Goal: Task Accomplishment & Management: Complete application form

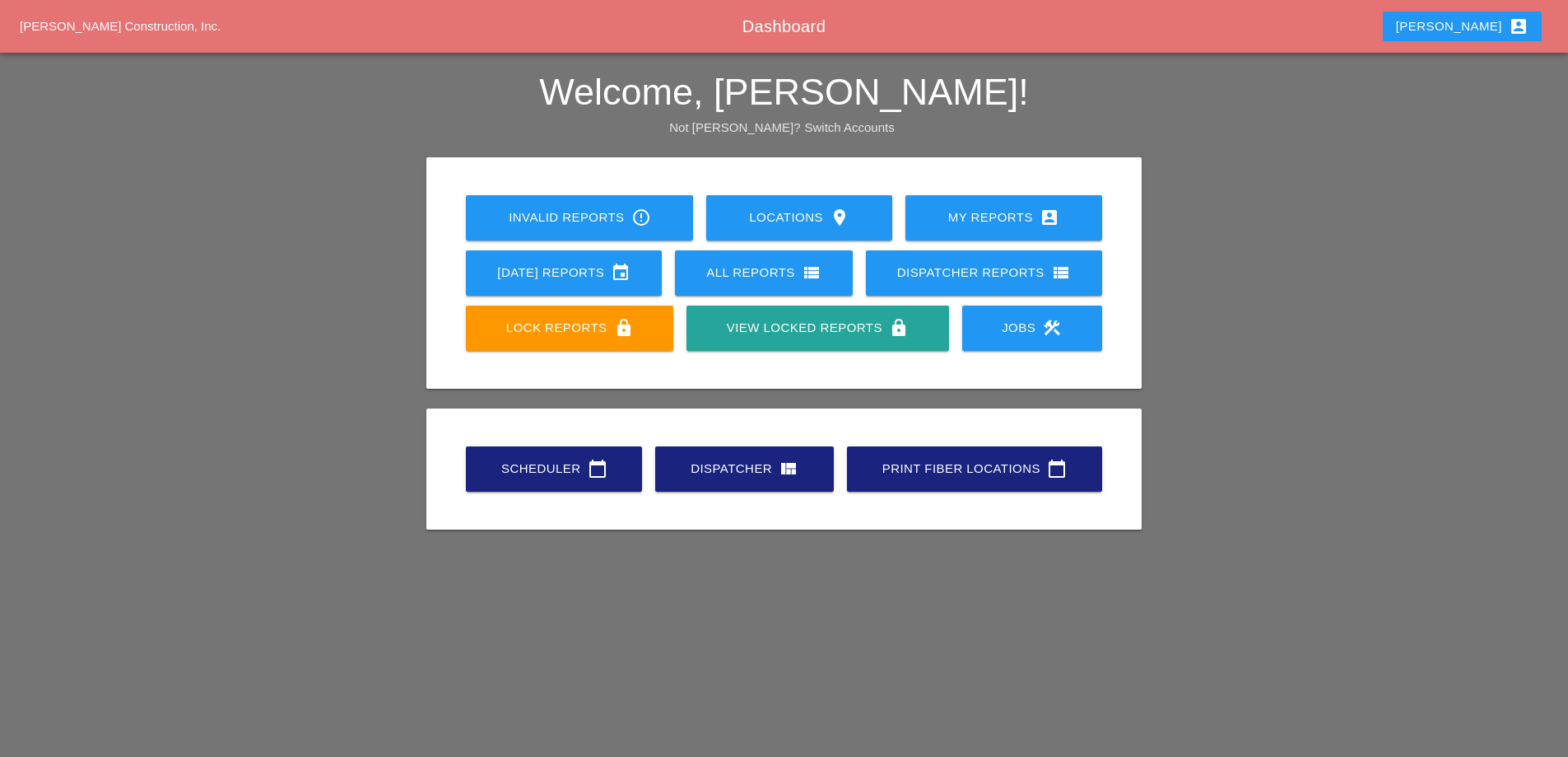
click at [1037, 331] on div "Jobs construction" at bounding box center [1032, 328] width 87 height 20
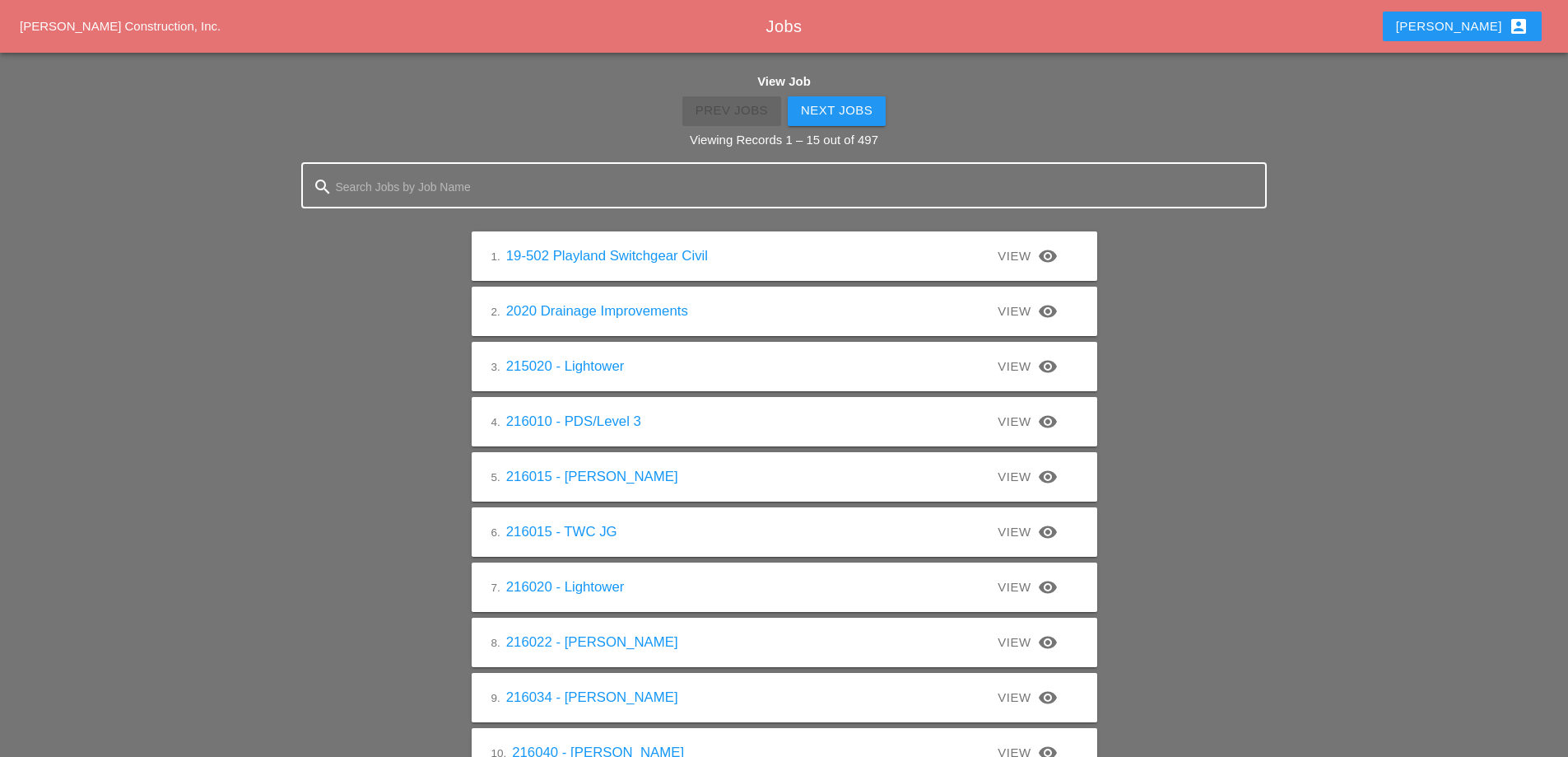
click at [420, 187] on input "Search Jobs by Job Name" at bounding box center [784, 186] width 897 height 26
type input "224044"
click at [420, 186] on input "224044" at bounding box center [784, 186] width 897 height 26
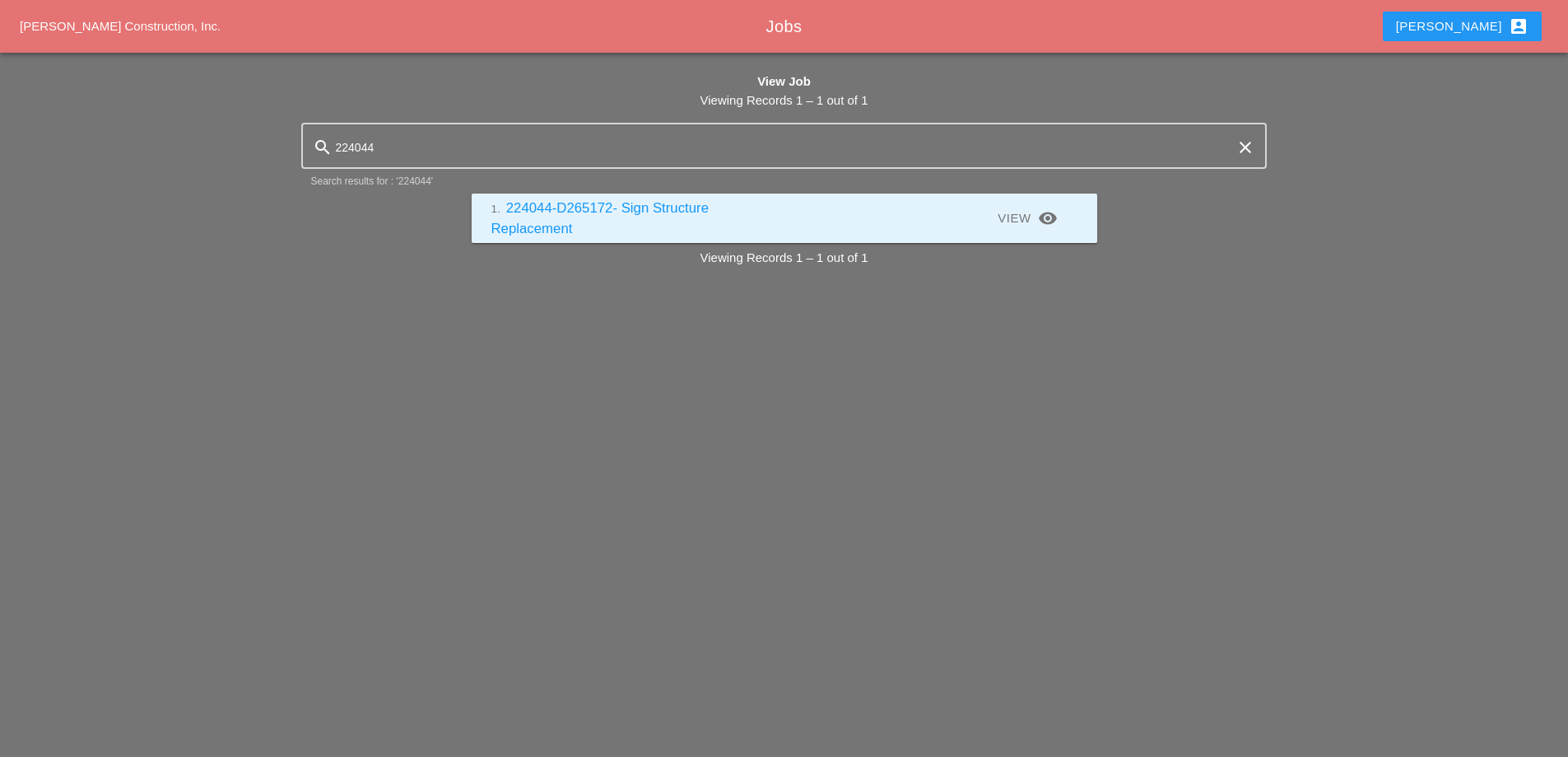
click at [558, 203] on link "1. 224044-D265172- Sign Structure Replacement" at bounding box center [600, 218] width 219 height 36
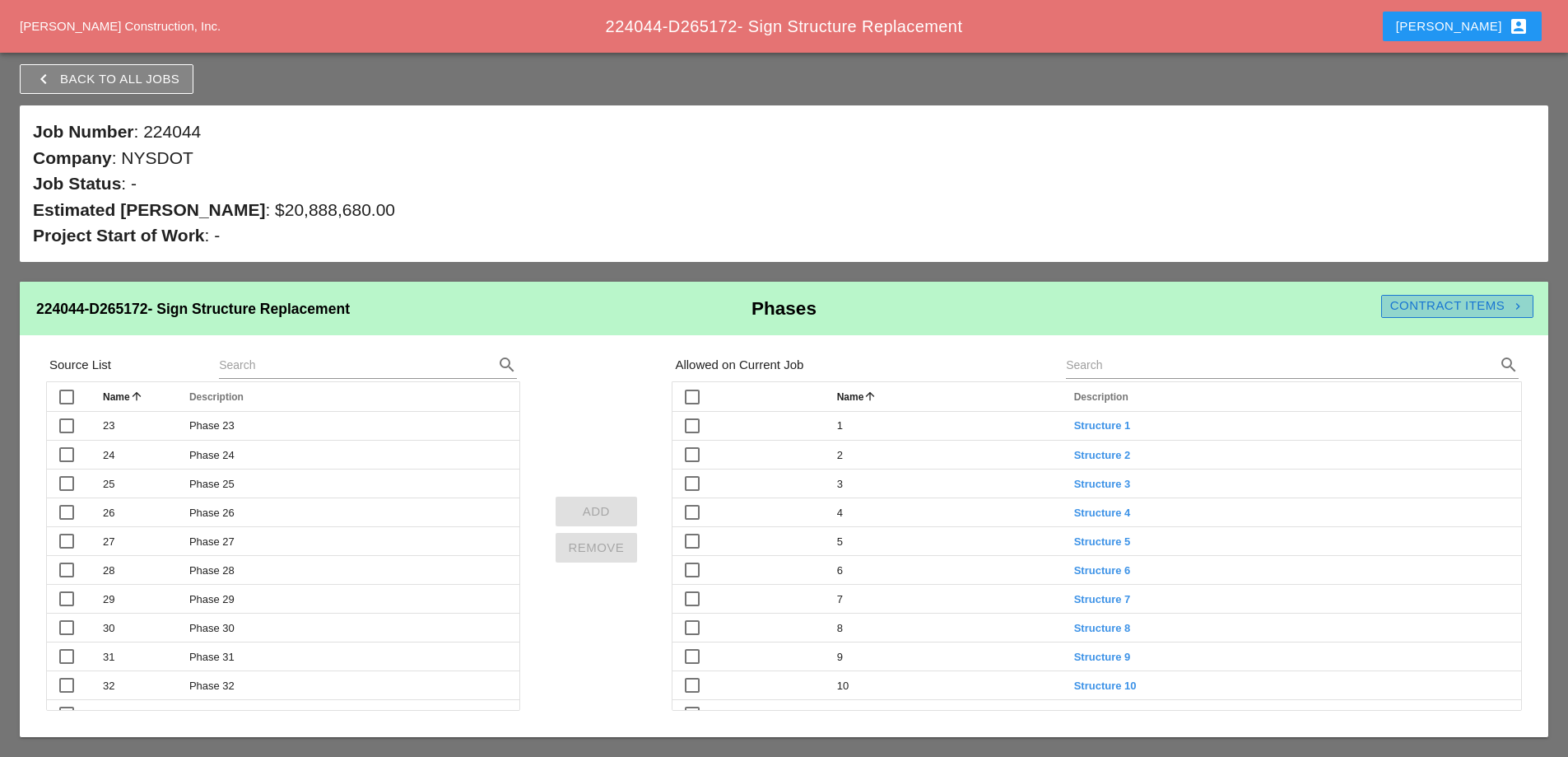
click at [1438, 307] on div "Contract Items navigate_next" at bounding box center [1456, 305] width 152 height 19
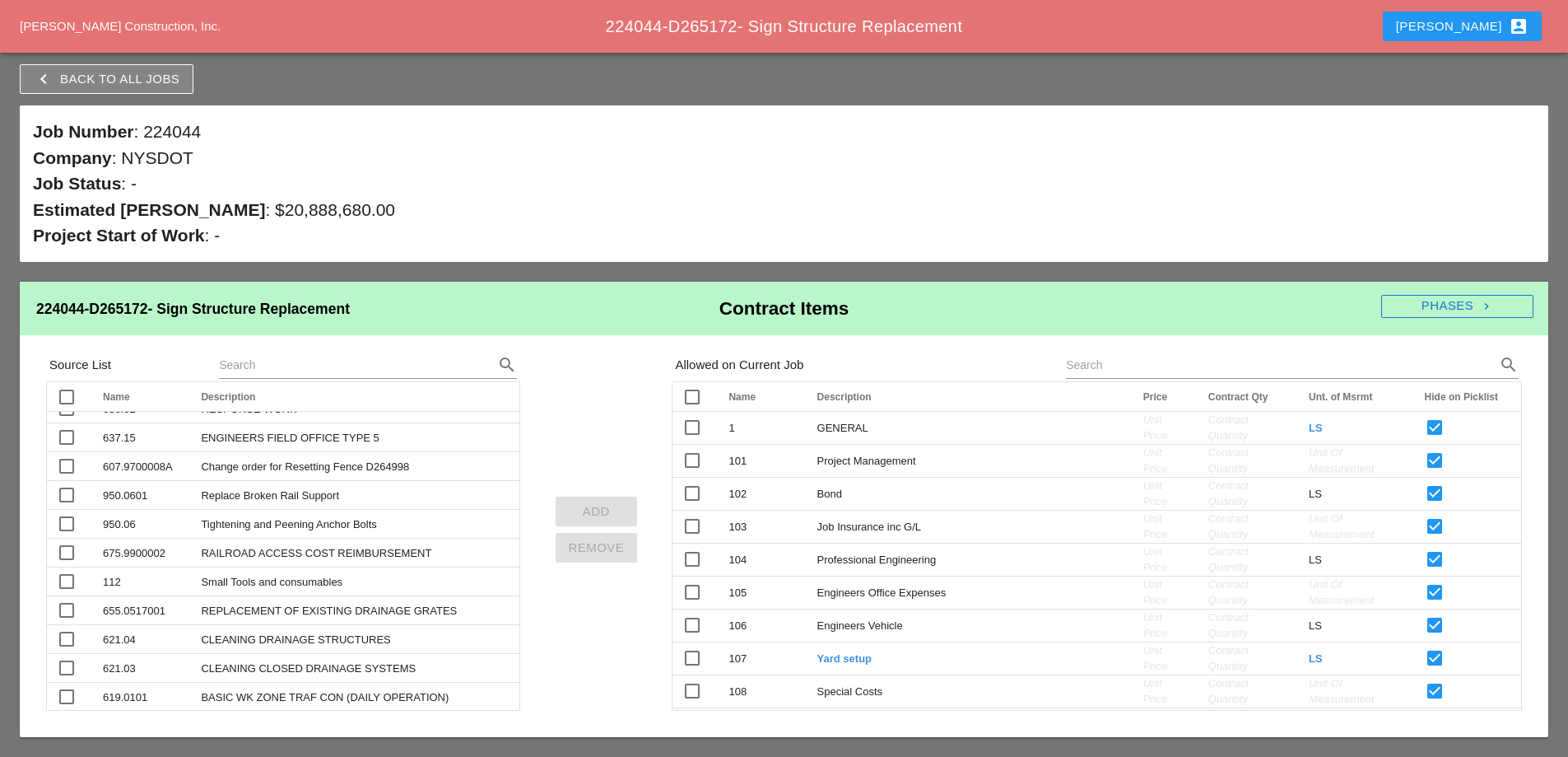
scroll to position [165, 0]
click at [302, 521] on td "Tightening and Peening Anchor Bolts" at bounding box center [355, 520] width 328 height 28
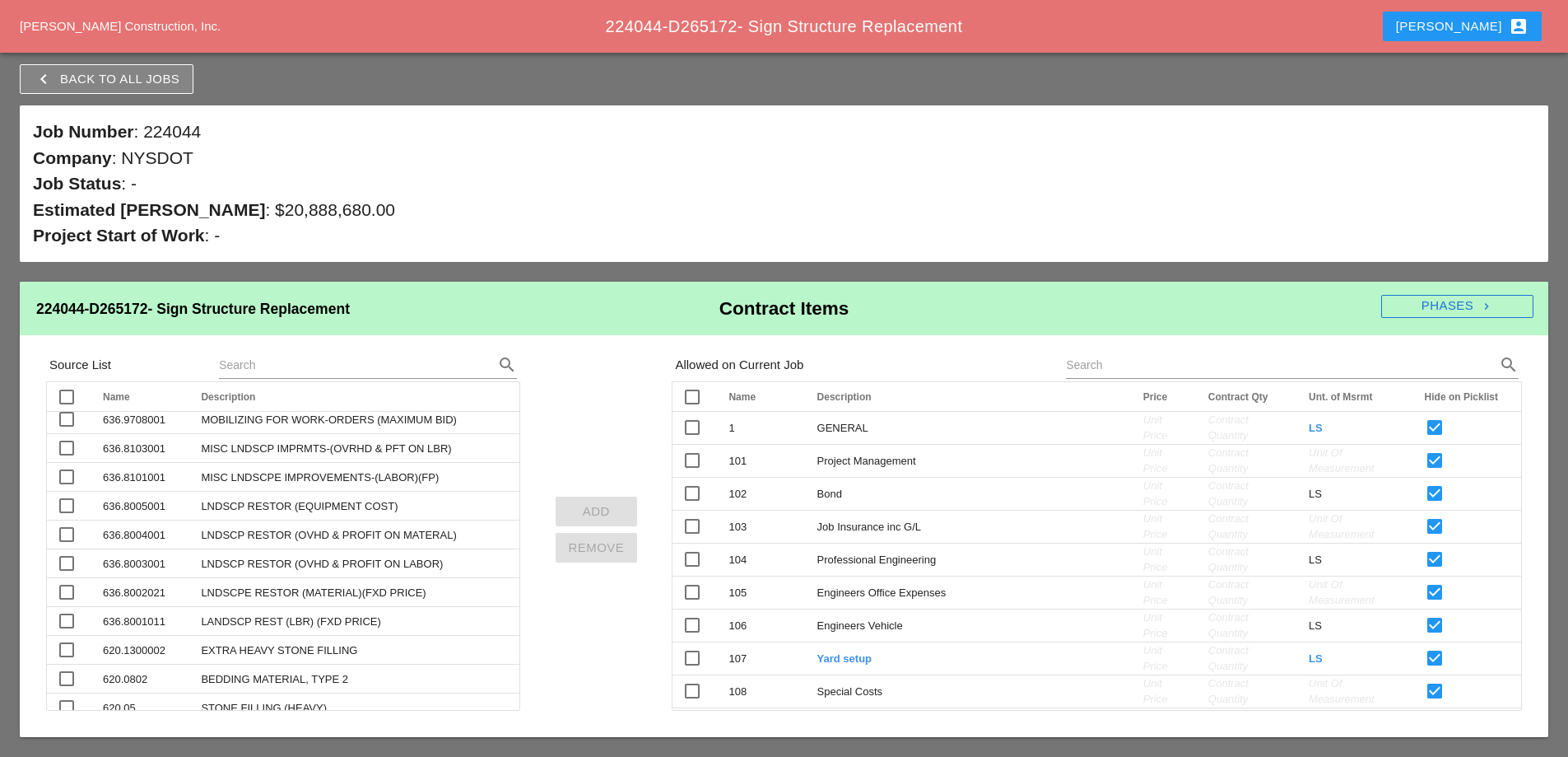
scroll to position [988, 0]
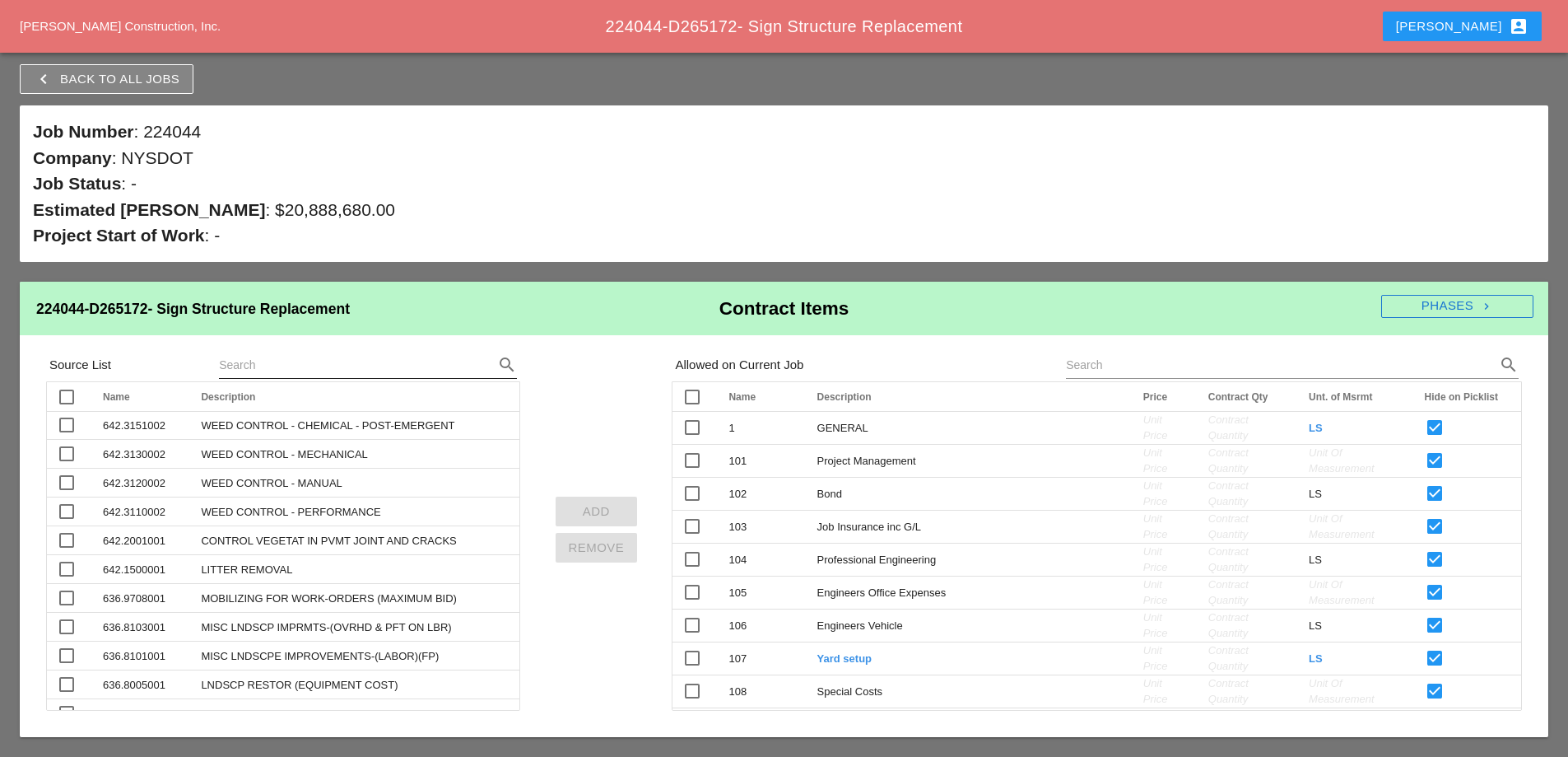
click at [289, 372] on input "text" at bounding box center [344, 365] width 252 height 26
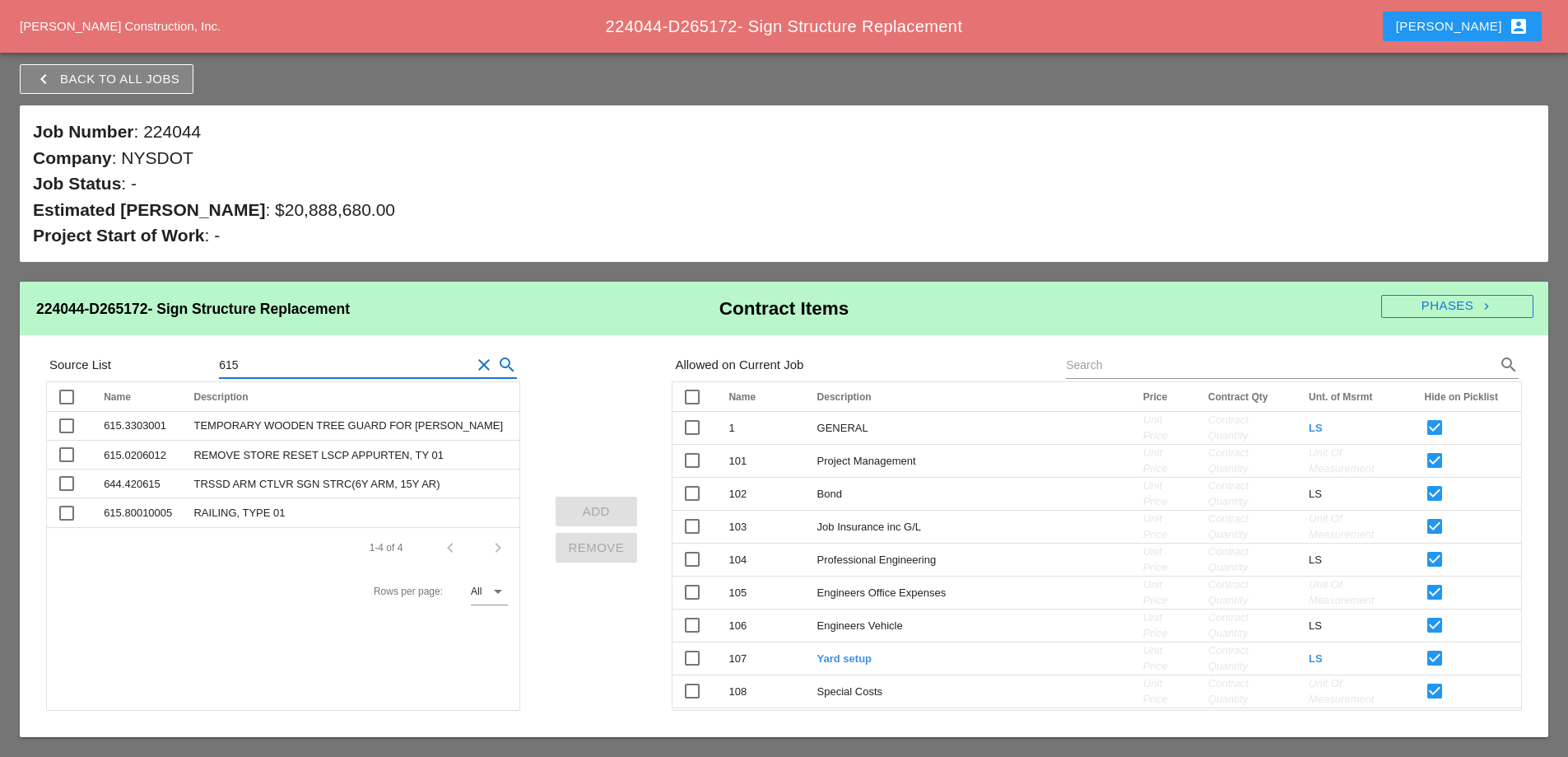
scroll to position [0, 0]
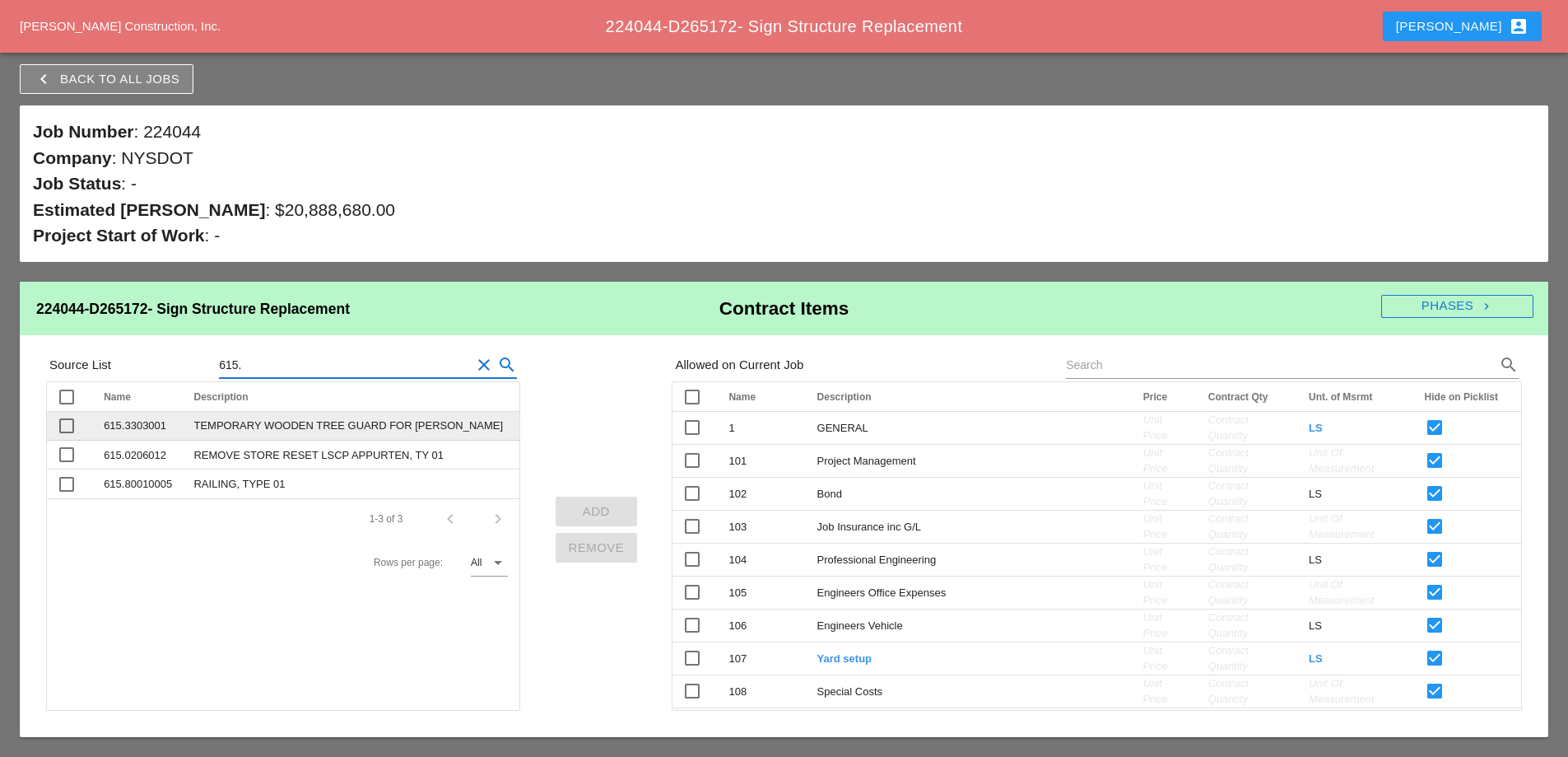
type input "615."
click at [66, 428] on div at bounding box center [67, 426] width 28 height 28
checkbox input "true"
click at [609, 513] on div "Add" at bounding box center [596, 511] width 56 height 19
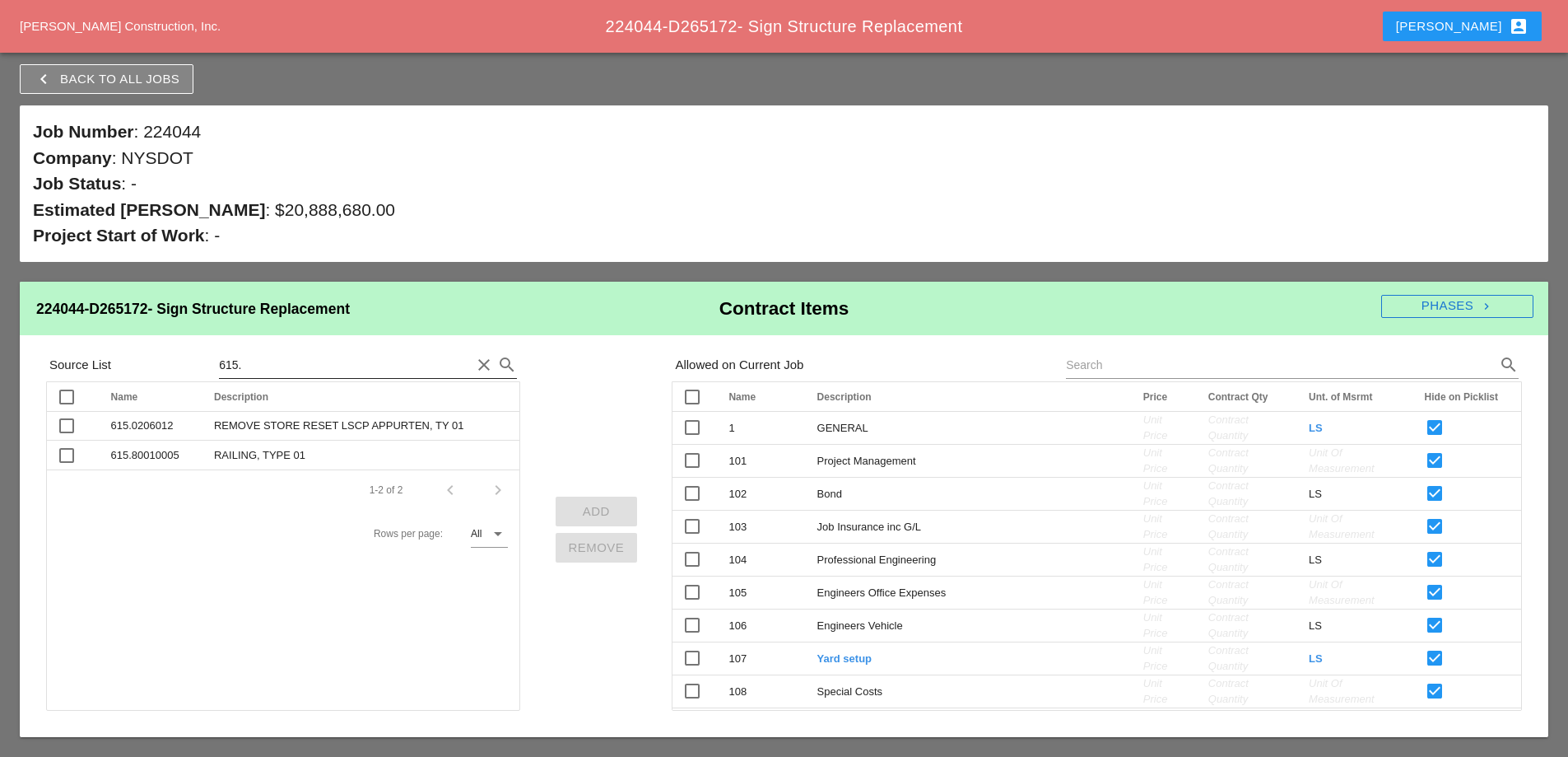
click at [288, 363] on input "615." at bounding box center [344, 365] width 252 height 26
click at [287, 364] on input "615." at bounding box center [344, 365] width 252 height 26
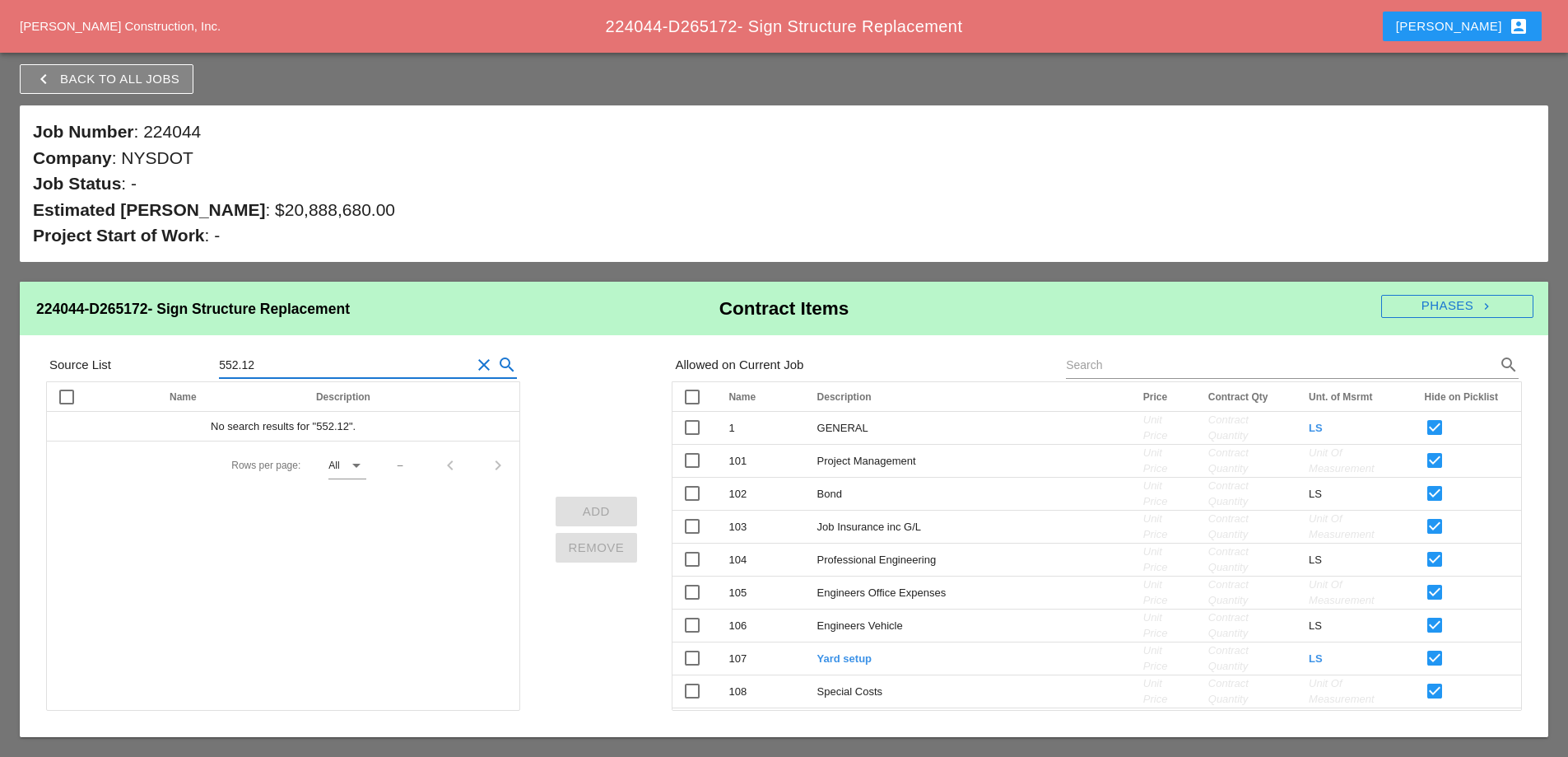
type input "552.12"
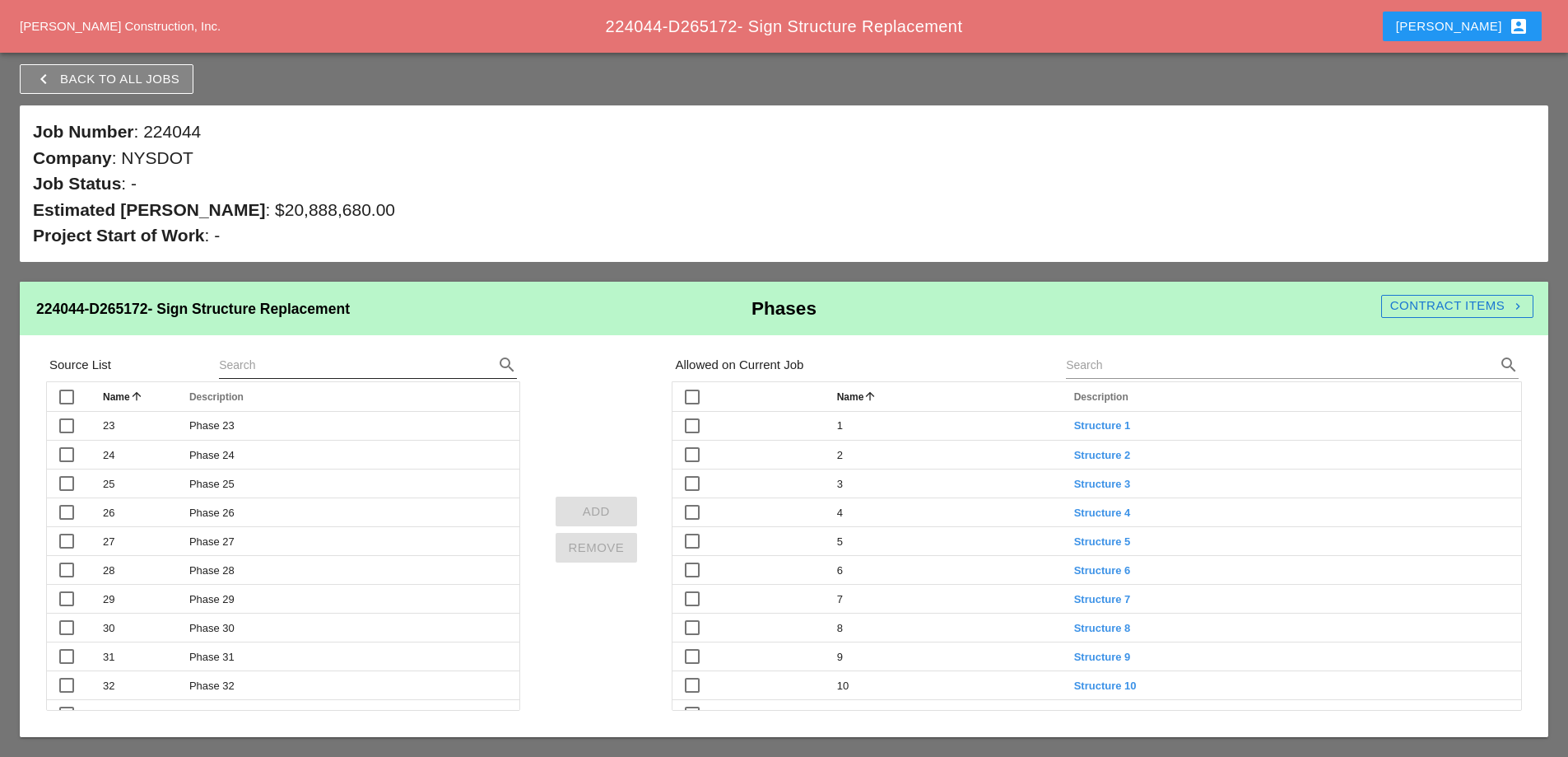
click at [272, 362] on input "text" at bounding box center [344, 365] width 252 height 26
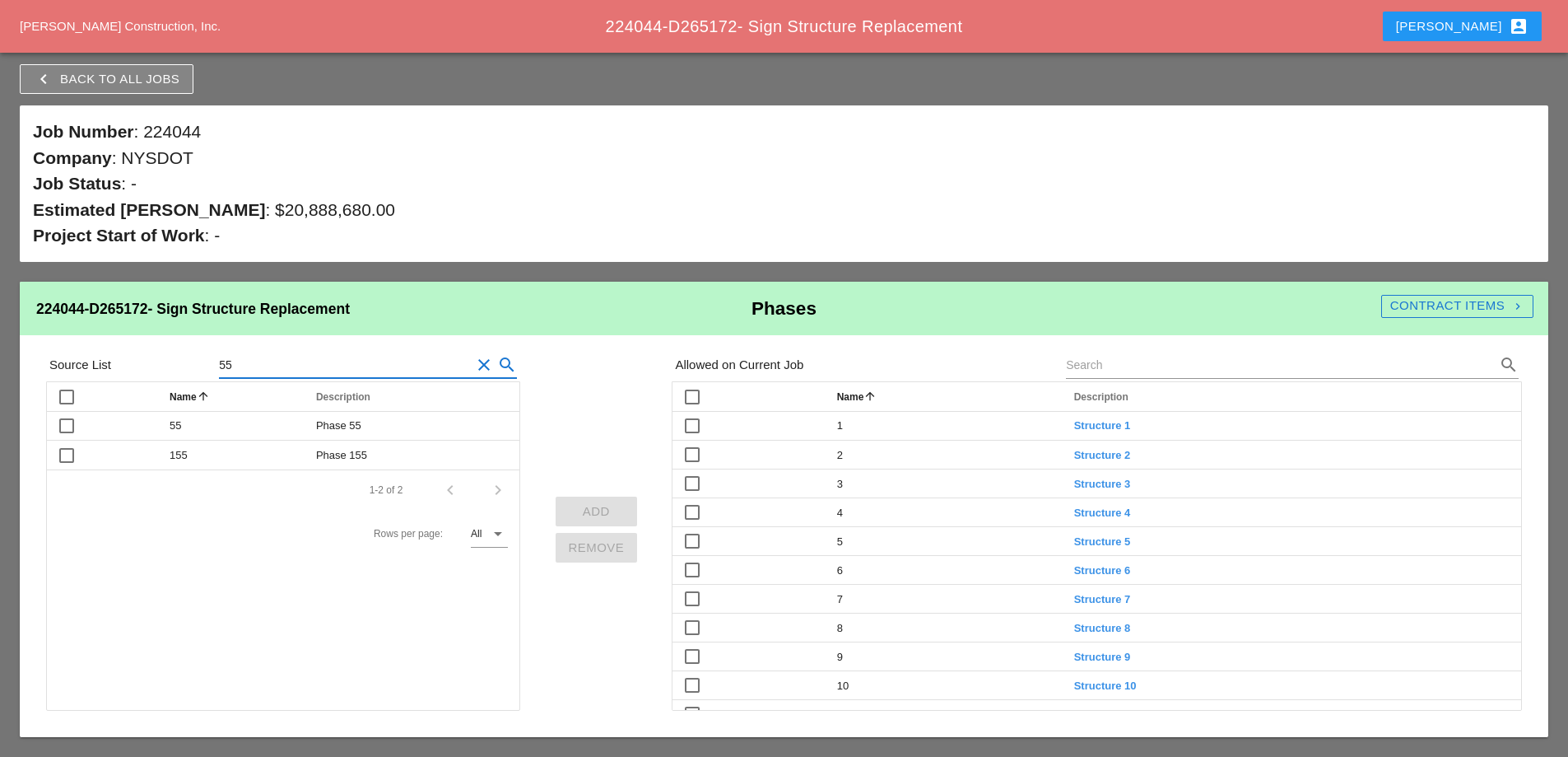
type input "552"
click at [488, 365] on icon "clear" at bounding box center [484, 365] width 20 height 20
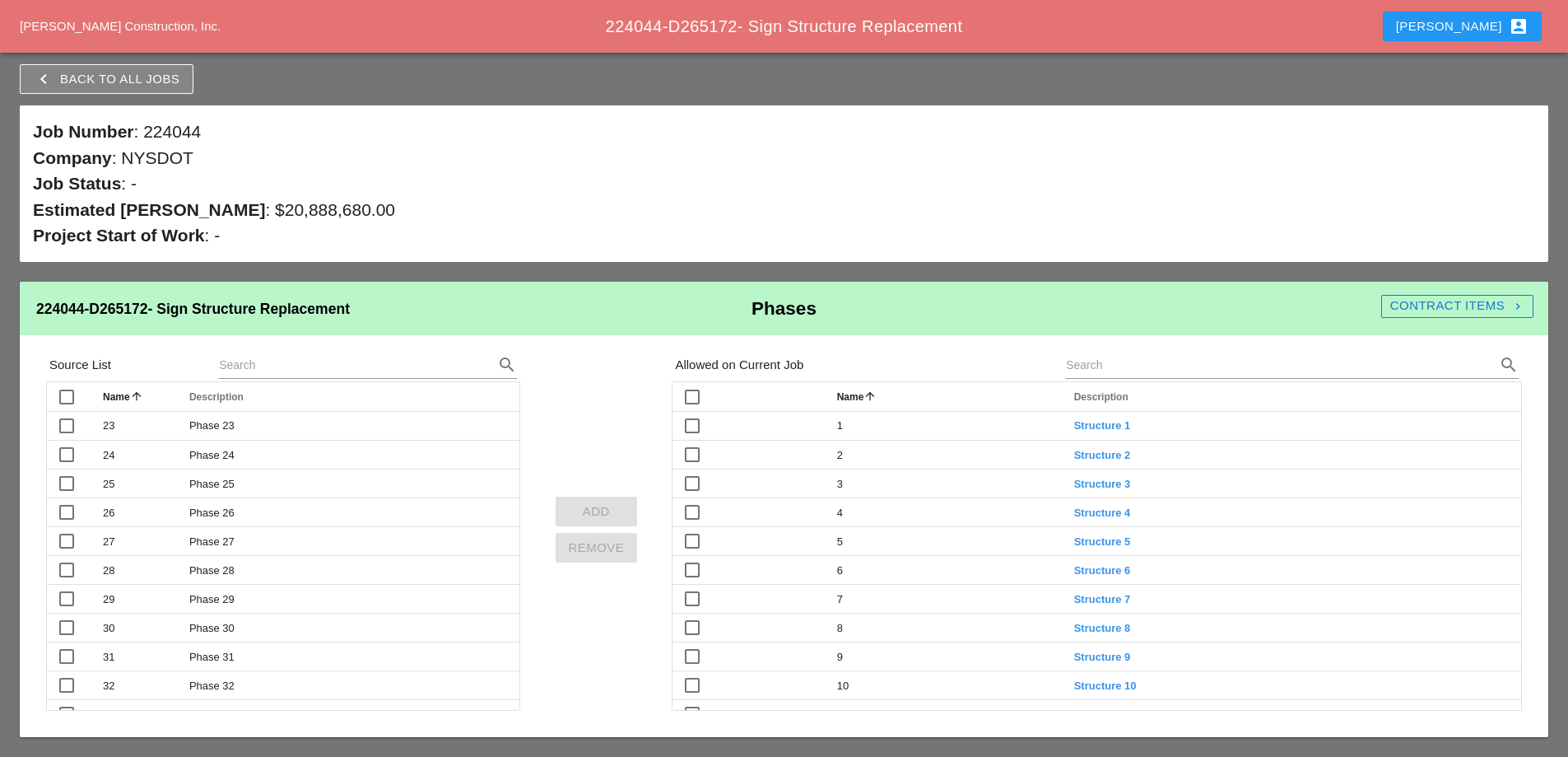
click at [1478, 301] on div "Contract Items navigate_next" at bounding box center [1456, 305] width 152 height 19
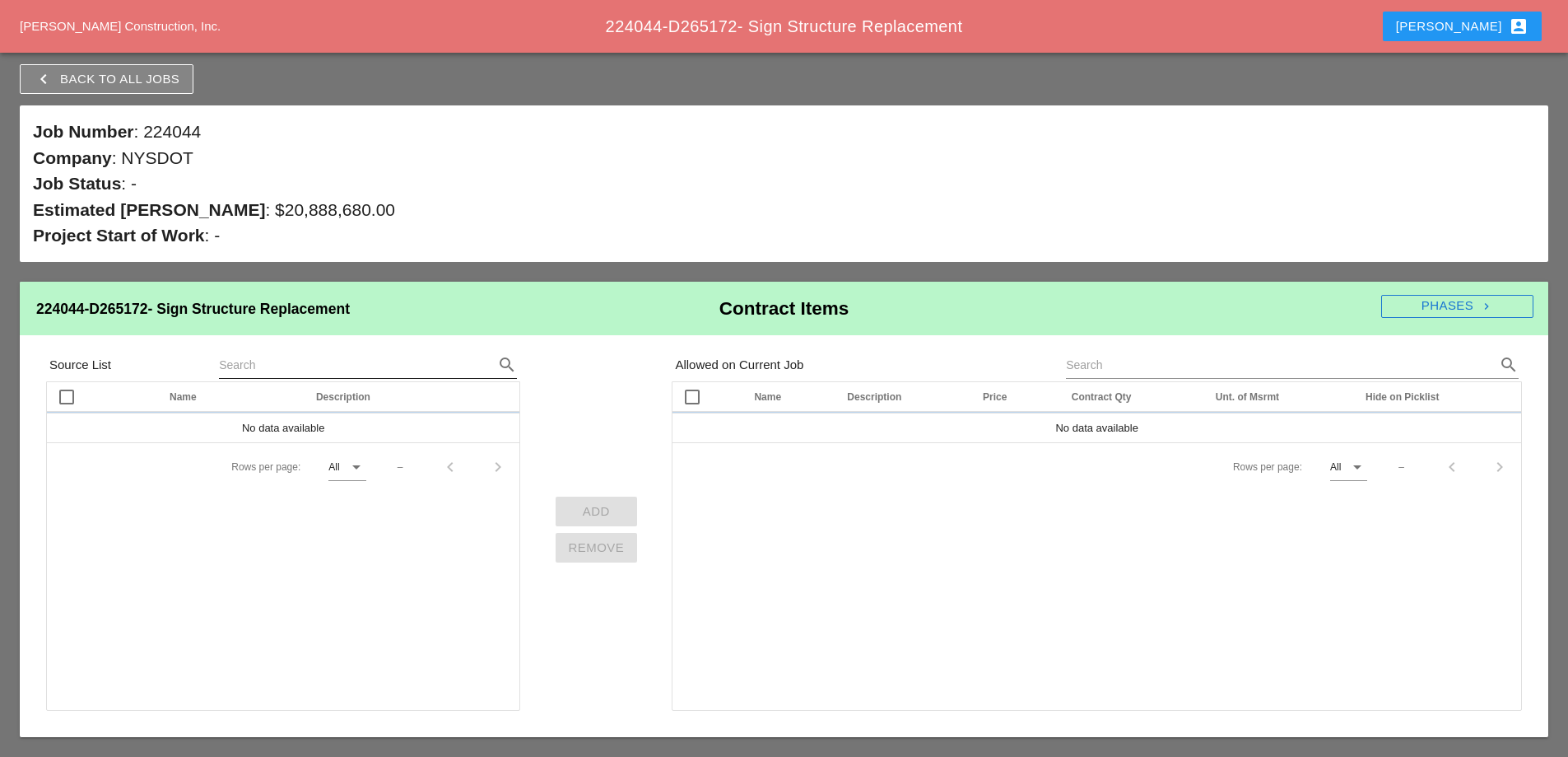
click at [271, 369] on input "text" at bounding box center [344, 365] width 252 height 26
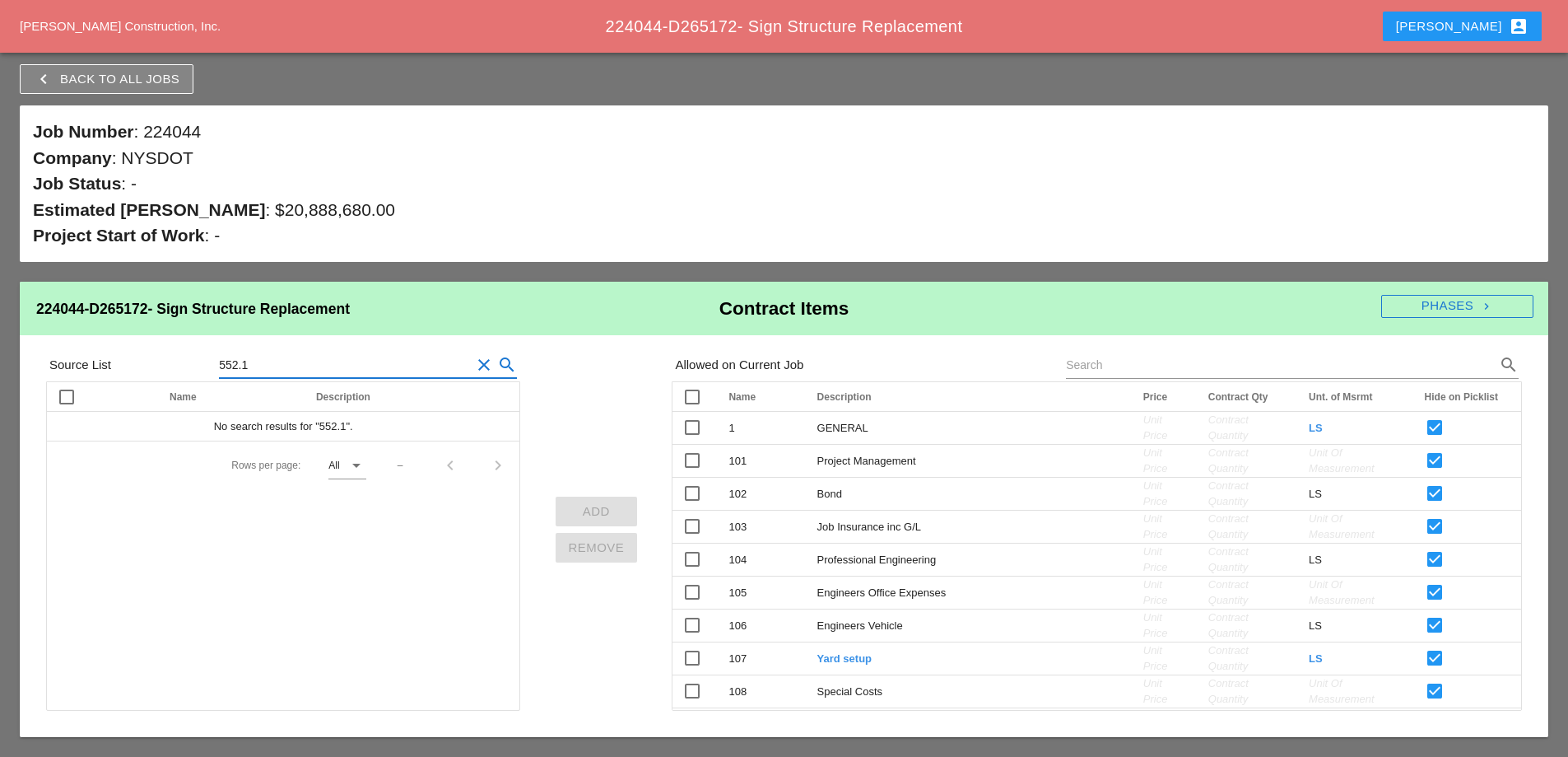
type input "552.12"
click at [260, 363] on input "552.12" at bounding box center [344, 365] width 252 height 26
click at [478, 370] on icon "clear" at bounding box center [484, 365] width 20 height 20
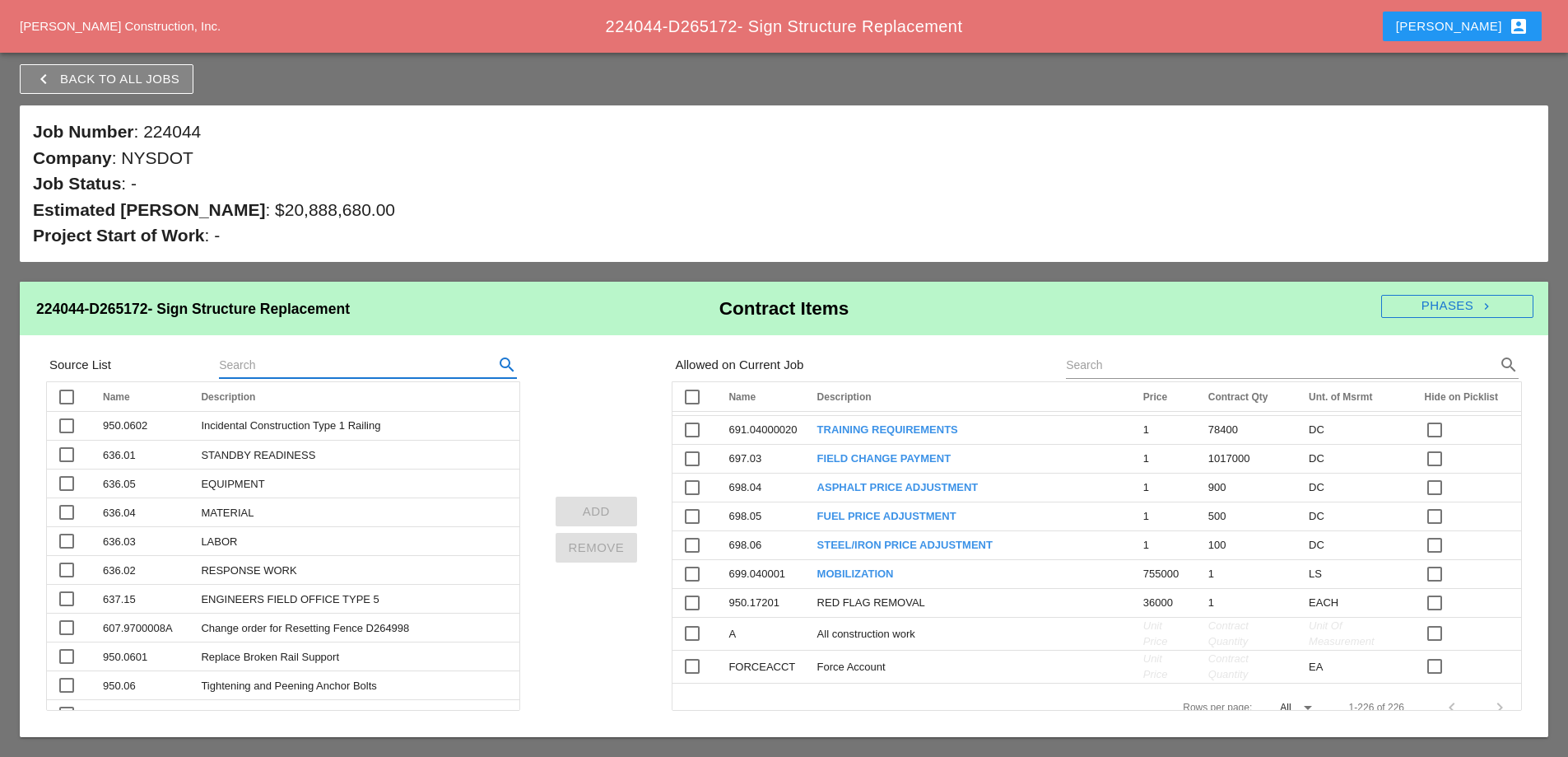
scroll to position [6839, 0]
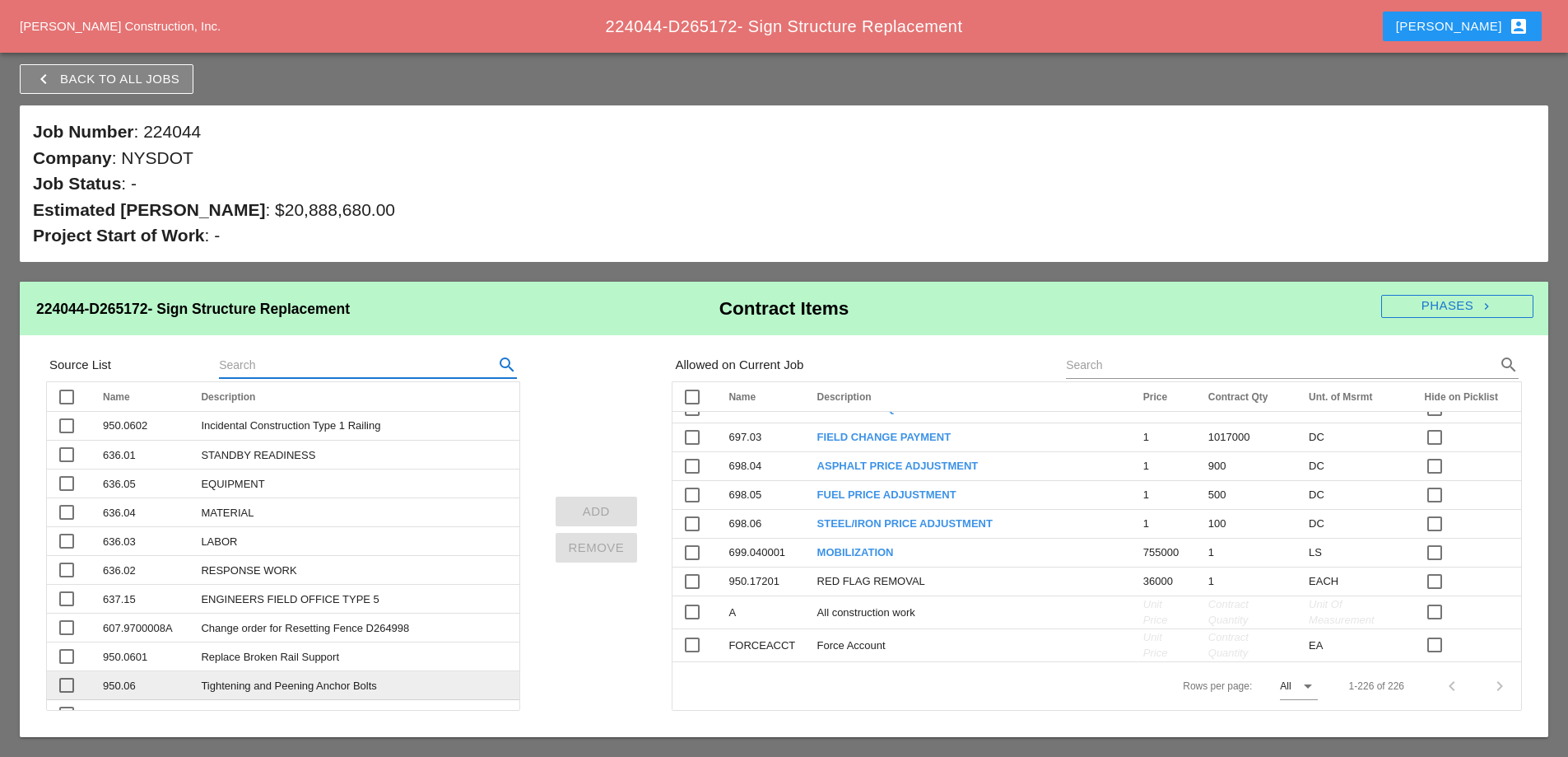
click at [67, 685] on div at bounding box center [67, 684] width 28 height 28
checkbox input "true"
click at [573, 510] on div "Add" at bounding box center [596, 511] width 56 height 19
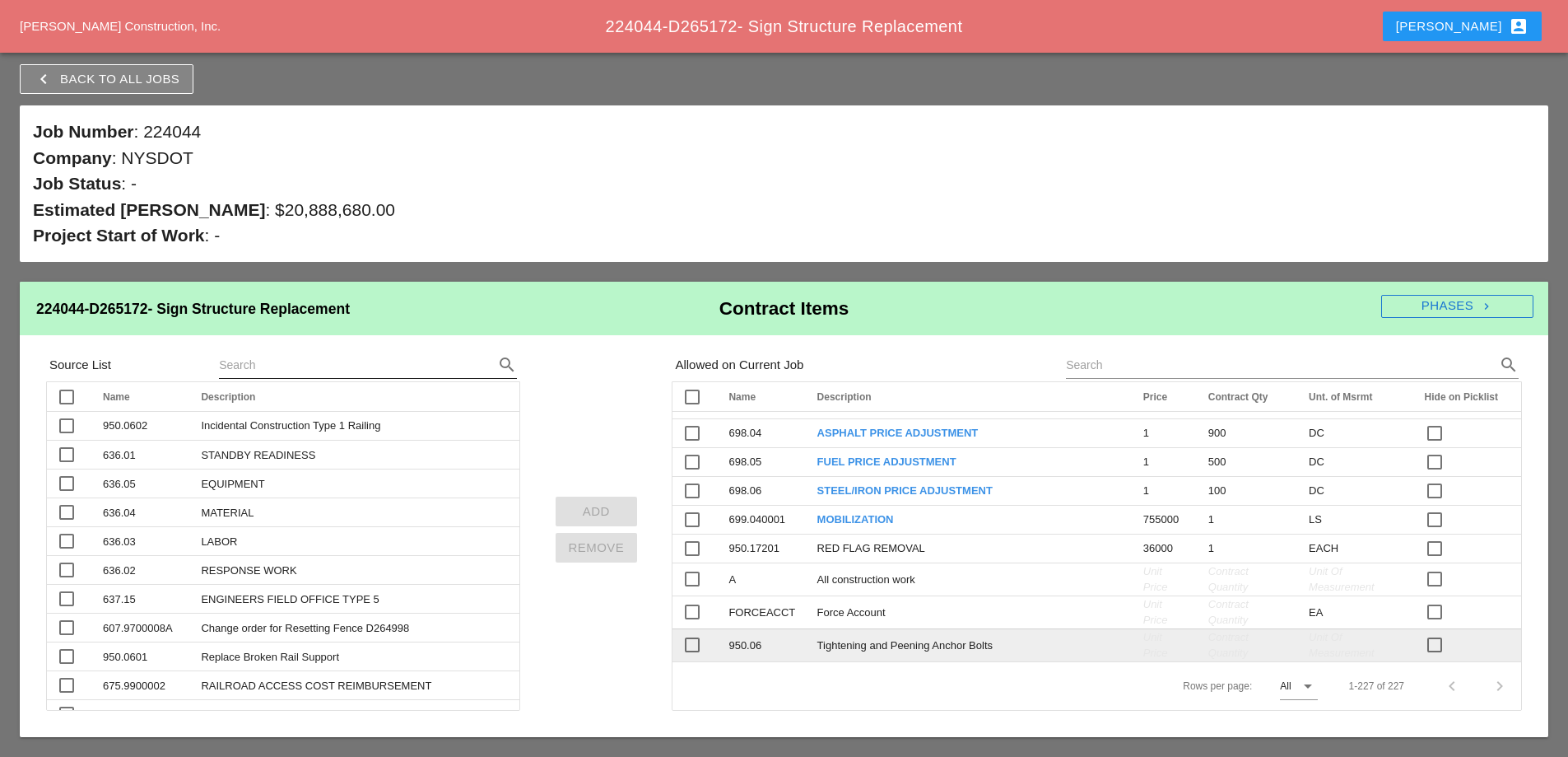
click at [854, 654] on div "Tightening and Peening Anchor Bolts" at bounding box center [970, 645] width 306 height 17
click at [854, 652] on span "Tightening and Peening Anchor Bolts" at bounding box center [905, 645] width 175 height 13
drag, startPoint x: 991, startPoint y: 676, endPoint x: 808, endPoint y: 676, distance: 183.0
click at [808, 661] on td "Tightening and Peening Anchor Bolts clear" at bounding box center [970, 645] width 326 height 33
type input "Class G Tremie Concrete"
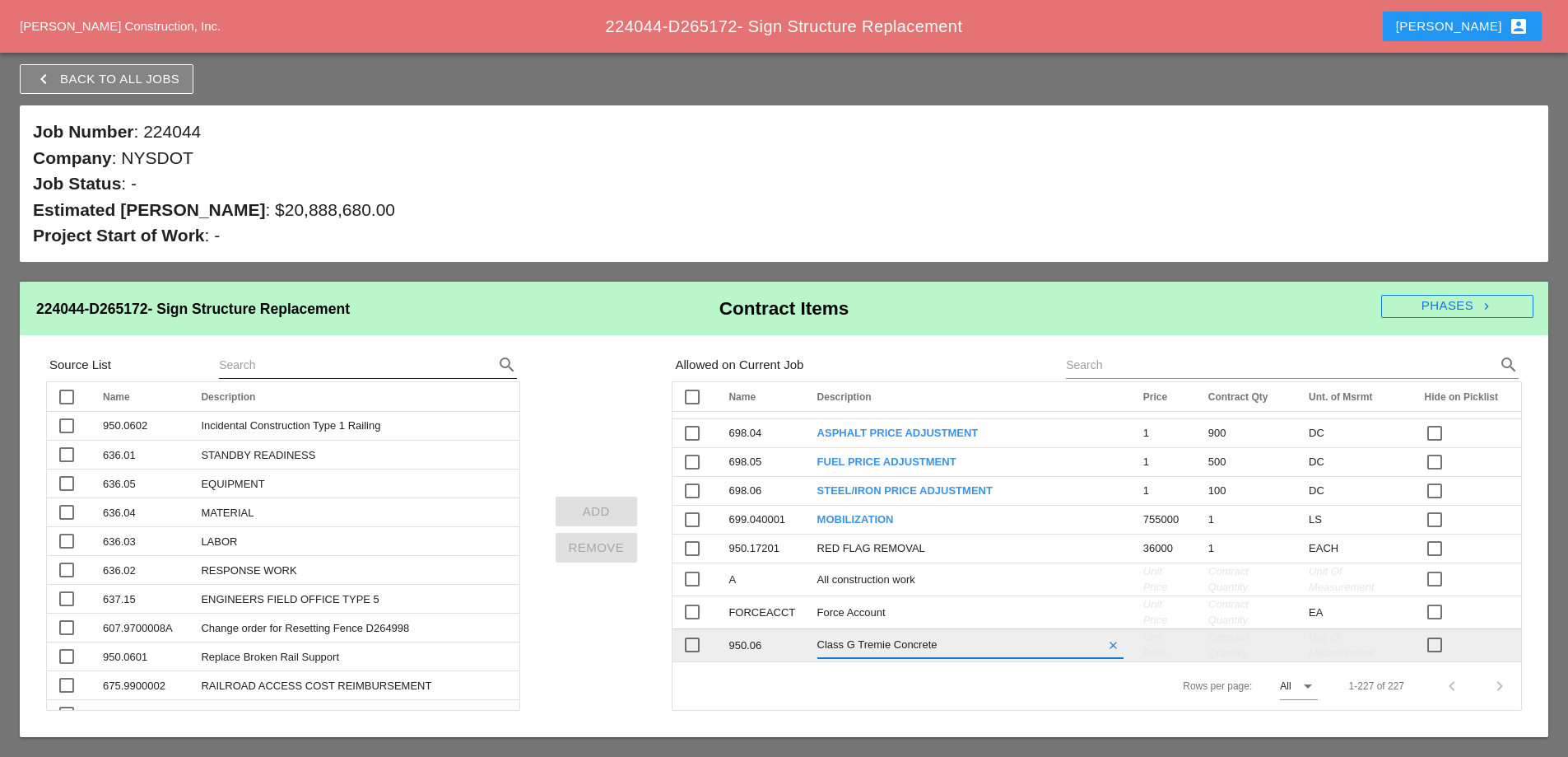
click at [1143, 660] on span "Unit Price" at bounding box center [1154, 645] width 24 height 29
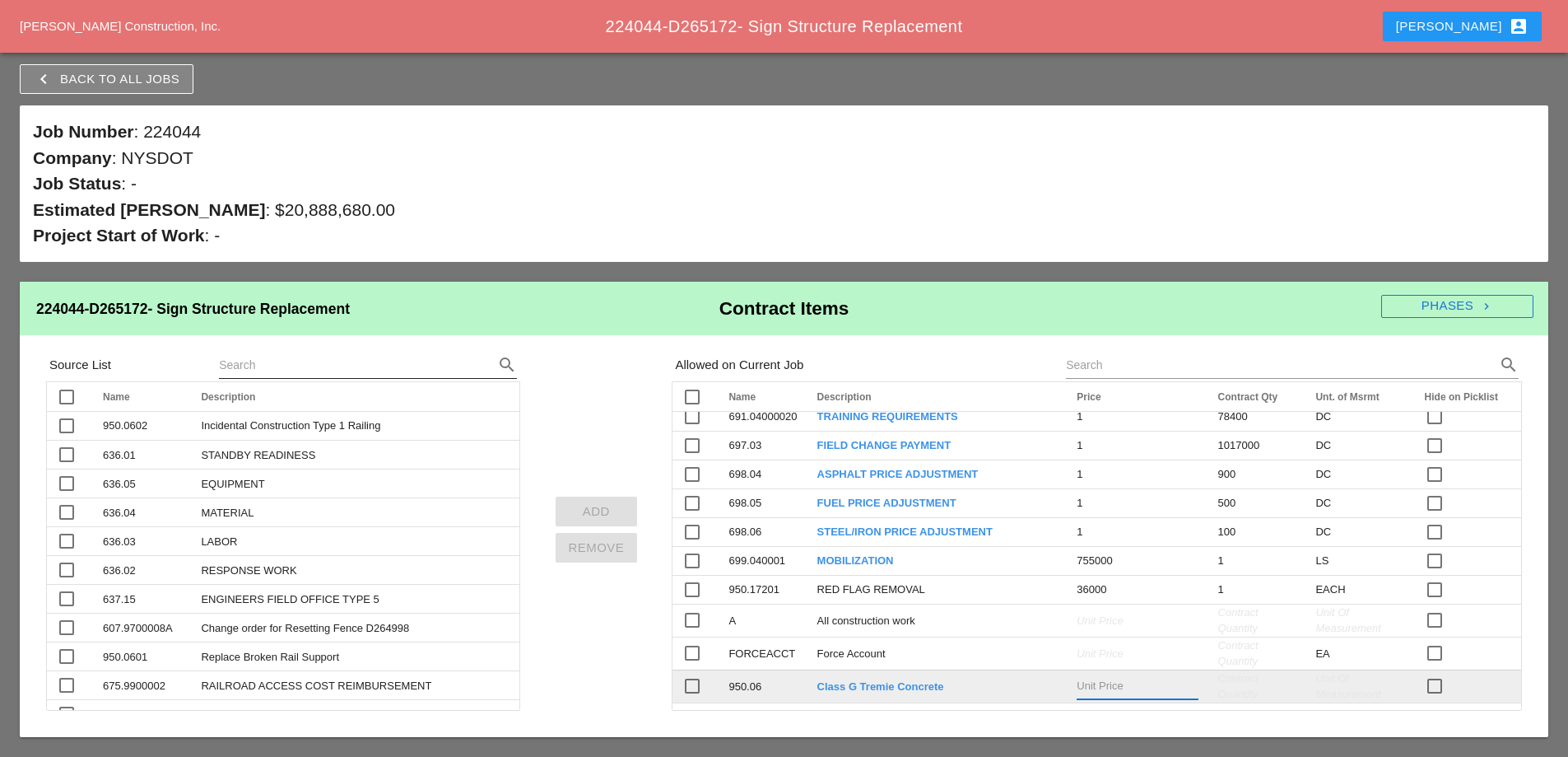
scroll to position [6984, 0]
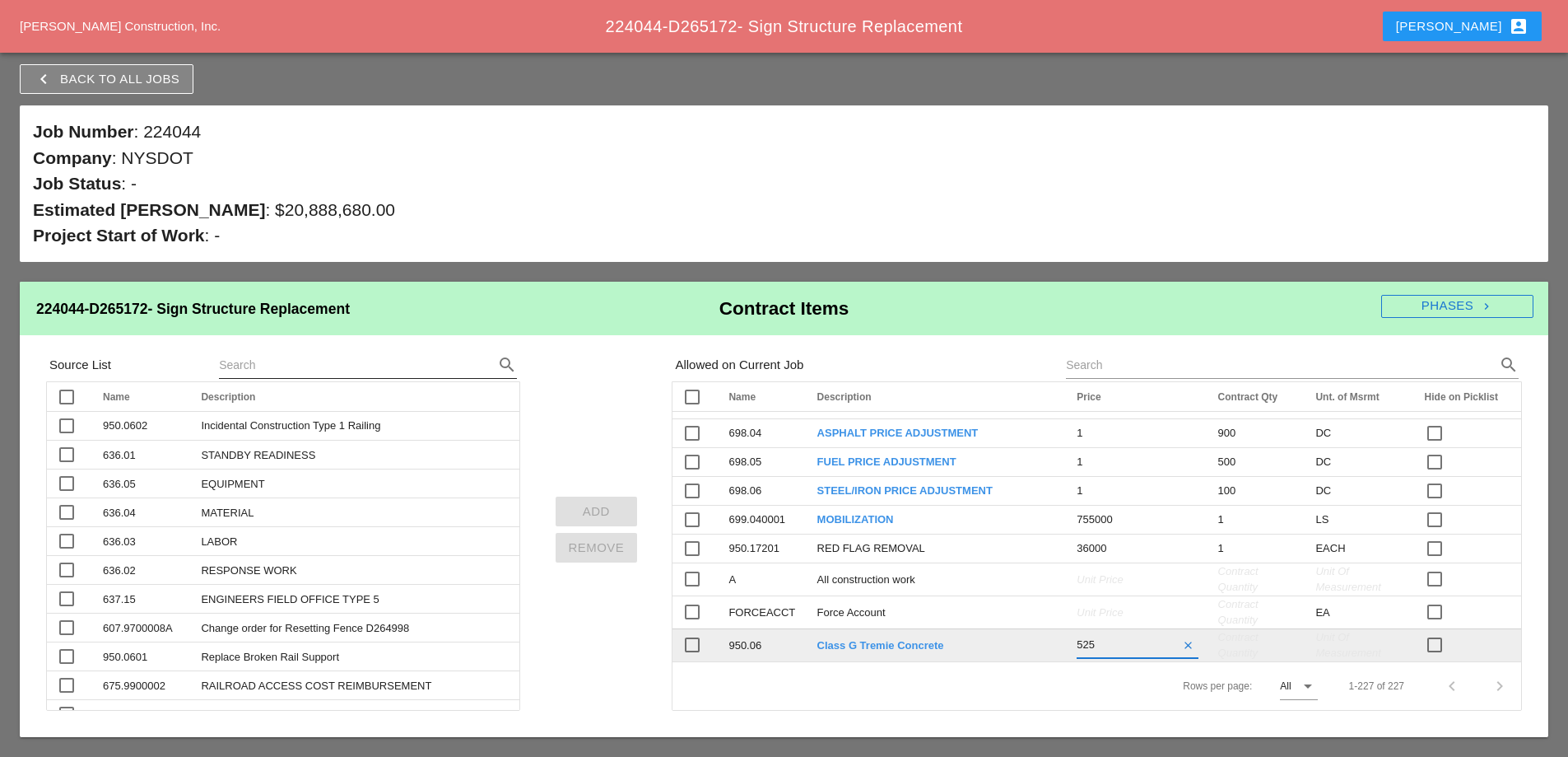
type input "5250"
click at [1218, 660] on span "Contract Quantity" at bounding box center [1238, 645] width 40 height 29
click at [1308, 660] on span "Unit Of Measurement" at bounding box center [1341, 645] width 65 height 29
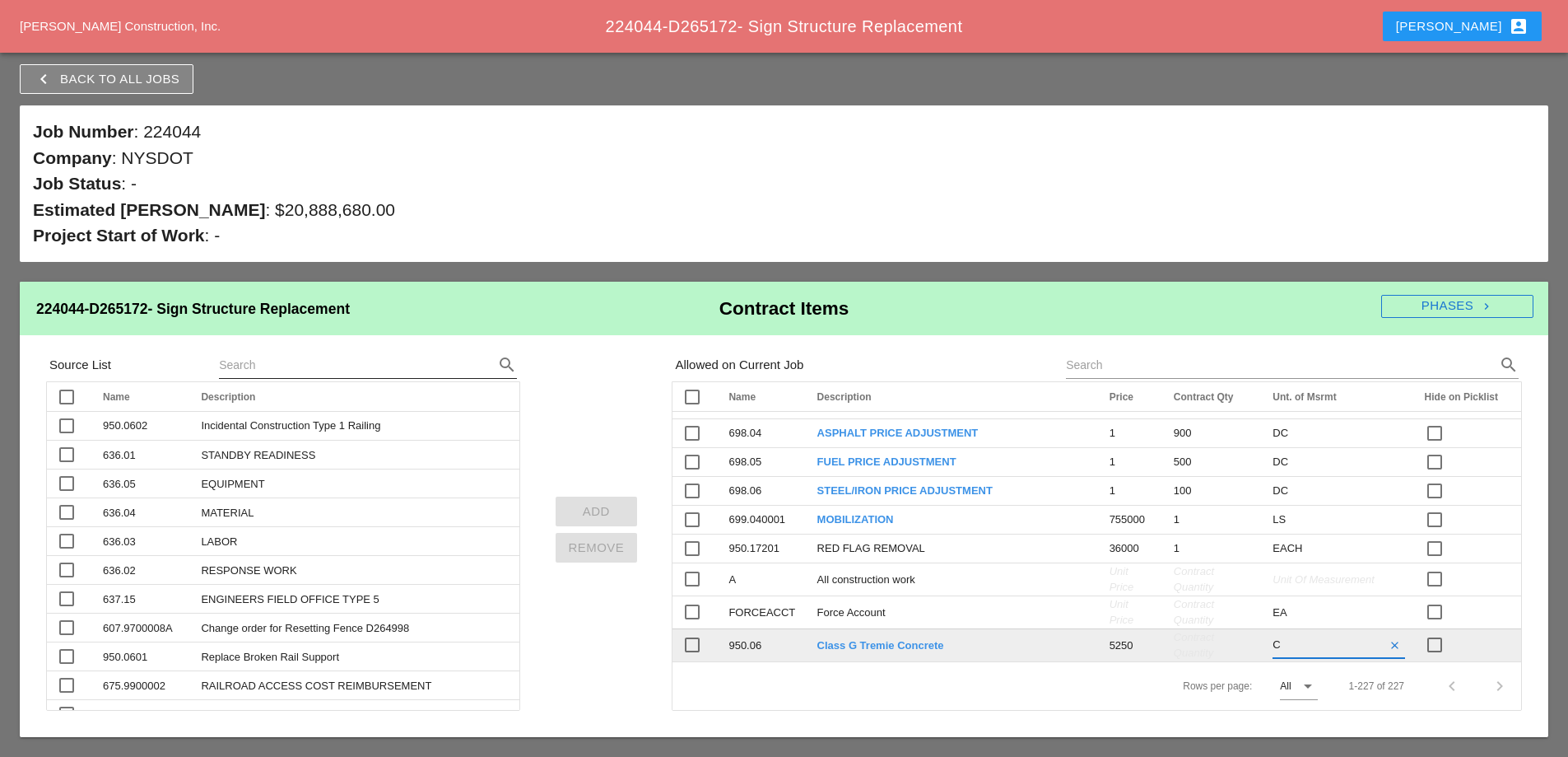
type input "CY"
click at [1167, 661] on tr "check_box_outline_blank 950.06 Class G Tremie Concrete 5250 Contract Quantity C…" at bounding box center [1097, 645] width 849 height 33
click at [1208, 660] on span "Contract Quantity" at bounding box center [1228, 645] width 40 height 29
click at [1208, 661] on div "Contract Quantity" at bounding box center [1249, 645] width 80 height 32
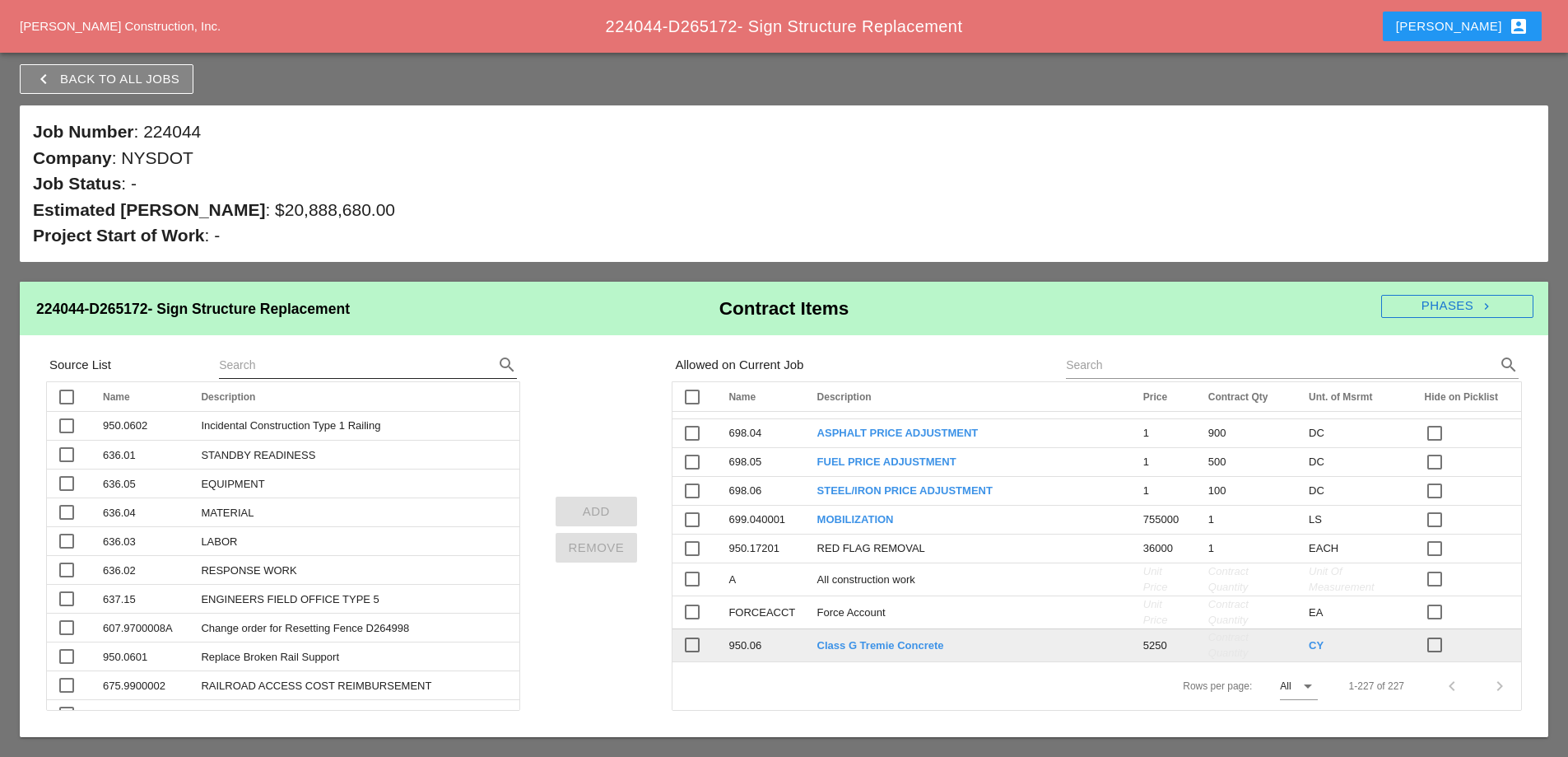
click at [1208, 660] on span "Contract Quantity" at bounding box center [1228, 645] width 40 height 29
type input "110"
click at [1339, 655] on div "CY" at bounding box center [1357, 647] width 91 height 17
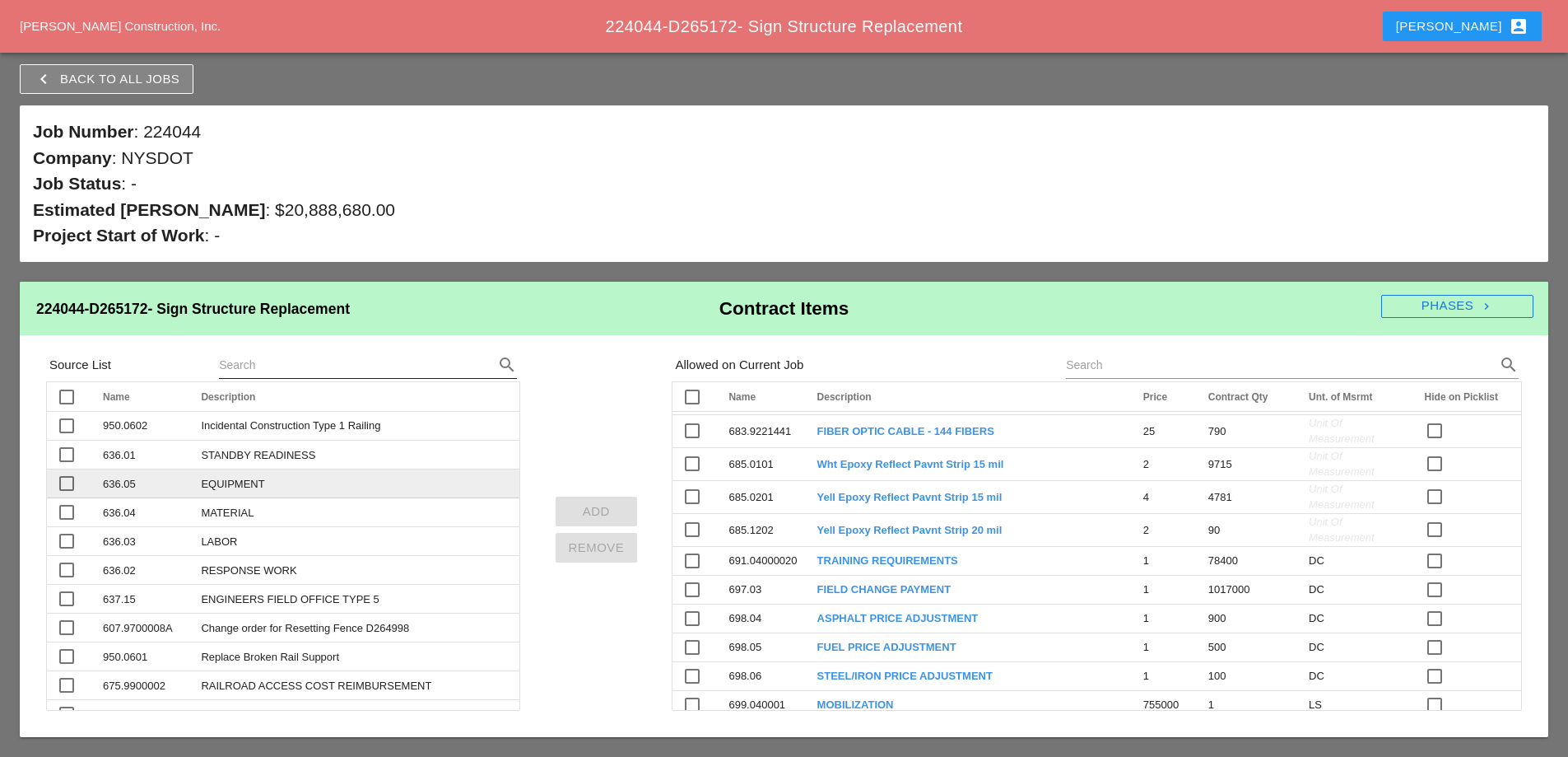
scroll to position [329, 0]
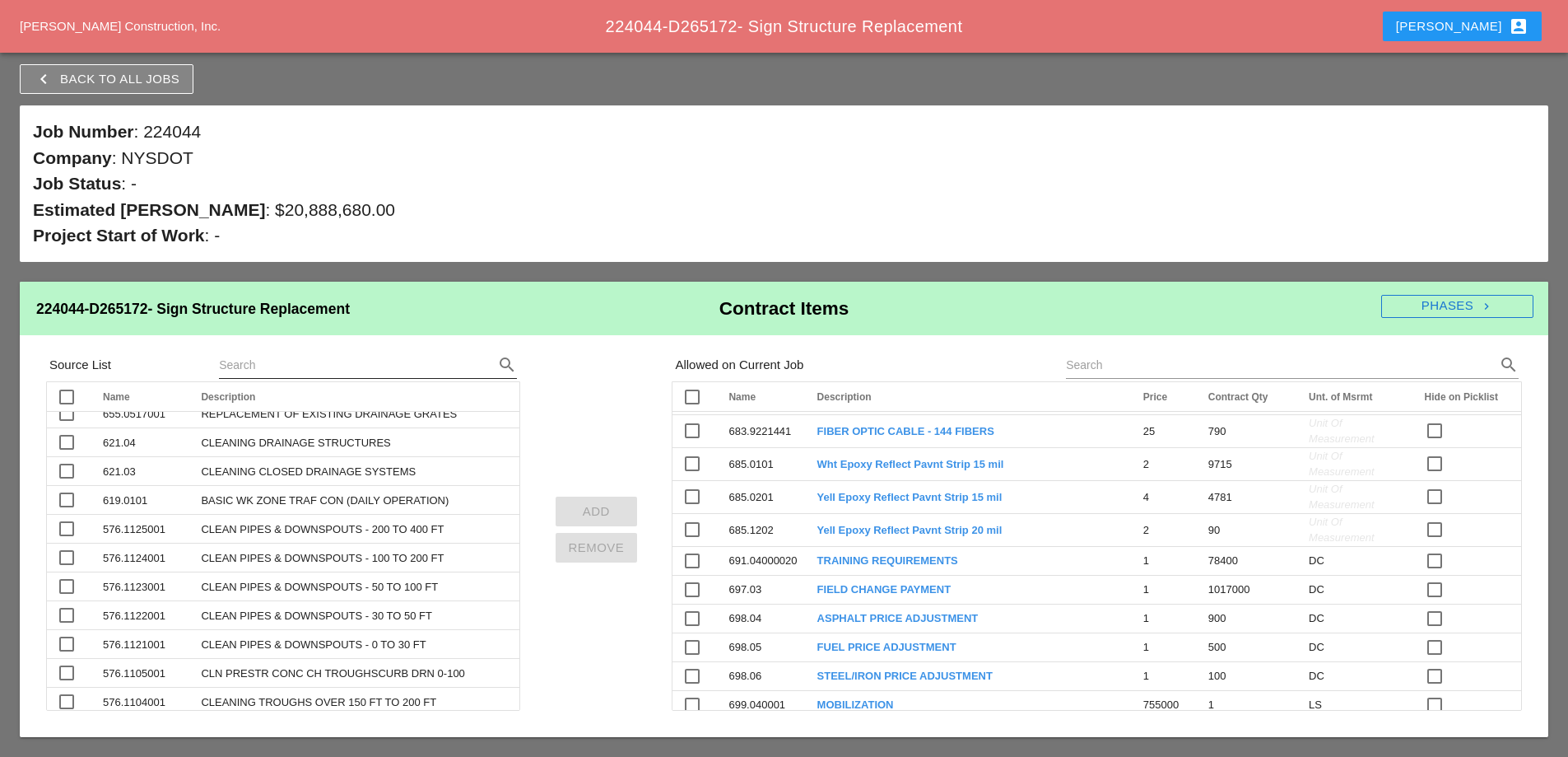
click at [249, 368] on input "text" at bounding box center [344, 365] width 252 height 26
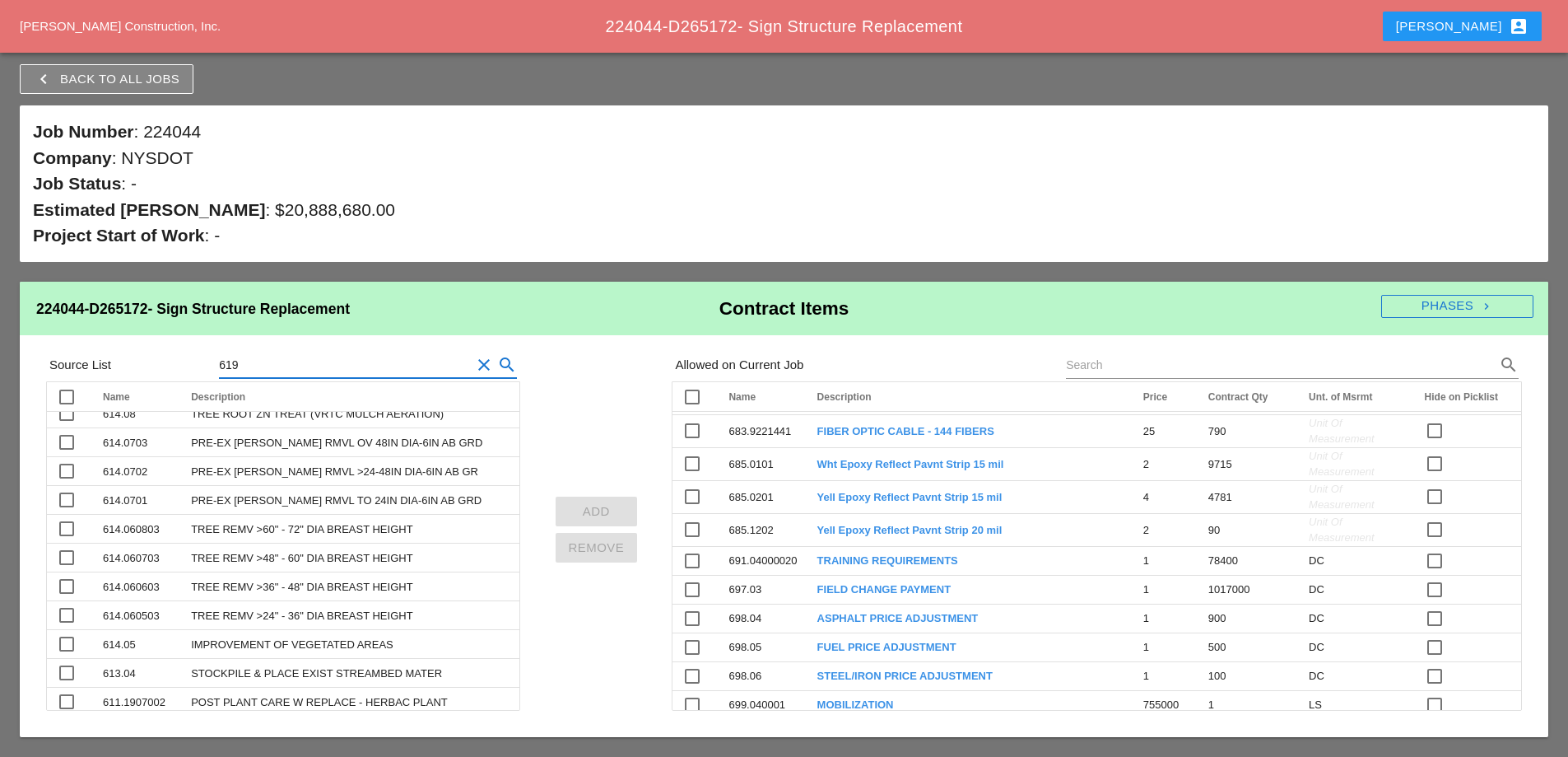
scroll to position [145, 0]
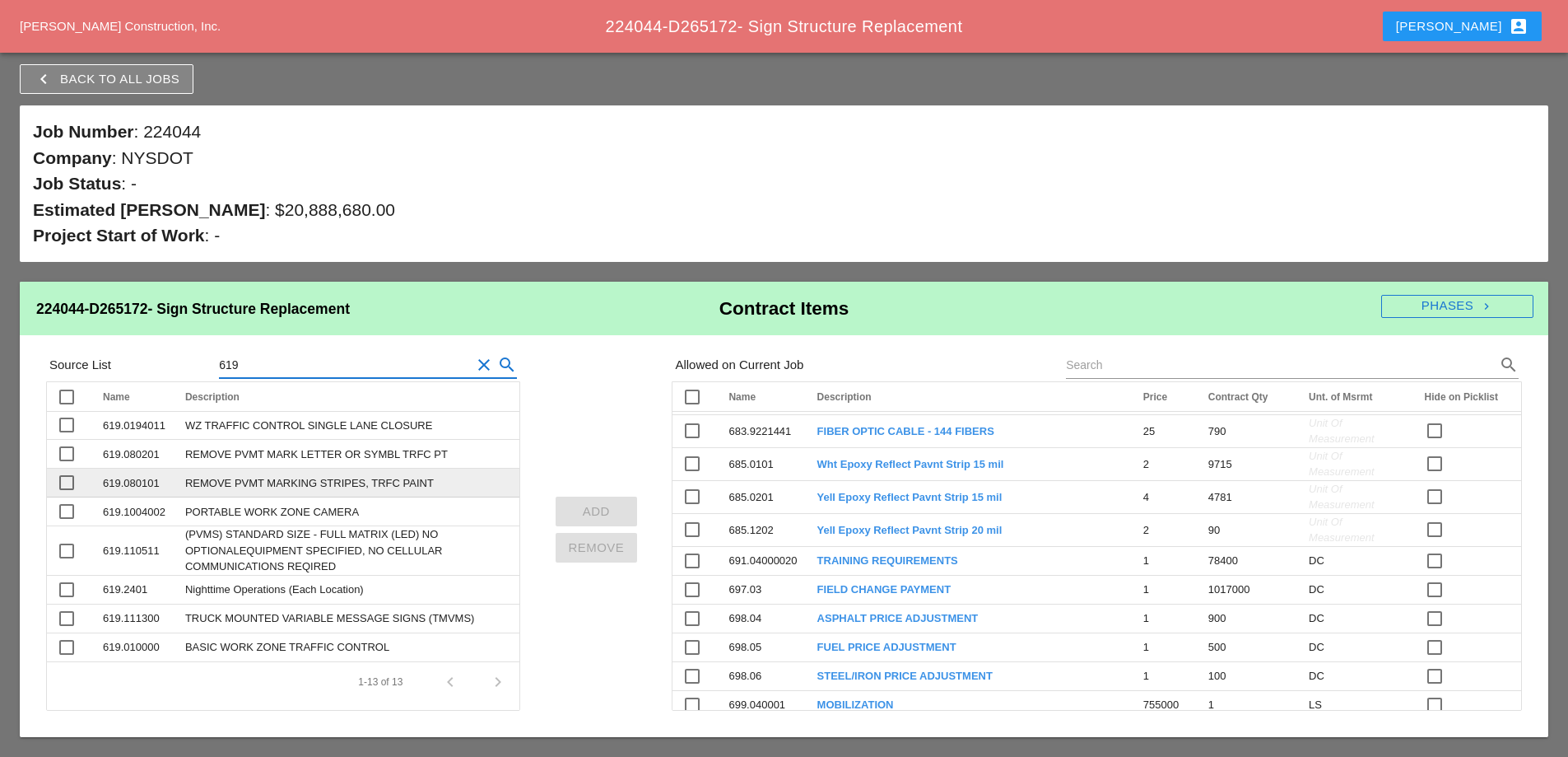
type input "619"
click at [65, 479] on div at bounding box center [67, 482] width 28 height 28
checkbox input "true"
click at [611, 511] on div "Add" at bounding box center [596, 511] width 56 height 19
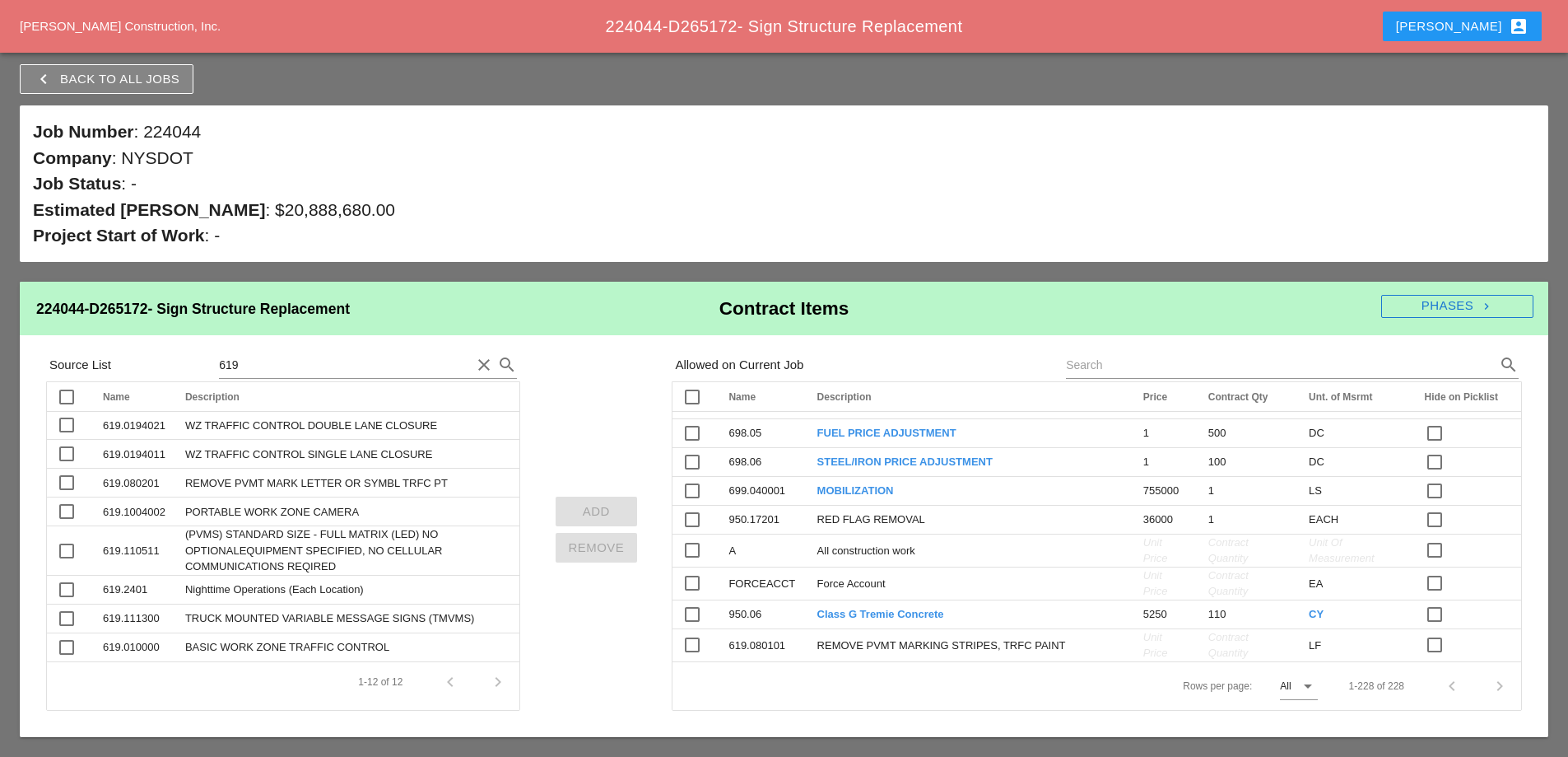
scroll to position [6901, 0]
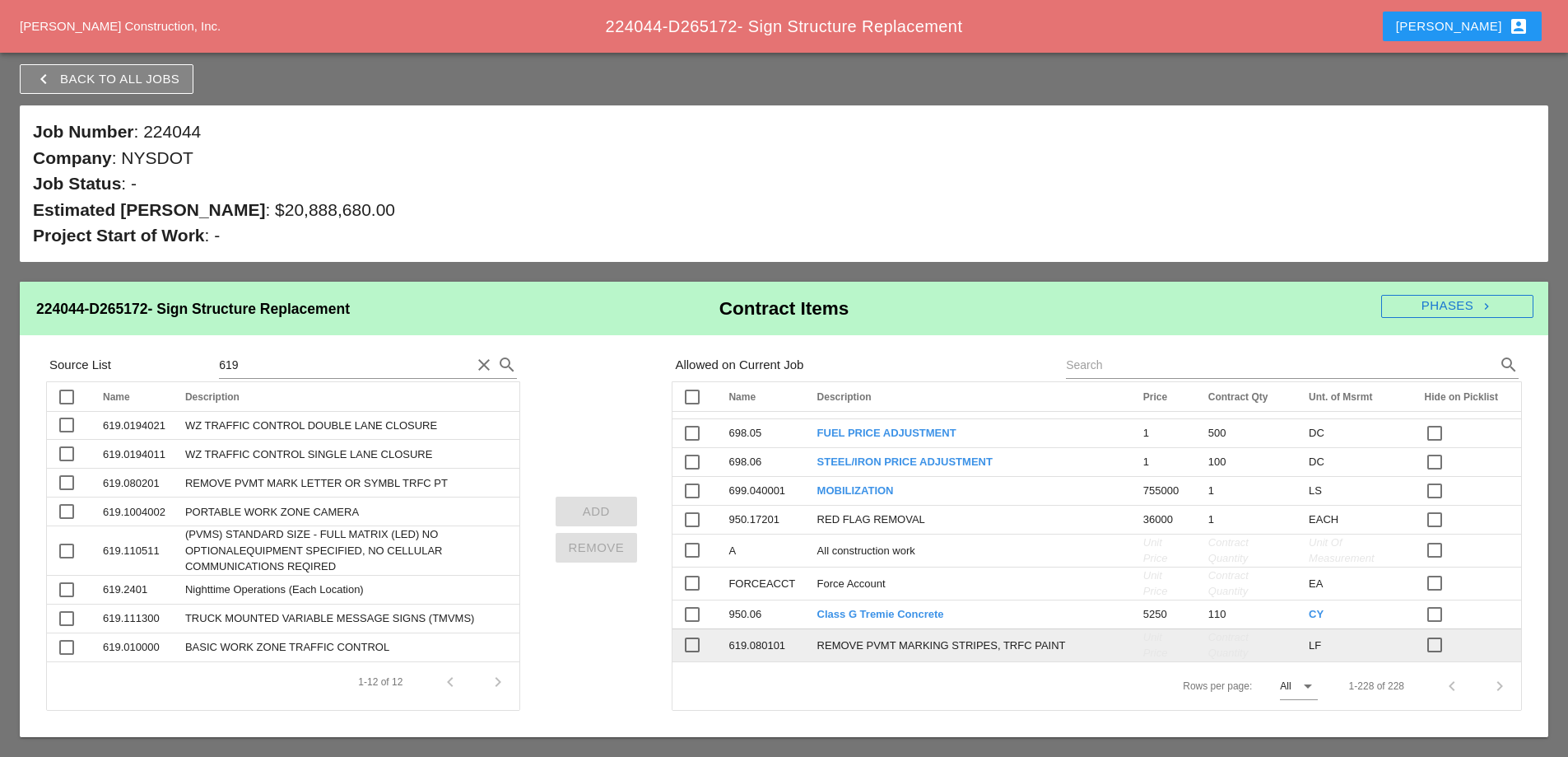
click at [1143, 644] on span "Unit Price" at bounding box center [1154, 645] width 24 height 29
type input "2.04"
click at [1218, 645] on div "Contract Quantity" at bounding box center [1257, 645] width 78 height 32
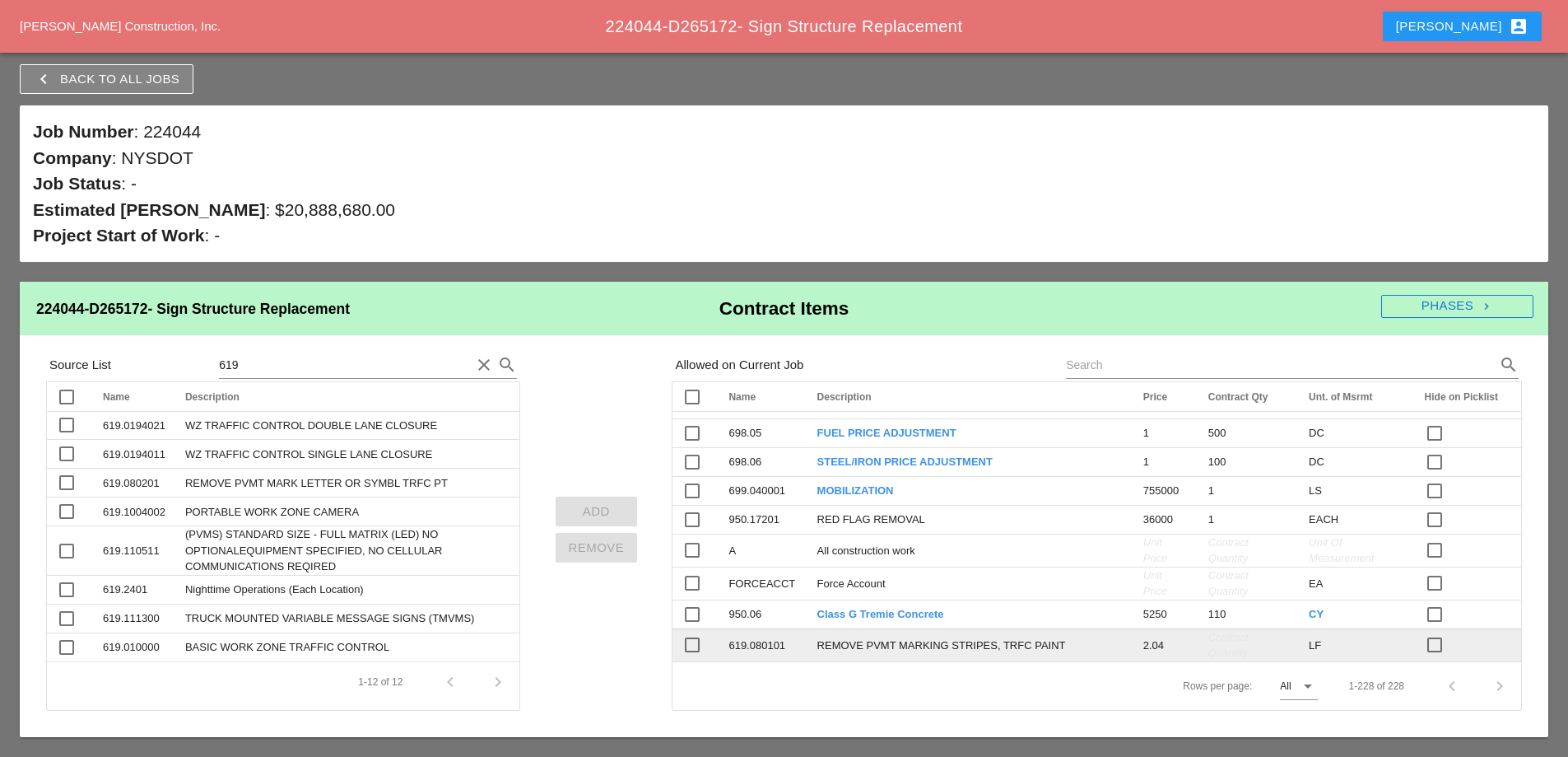
click at [1208, 645] on div "Contract Quantity" at bounding box center [1249, 645] width 80 height 32
click at [1208, 652] on span "Contract Quantity" at bounding box center [1228, 645] width 40 height 29
type input "50000"
click at [1330, 640] on div "LF" at bounding box center [1357, 647] width 91 height 17
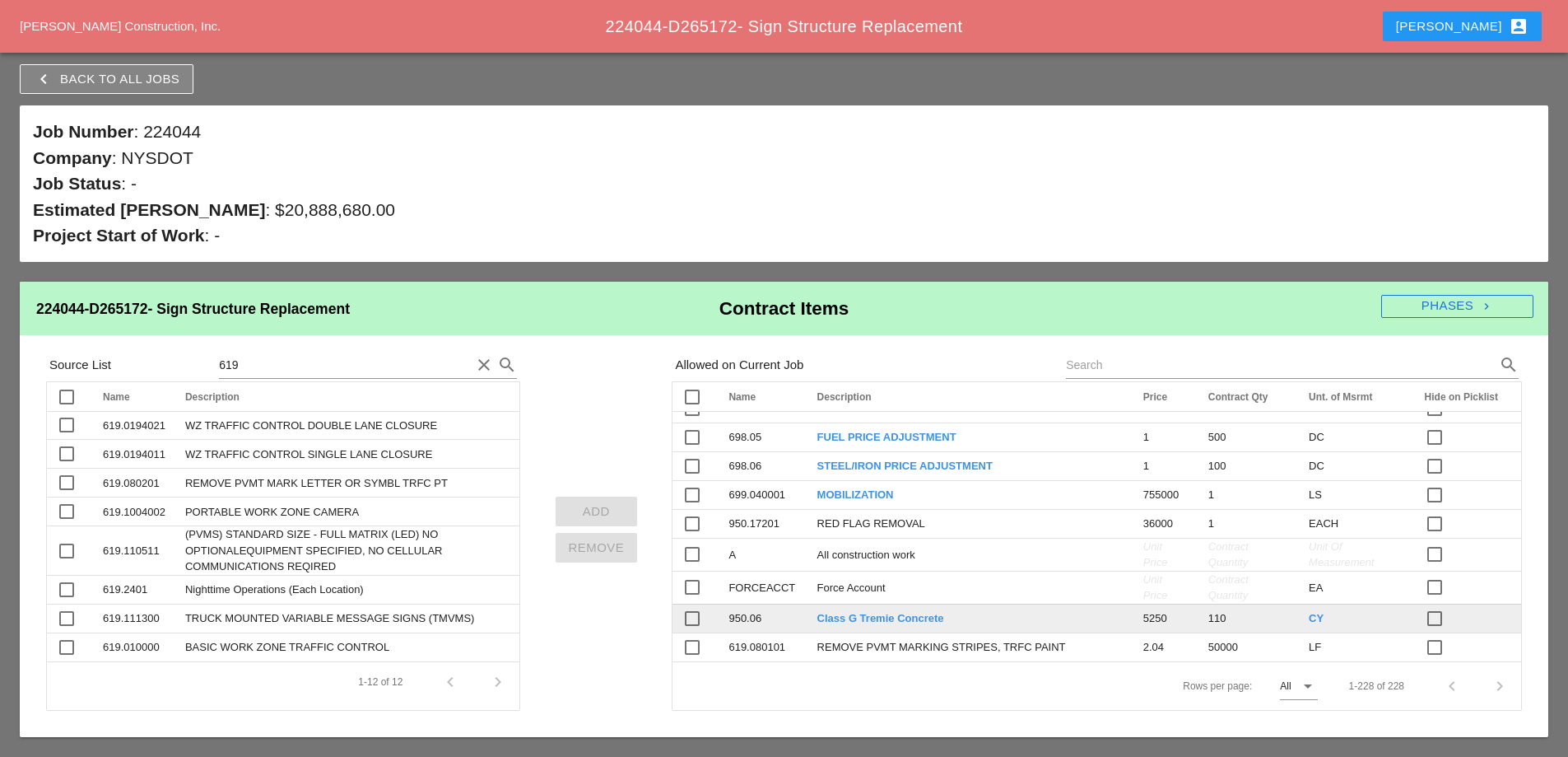
scroll to position [6901, 0]
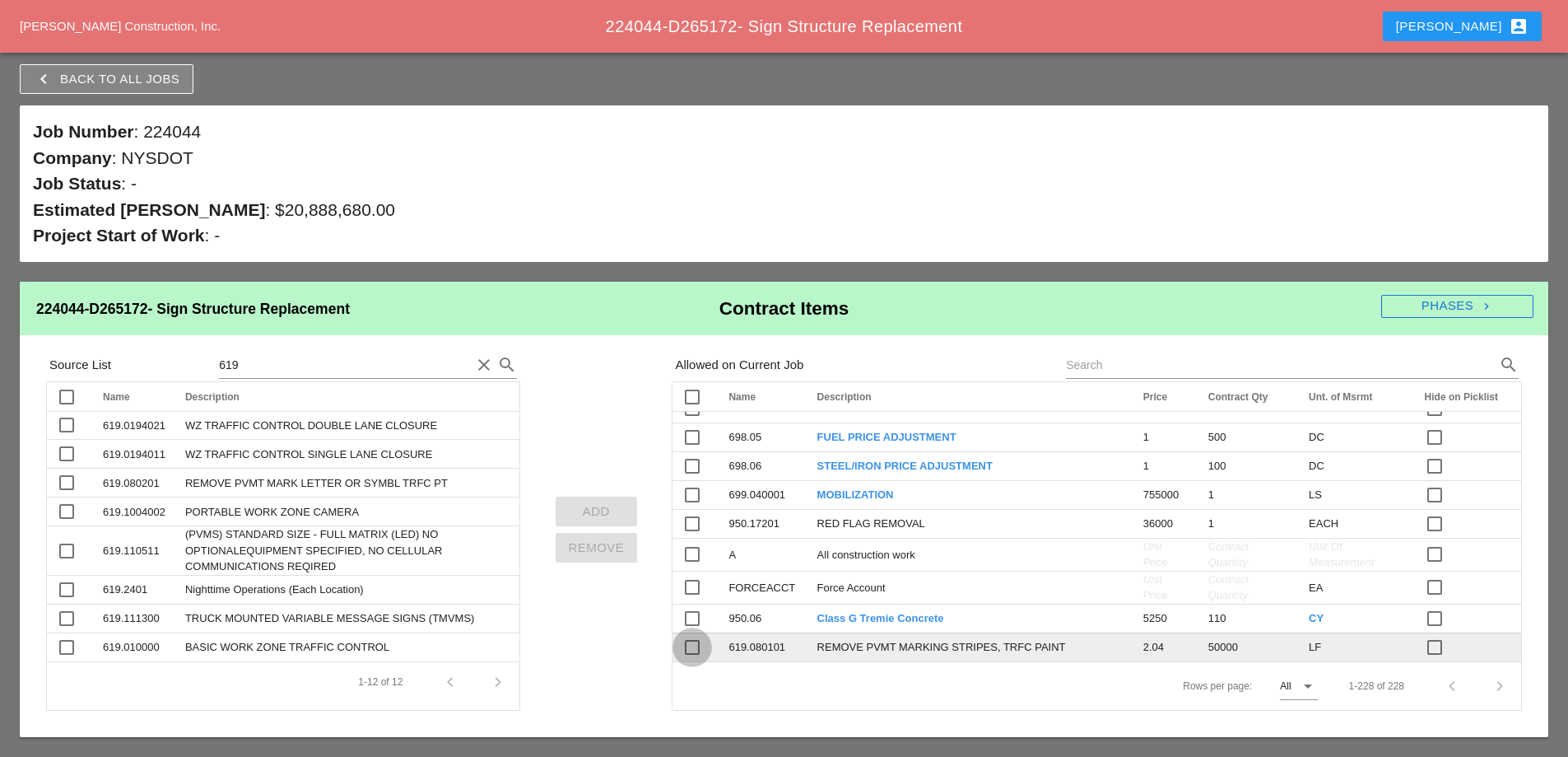
click at [692, 649] on div at bounding box center [692, 647] width 28 height 28
click at [689, 645] on div at bounding box center [692, 647] width 28 height 28
checkbox input "false"
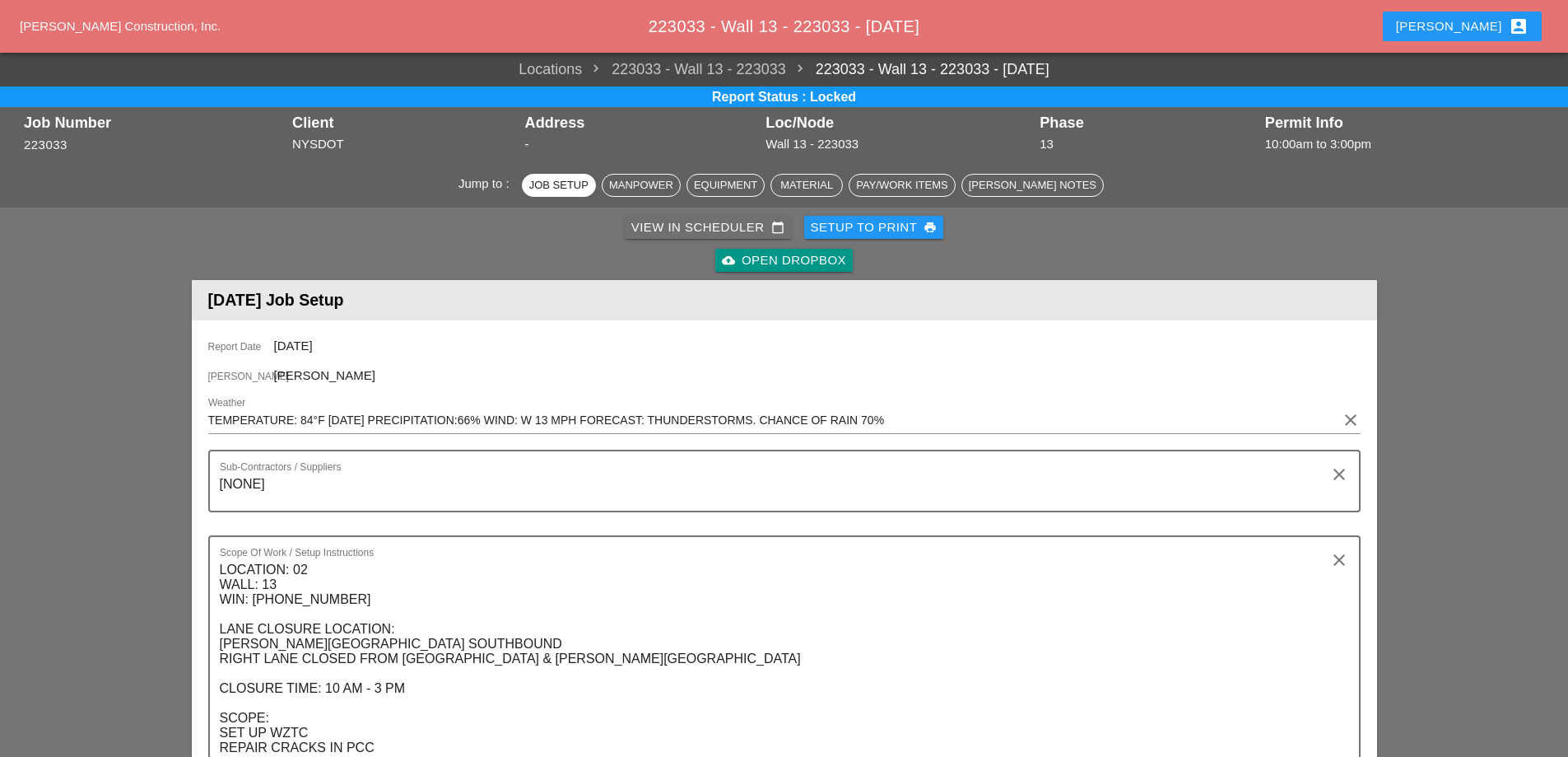
click at [688, 231] on div "View in Scheduler calendar_today" at bounding box center [708, 227] width 153 height 19
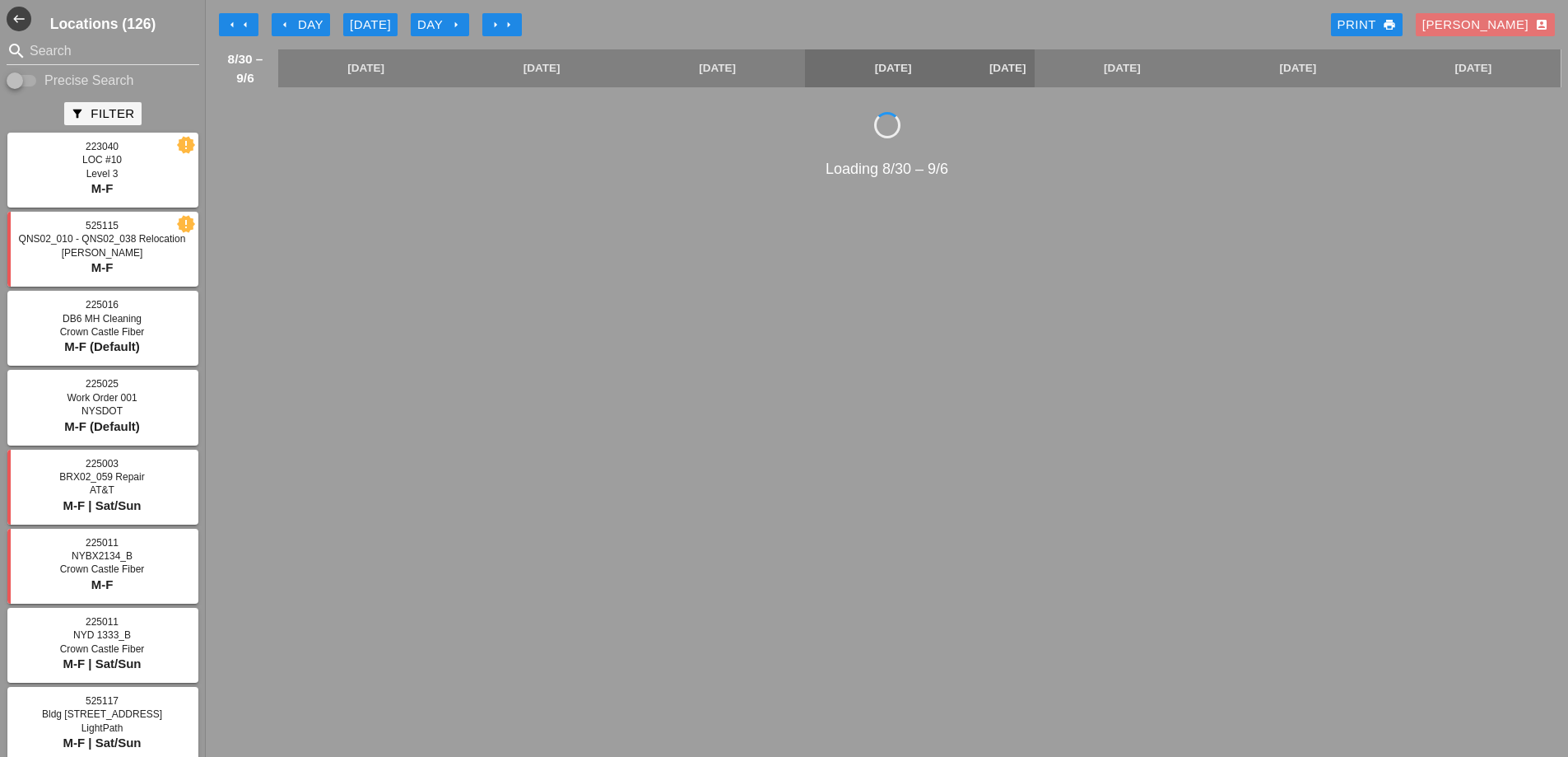
click at [500, 25] on icon "arrow_right" at bounding box center [495, 24] width 13 height 13
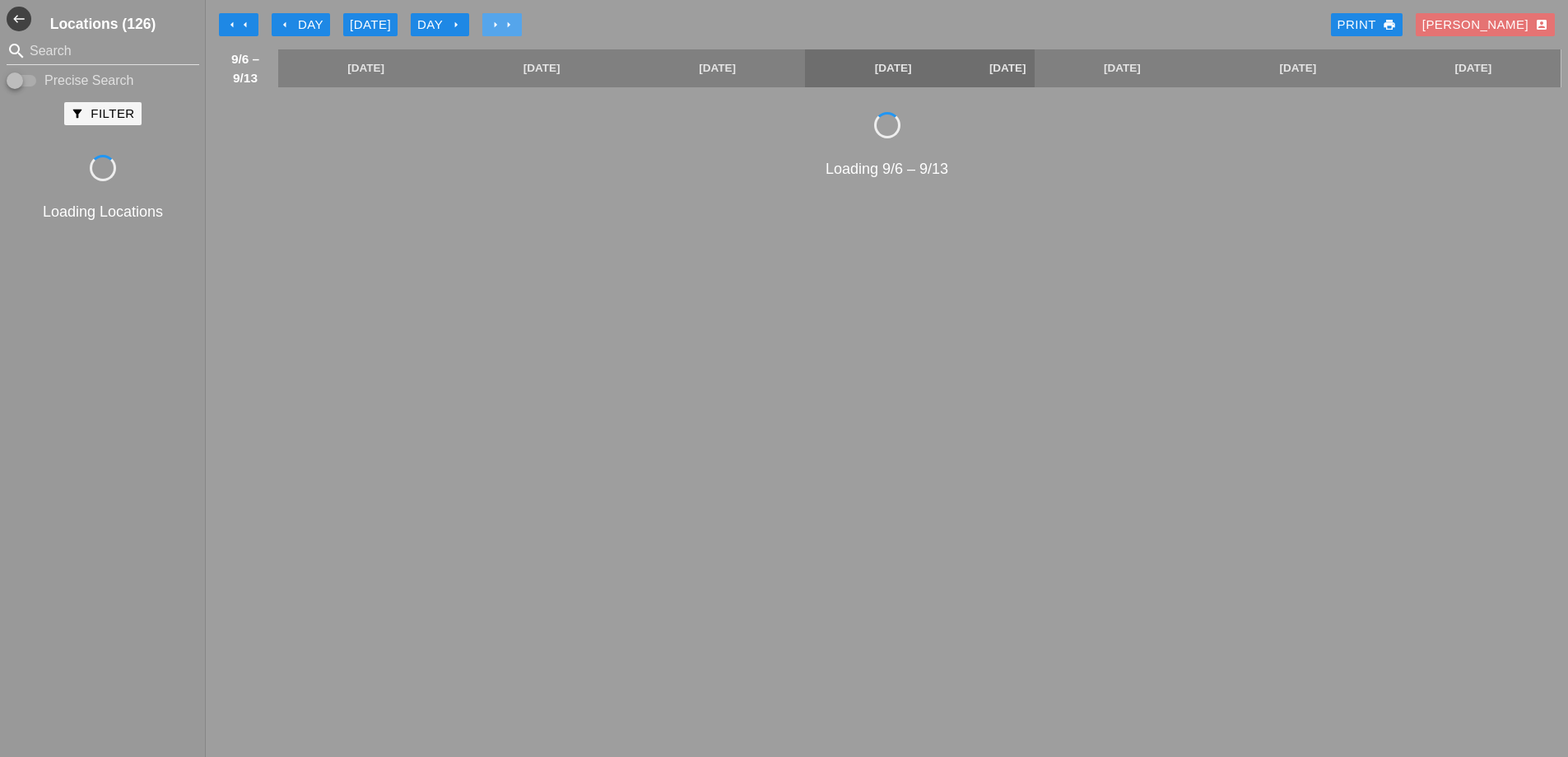
click at [499, 25] on icon "arrow_right" at bounding box center [495, 24] width 13 height 13
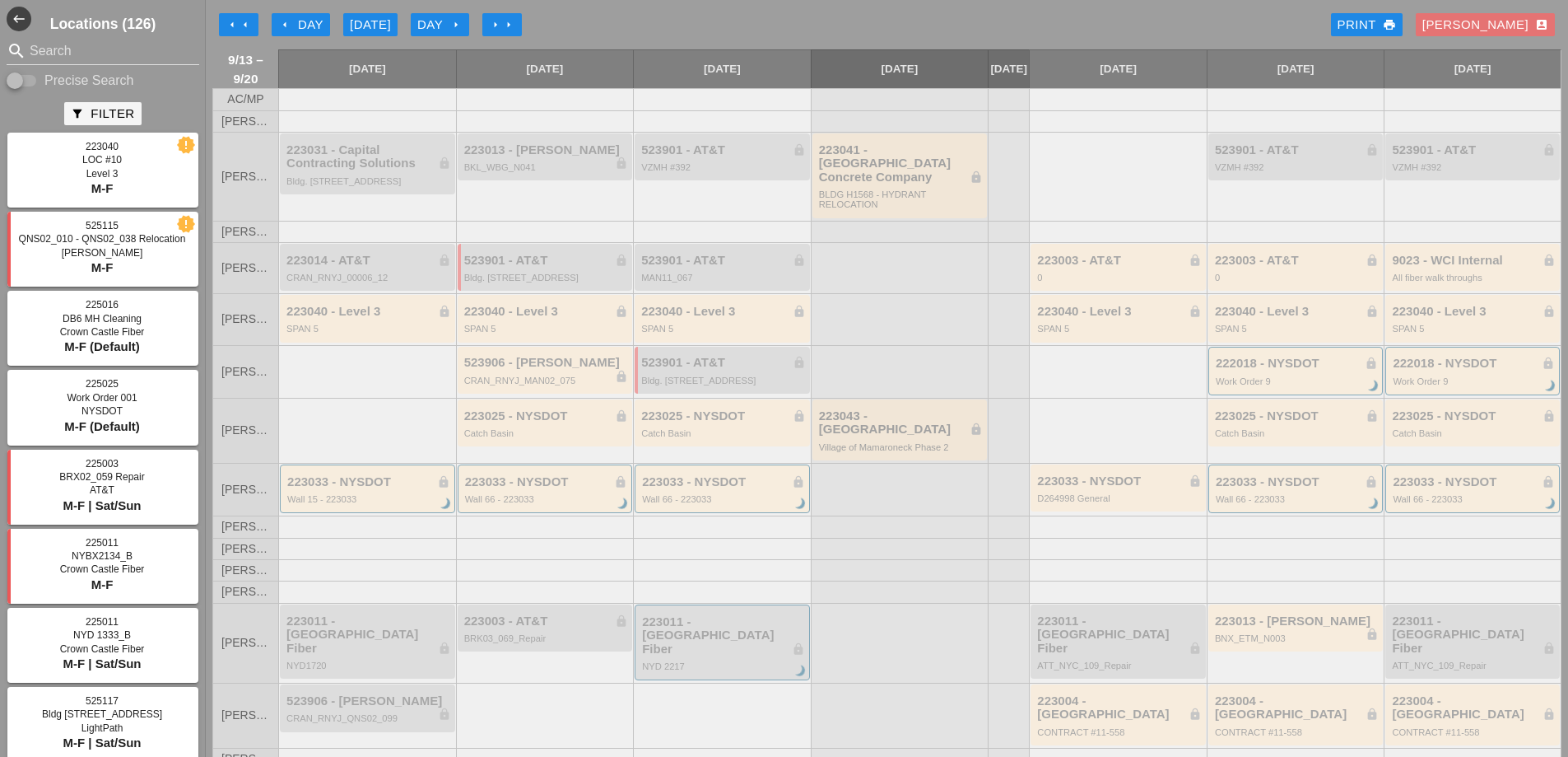
click at [466, 28] on button "Day arrow_right" at bounding box center [440, 25] width 59 height 24
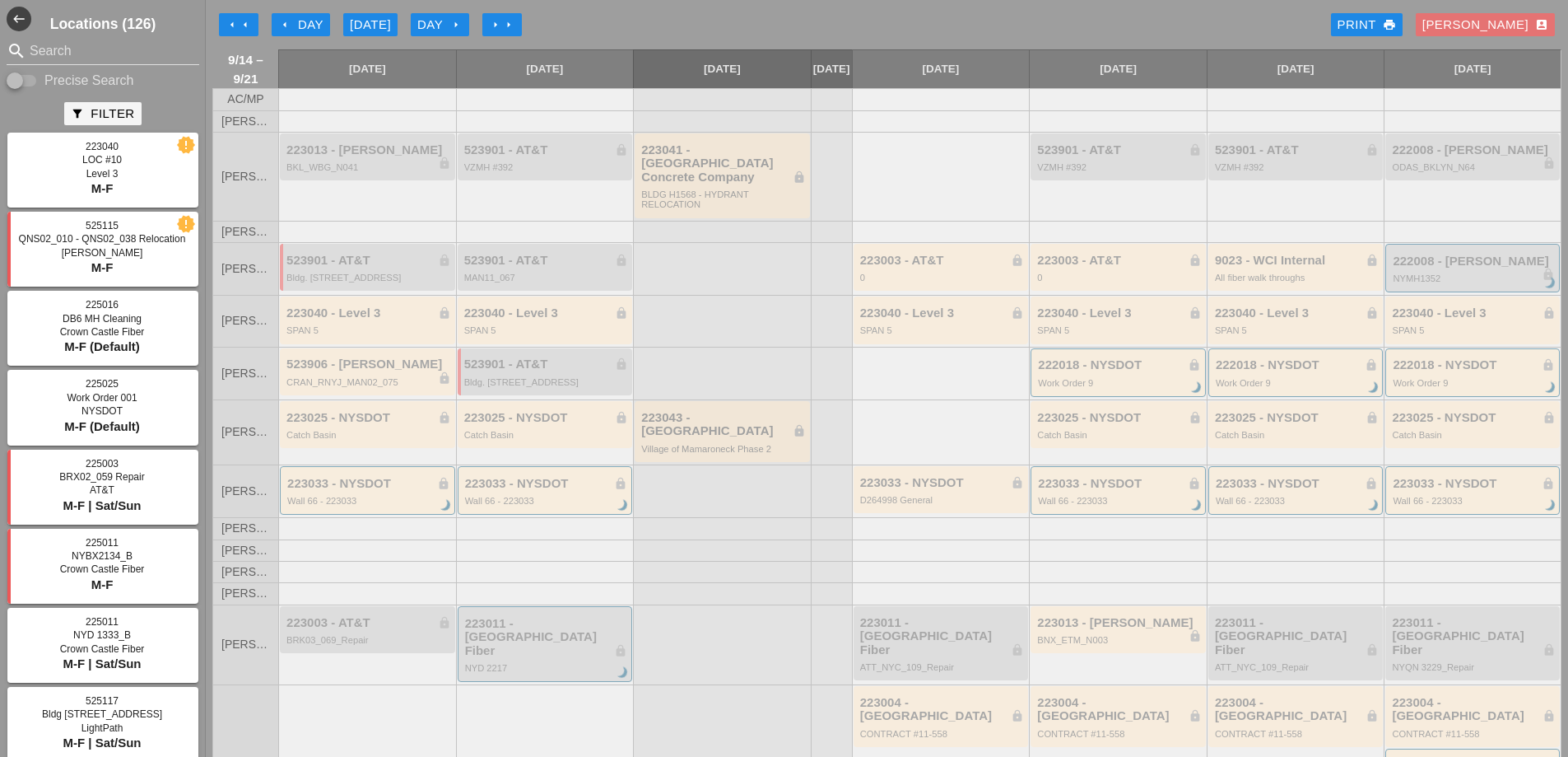
click at [446, 19] on div "Day arrow_right" at bounding box center [440, 25] width 45 height 19
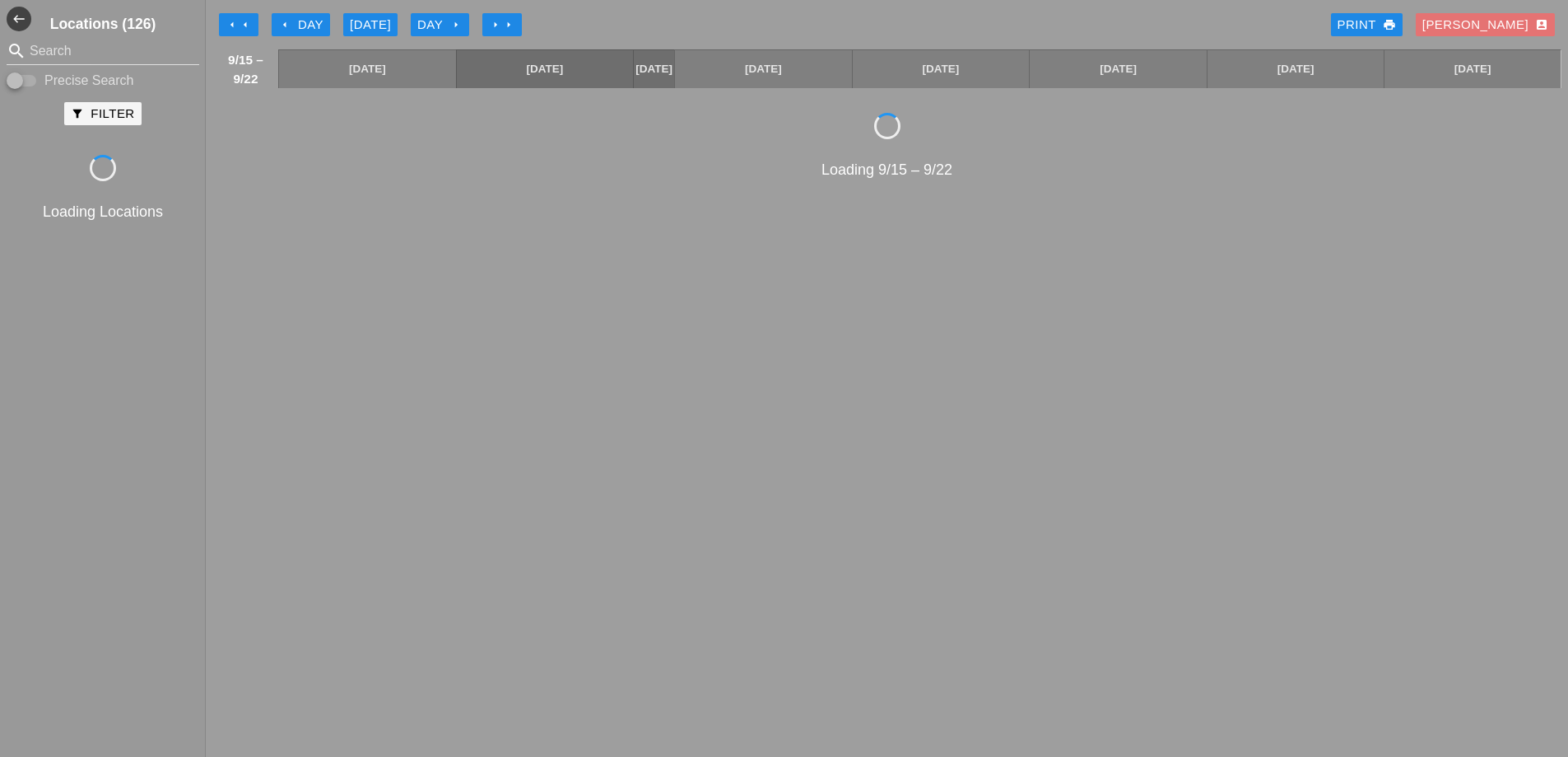
click at [446, 19] on div "Day arrow_right" at bounding box center [440, 25] width 45 height 19
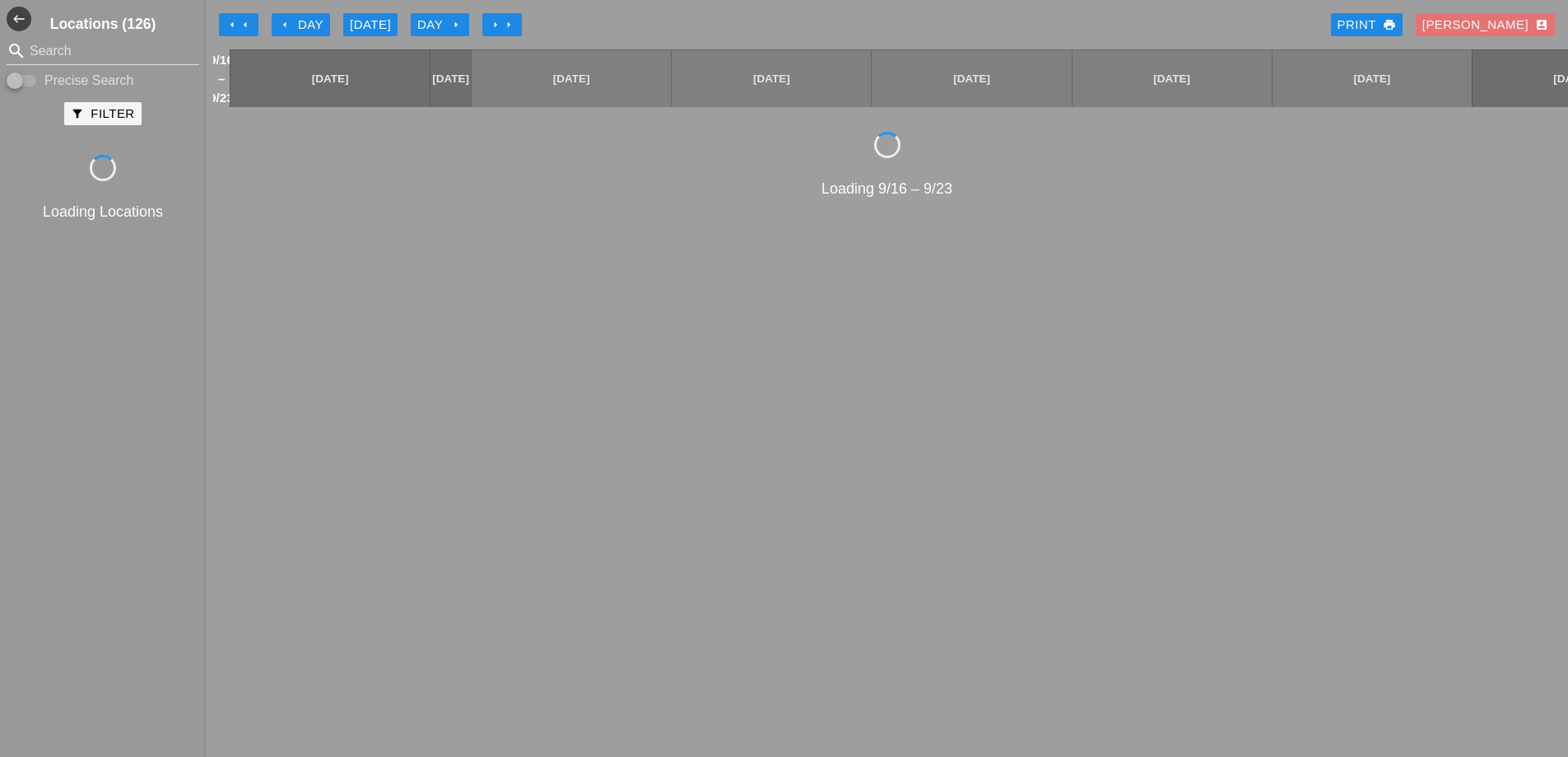
click at [446, 19] on div "Day arrow_right" at bounding box center [440, 25] width 45 height 19
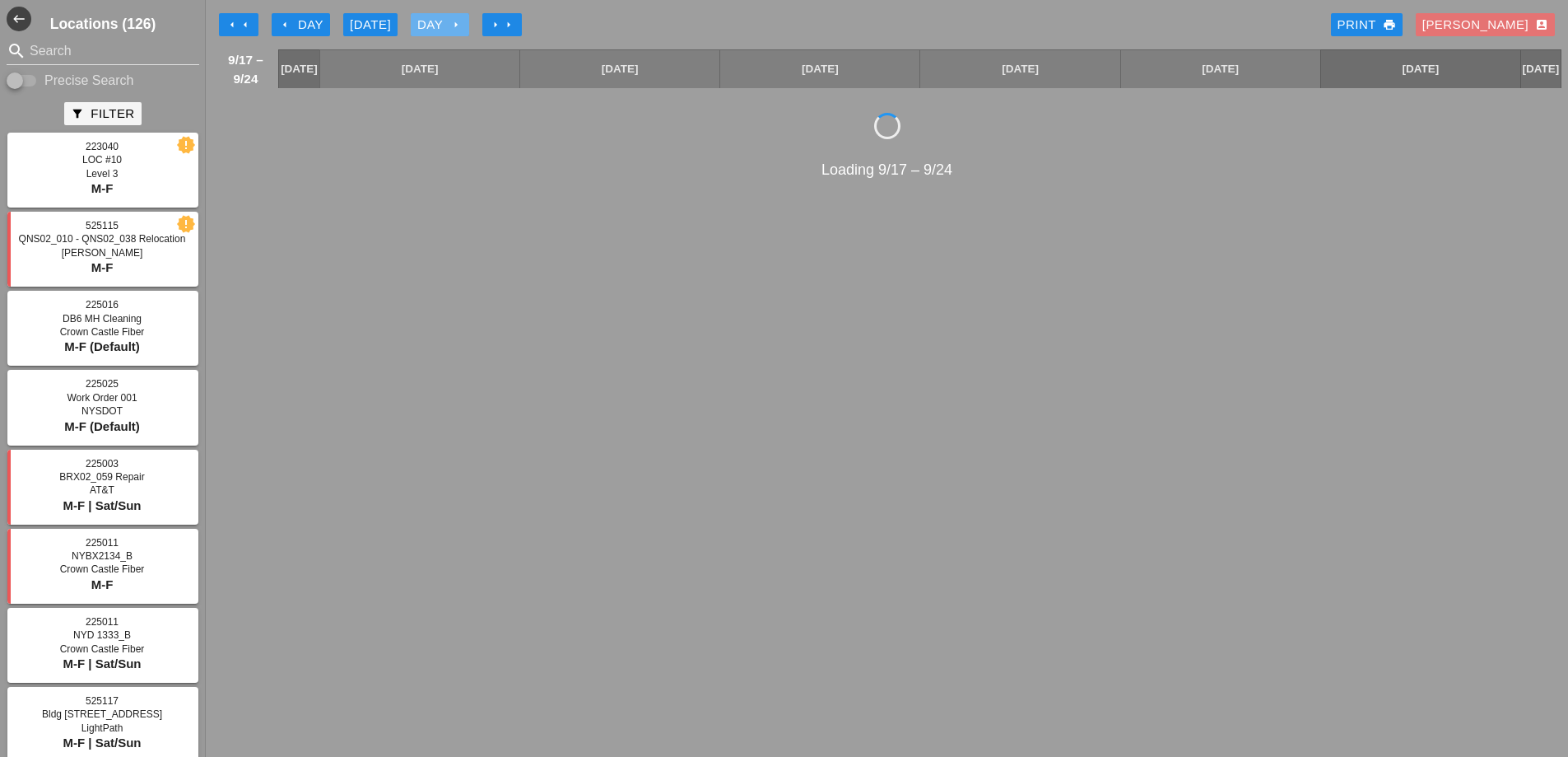
click at [446, 19] on div "Day arrow_right" at bounding box center [440, 25] width 45 height 19
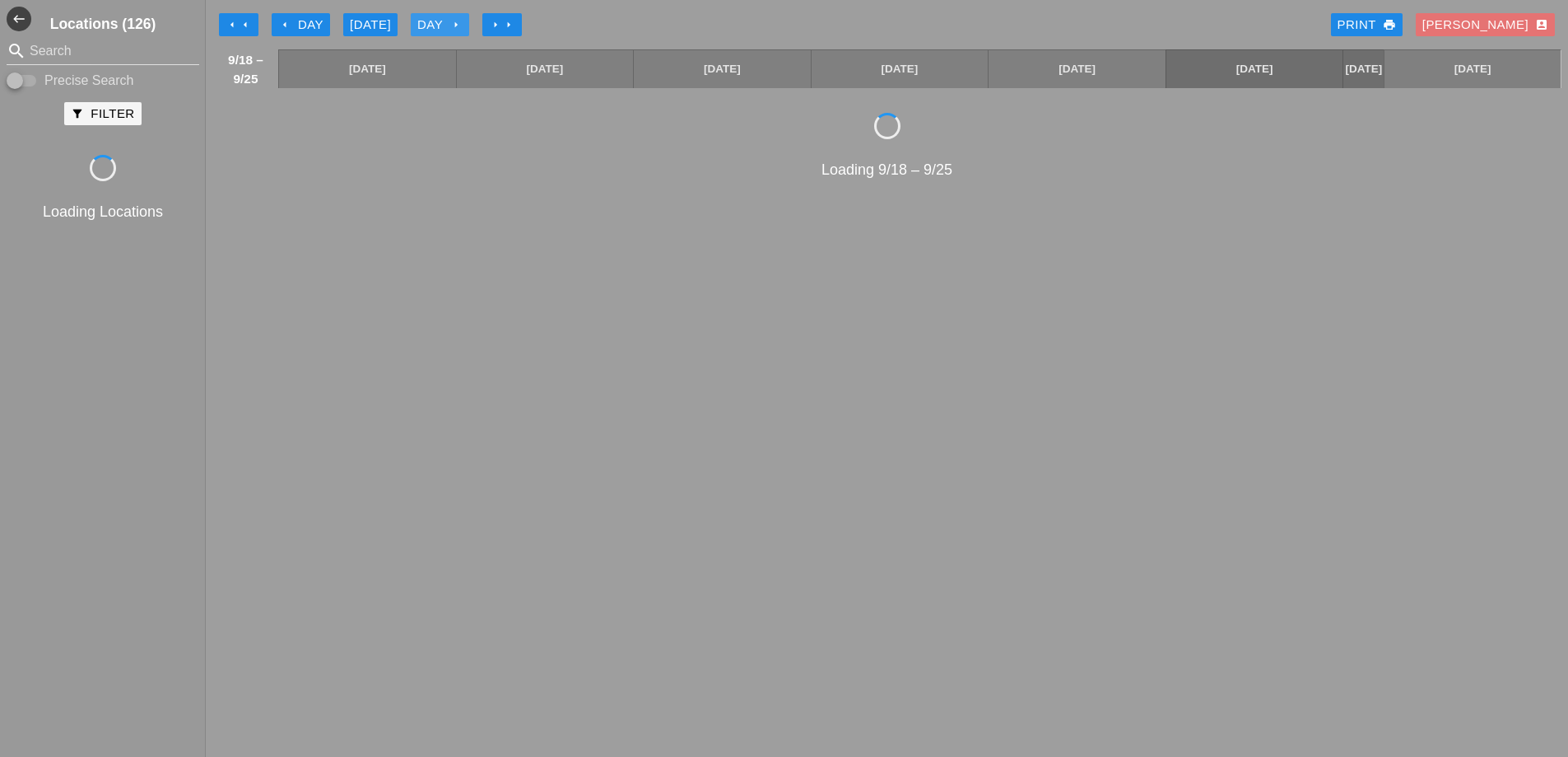
click at [446, 19] on div "Day arrow_right" at bounding box center [440, 25] width 45 height 19
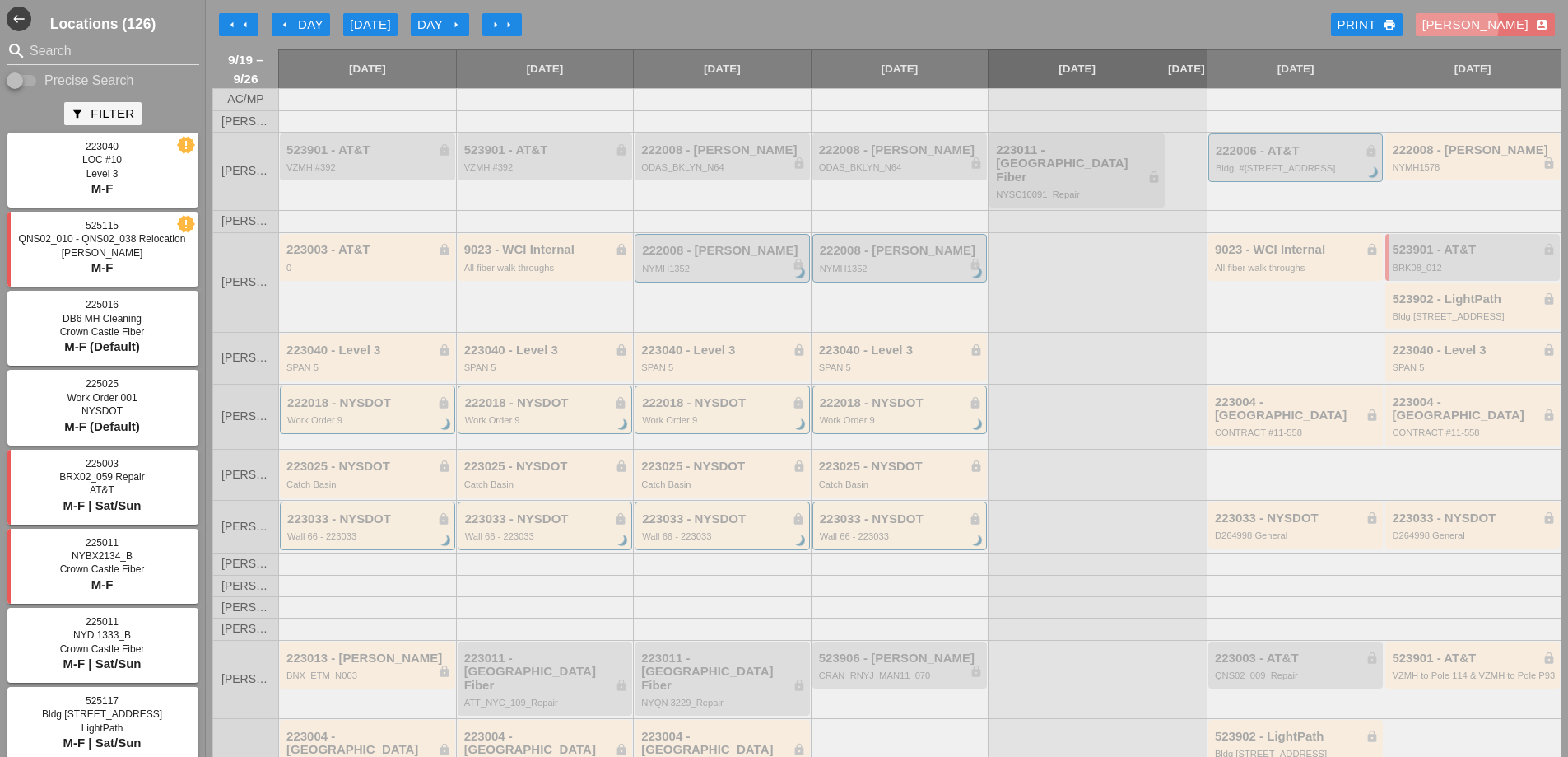
click at [1490, 21] on div "[PERSON_NAME] account_box" at bounding box center [1485, 25] width 125 height 19
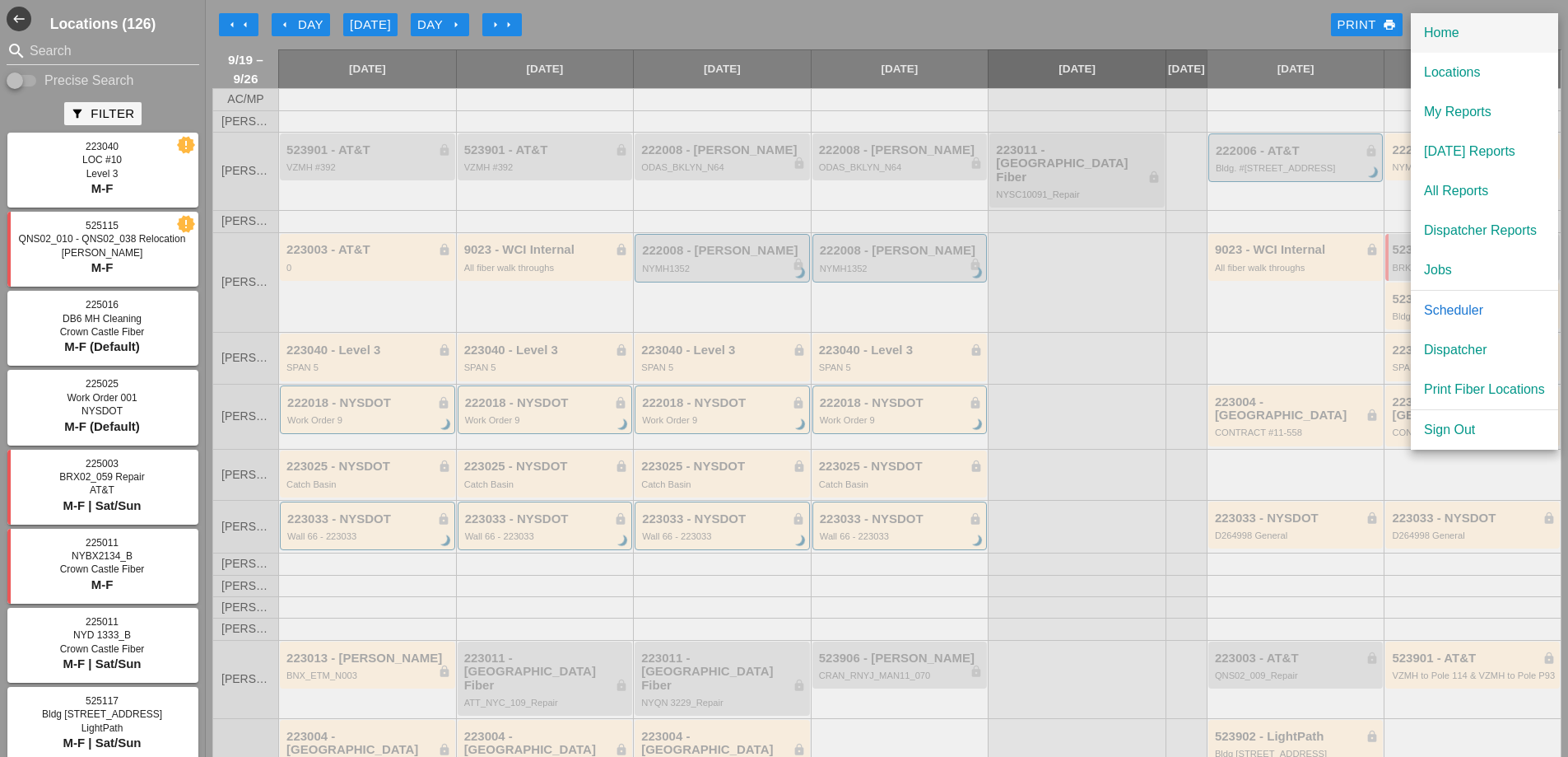
click at [1442, 36] on div "Home" at bounding box center [1484, 33] width 121 height 20
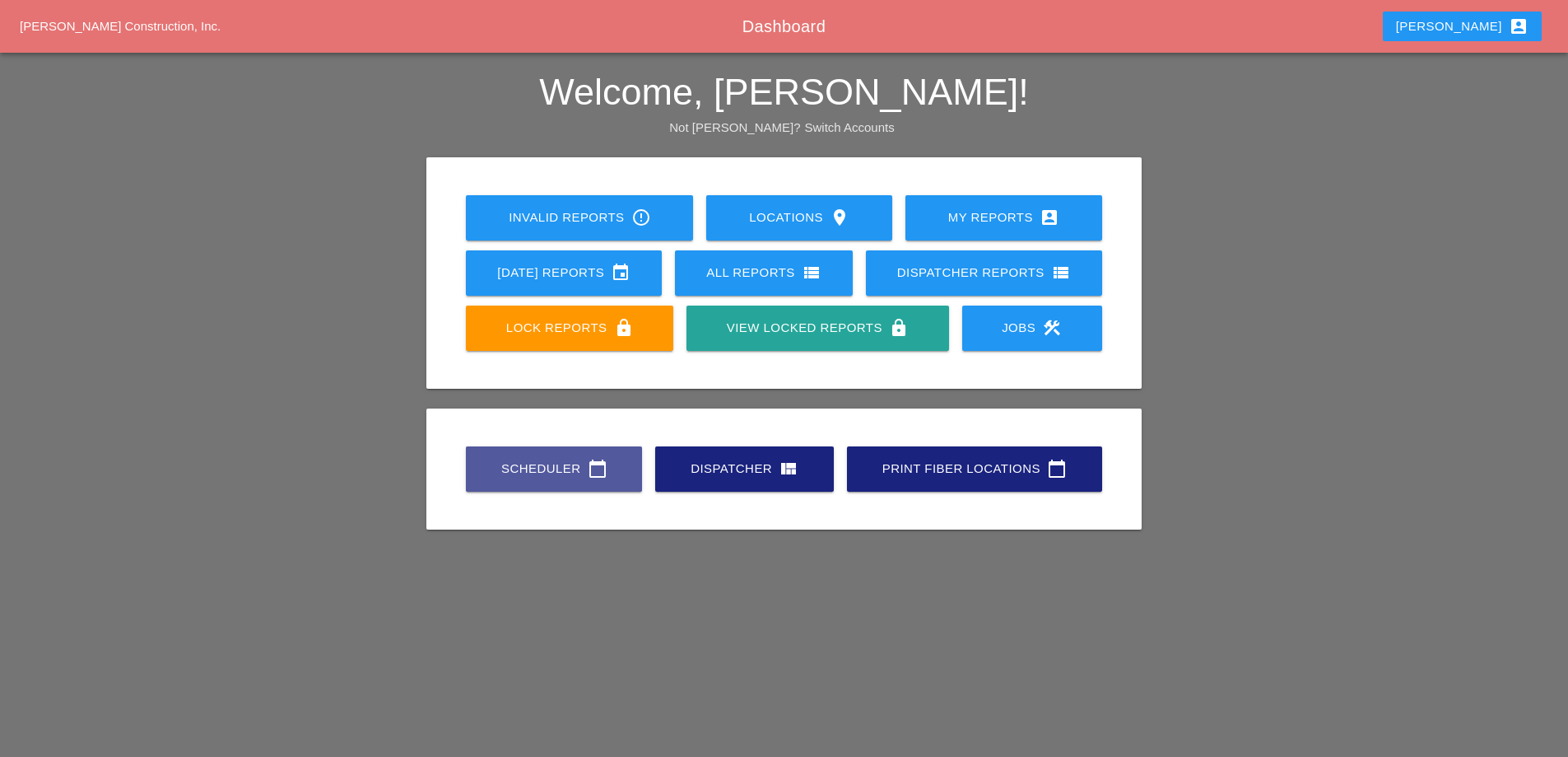
click at [592, 478] on icon "calendar_today" at bounding box center [598, 469] width 20 height 20
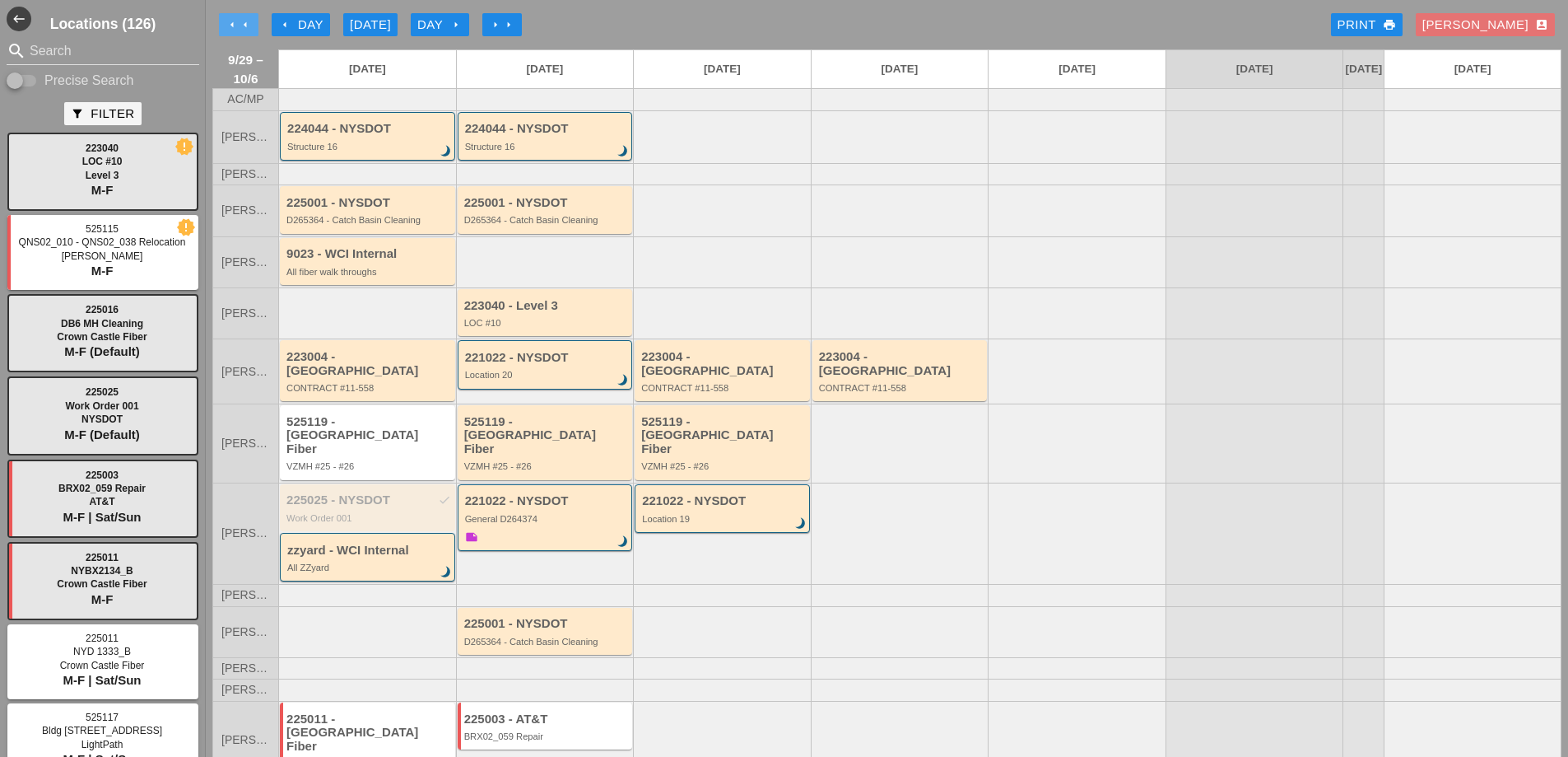
click at [233, 25] on icon "arrow_left" at bounding box center [231, 24] width 13 height 13
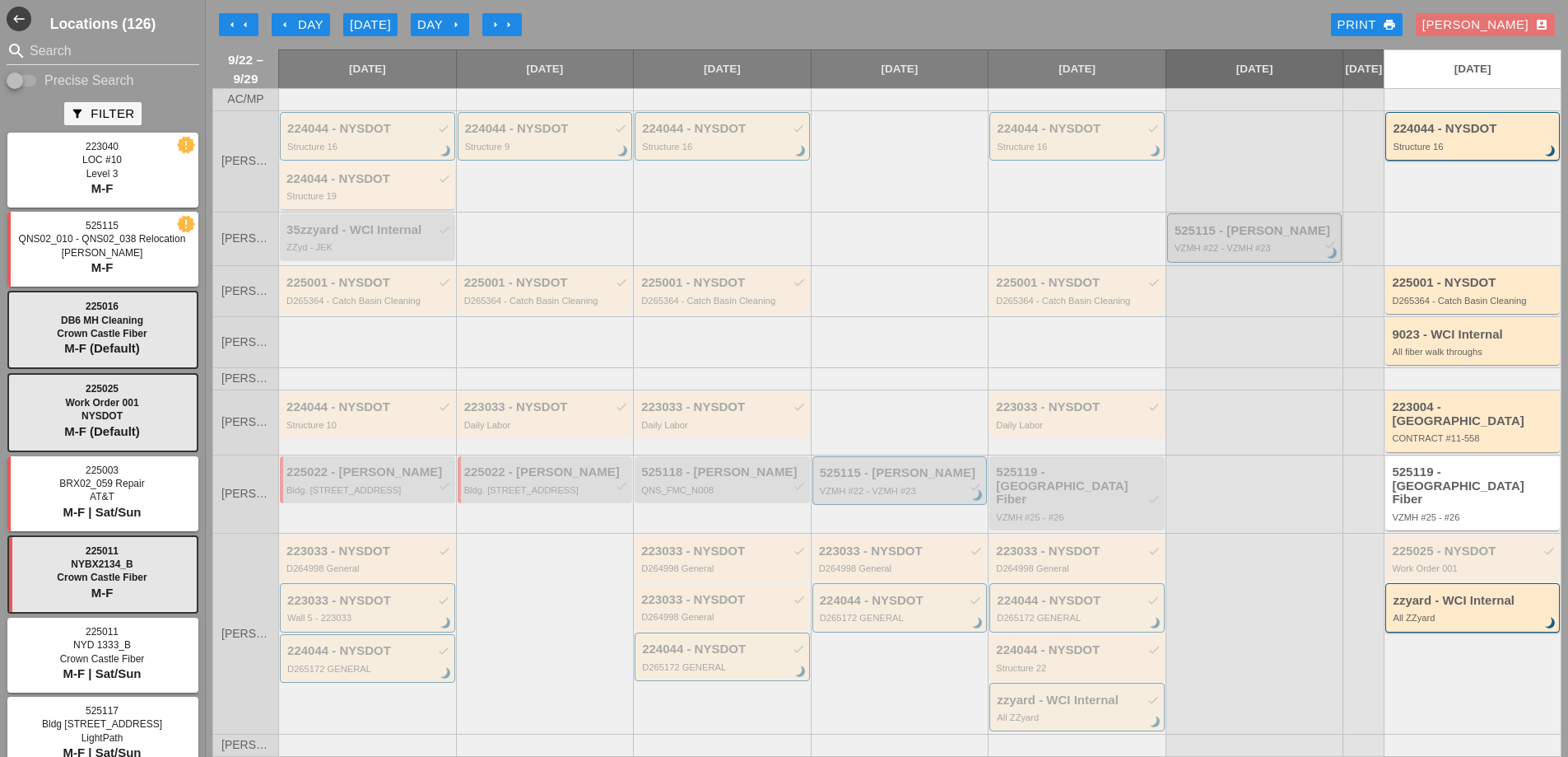
click at [407, 201] on div "Structure 19" at bounding box center [368, 196] width 165 height 10
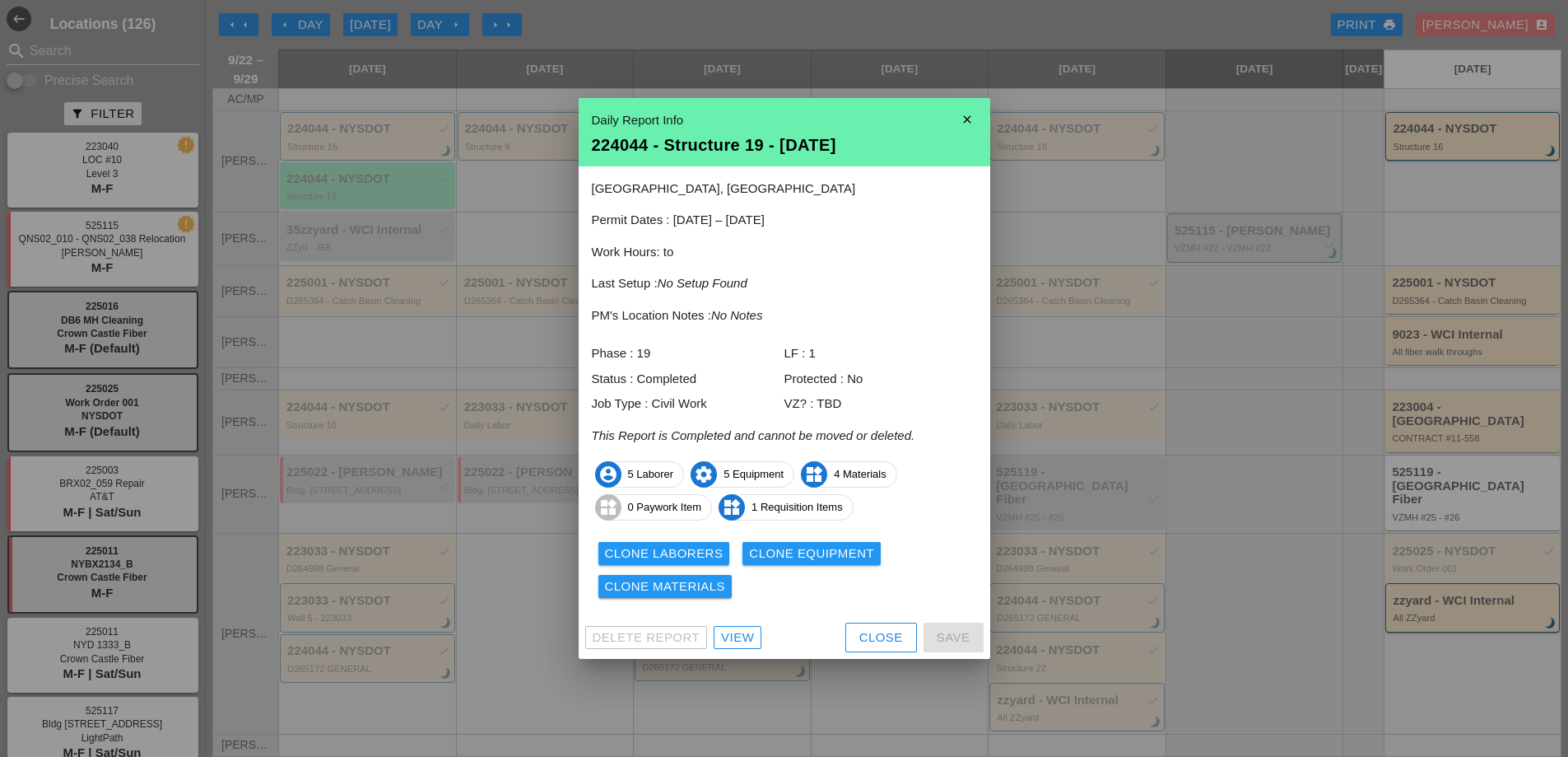
click at [738, 634] on div "View" at bounding box center [738, 637] width 33 height 19
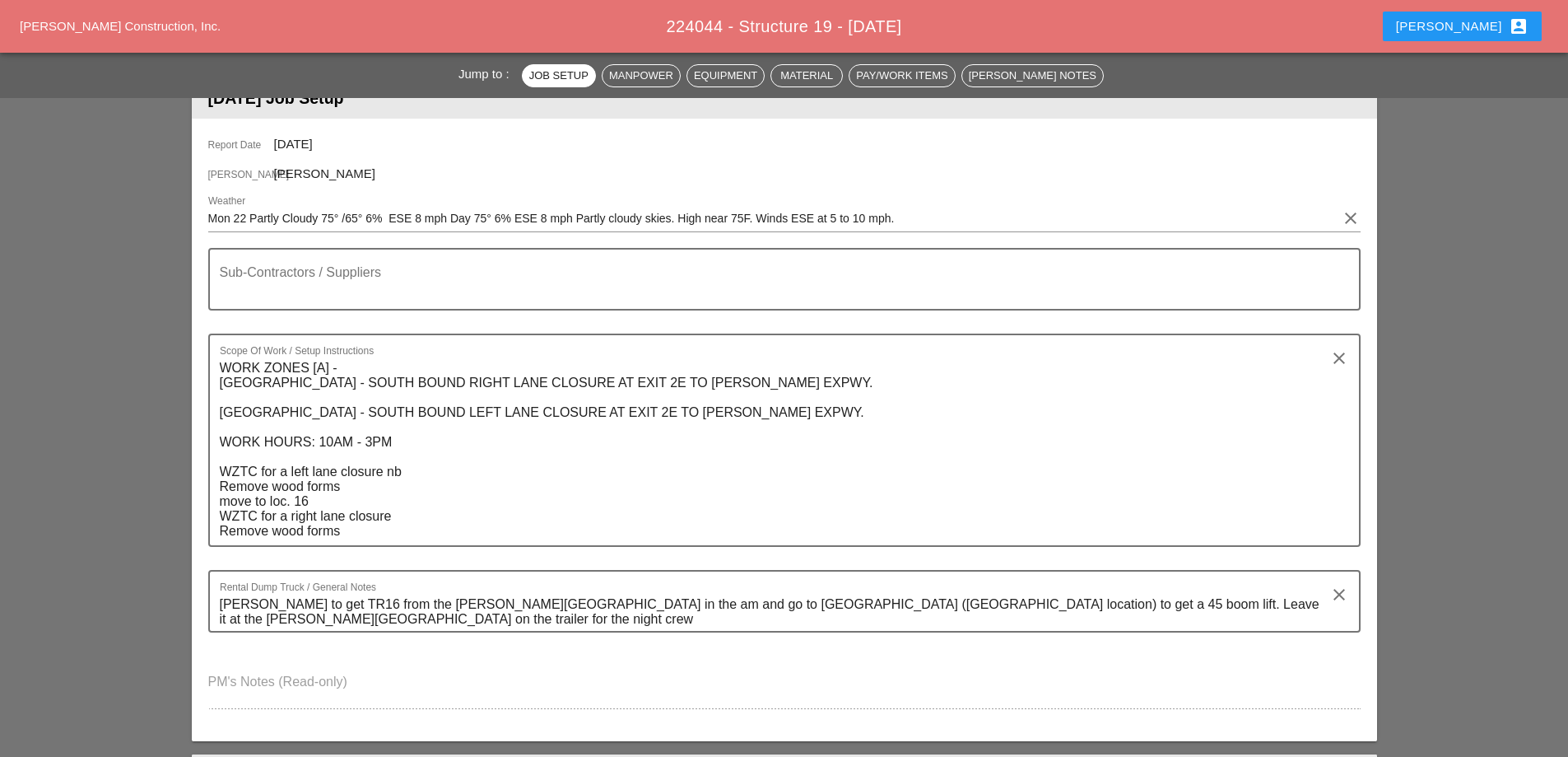
scroll to position [82, 0]
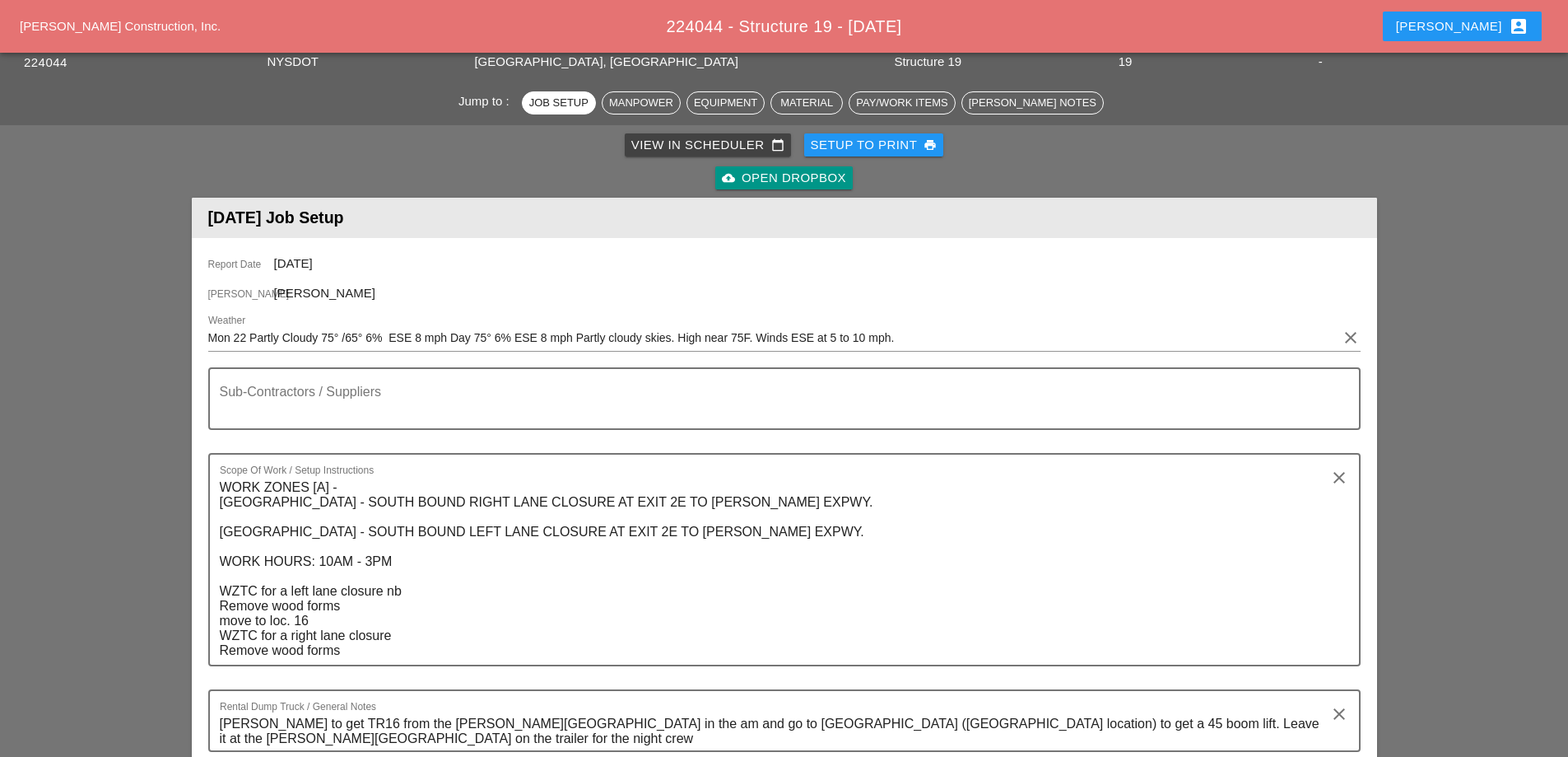
click at [670, 146] on div "View in Scheduler calendar_today" at bounding box center [708, 145] width 153 height 19
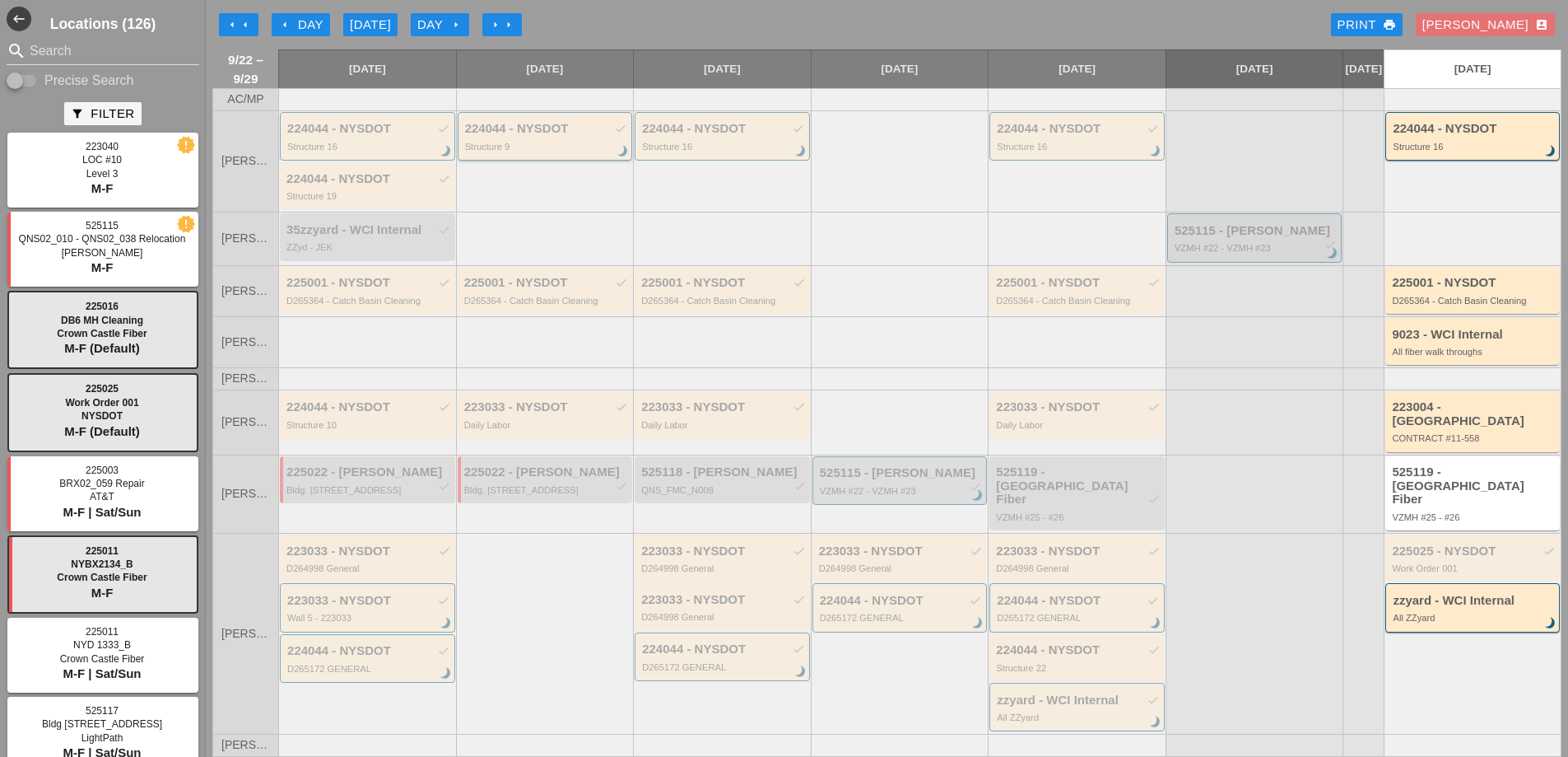
click at [551, 152] on div "Structure 9" at bounding box center [546, 146] width 163 height 10
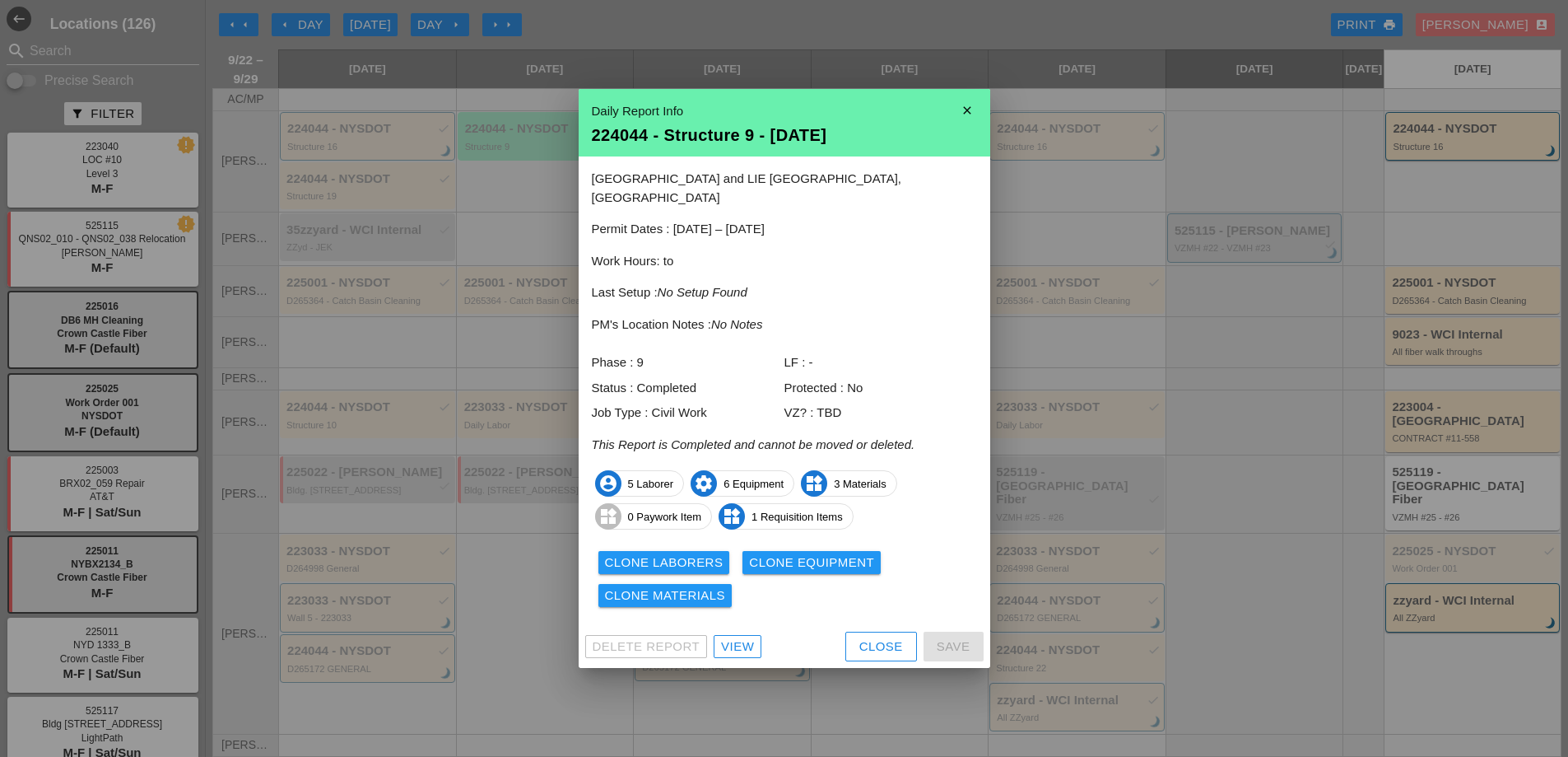
click at [738, 637] on div "View" at bounding box center [738, 646] width 33 height 19
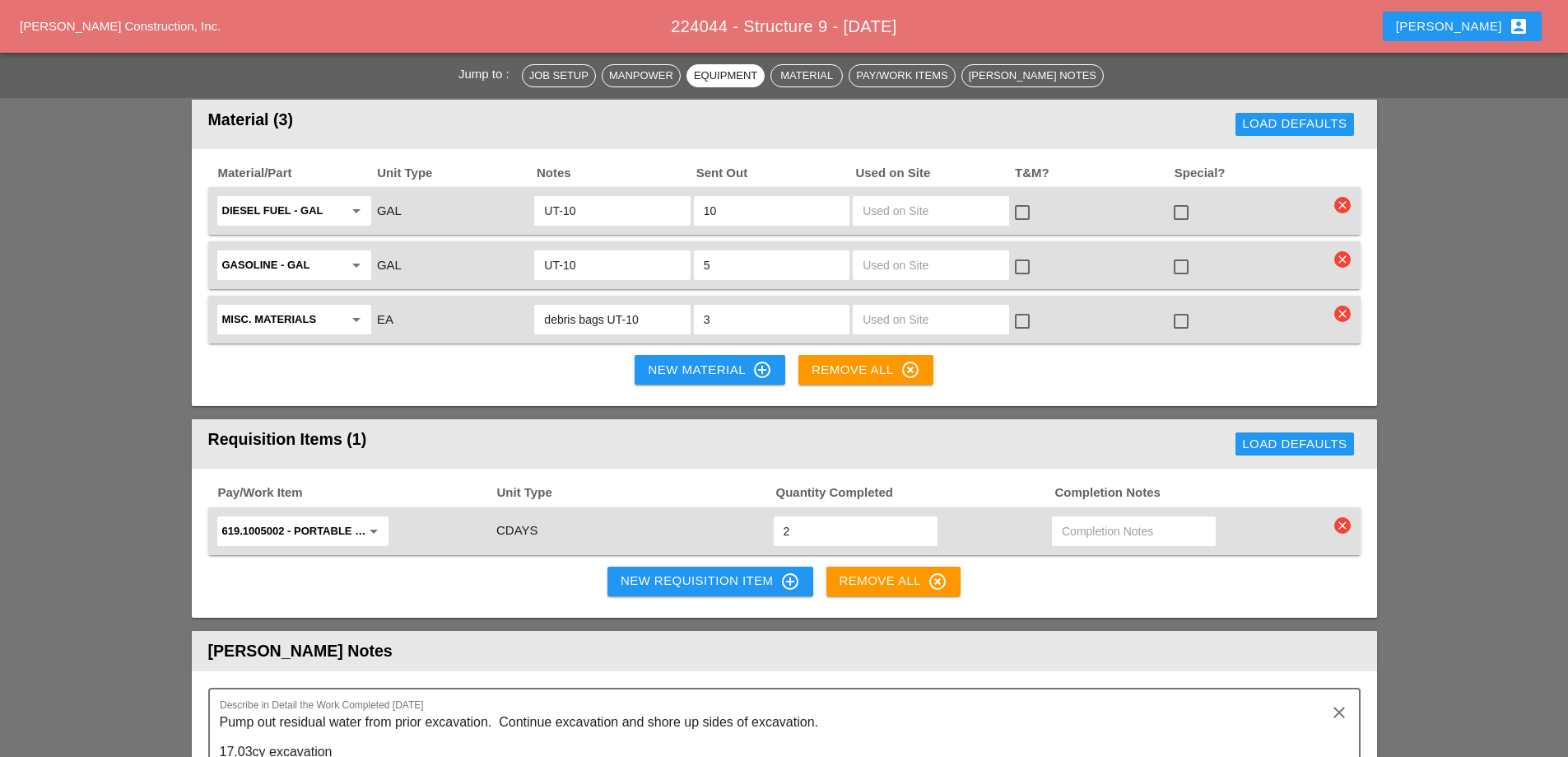
scroll to position [1811, 0]
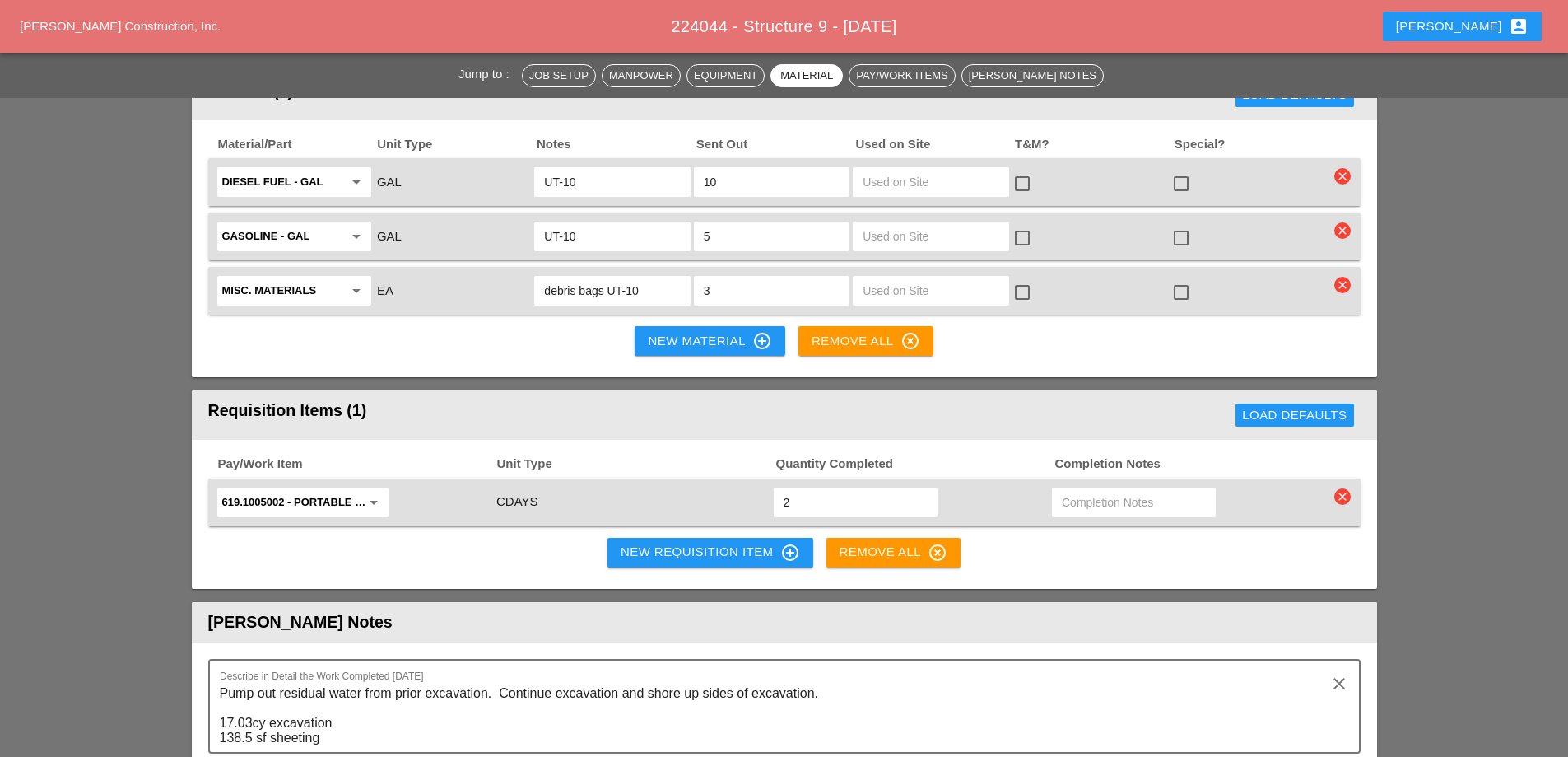
click at [696, 542] on div "New Requisition Item control_point" at bounding box center [710, 552] width 179 height 20
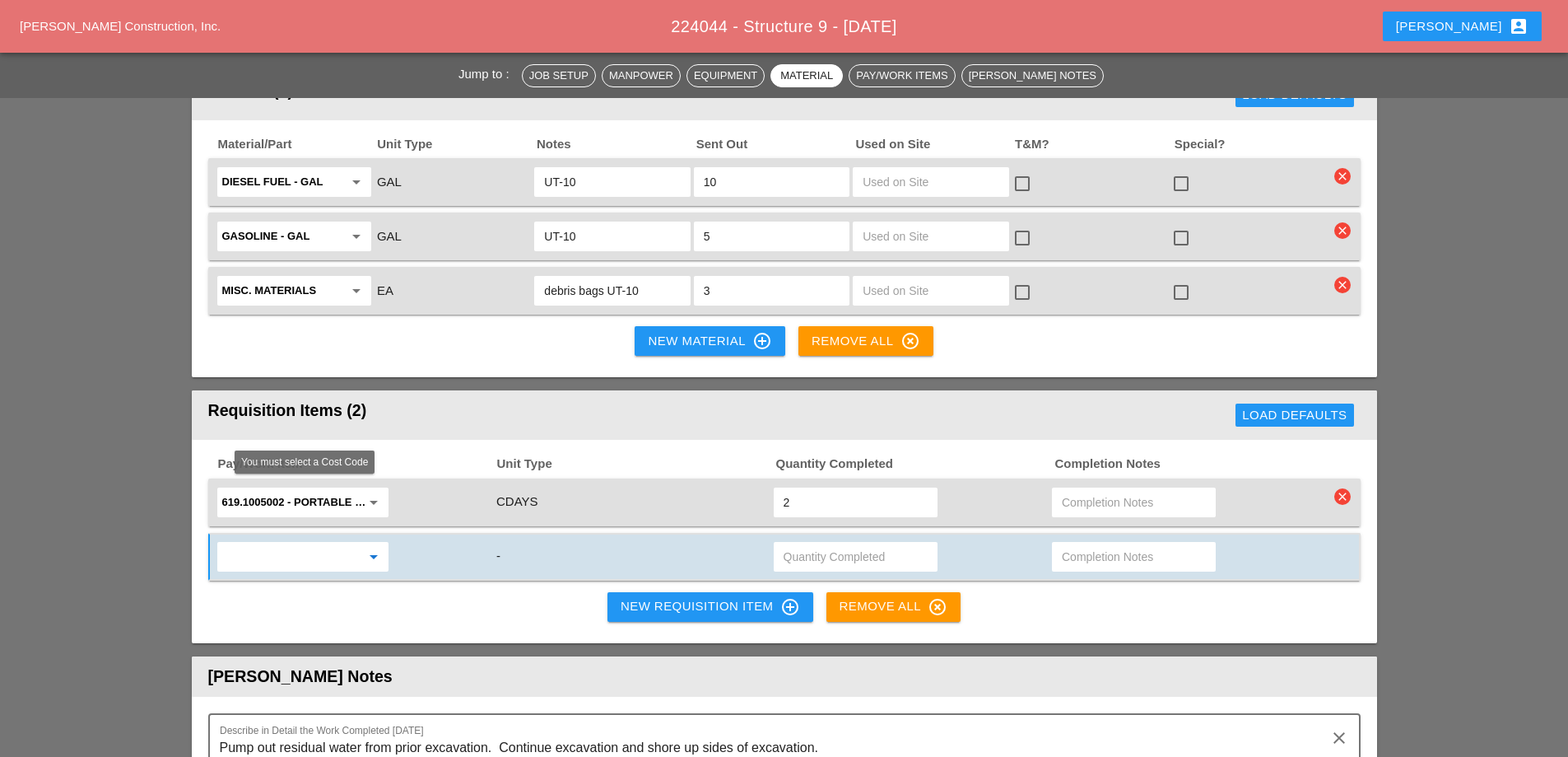
click at [304, 543] on input "text" at bounding box center [291, 556] width 138 height 26
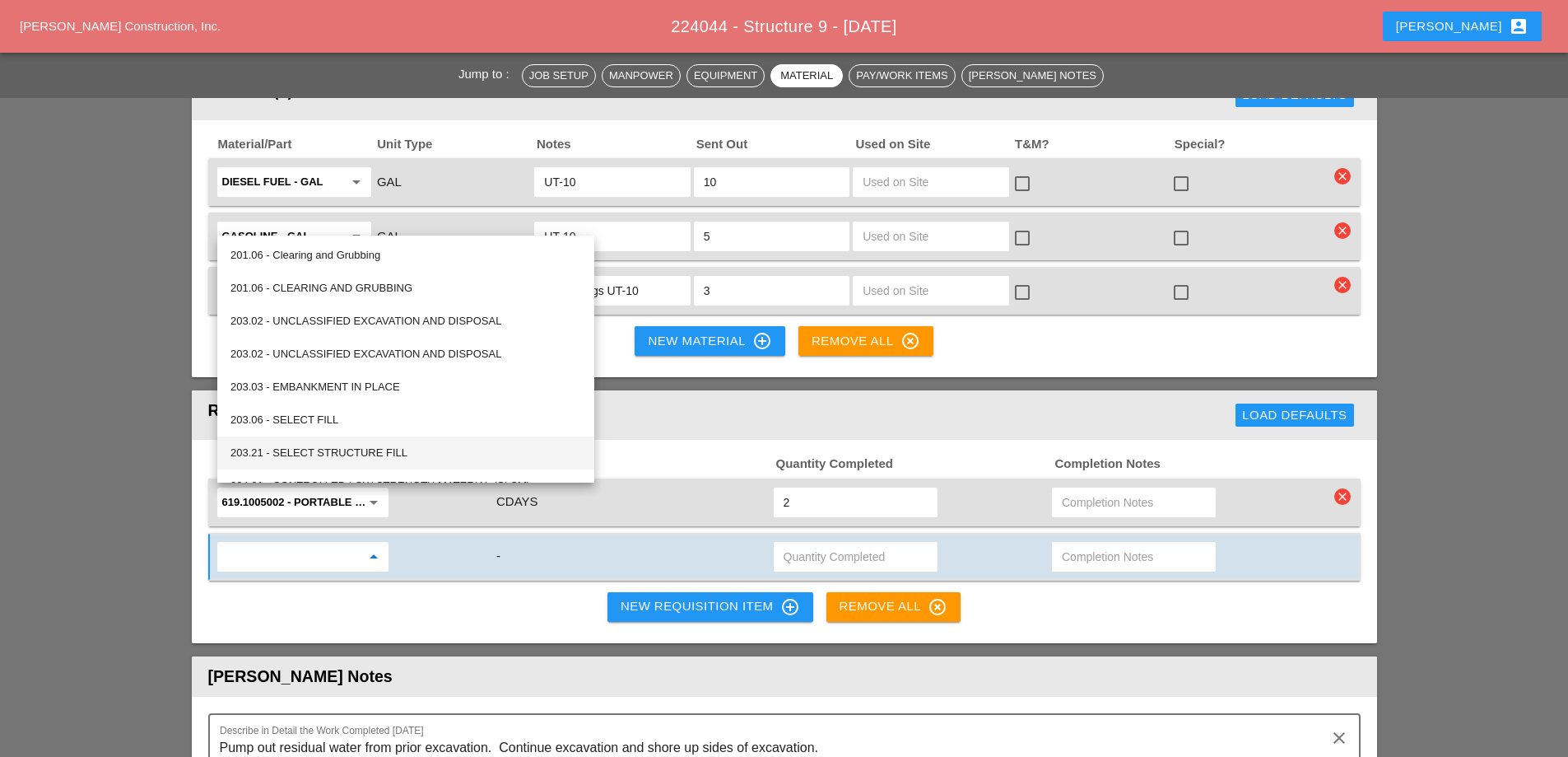
scroll to position [82, 0]
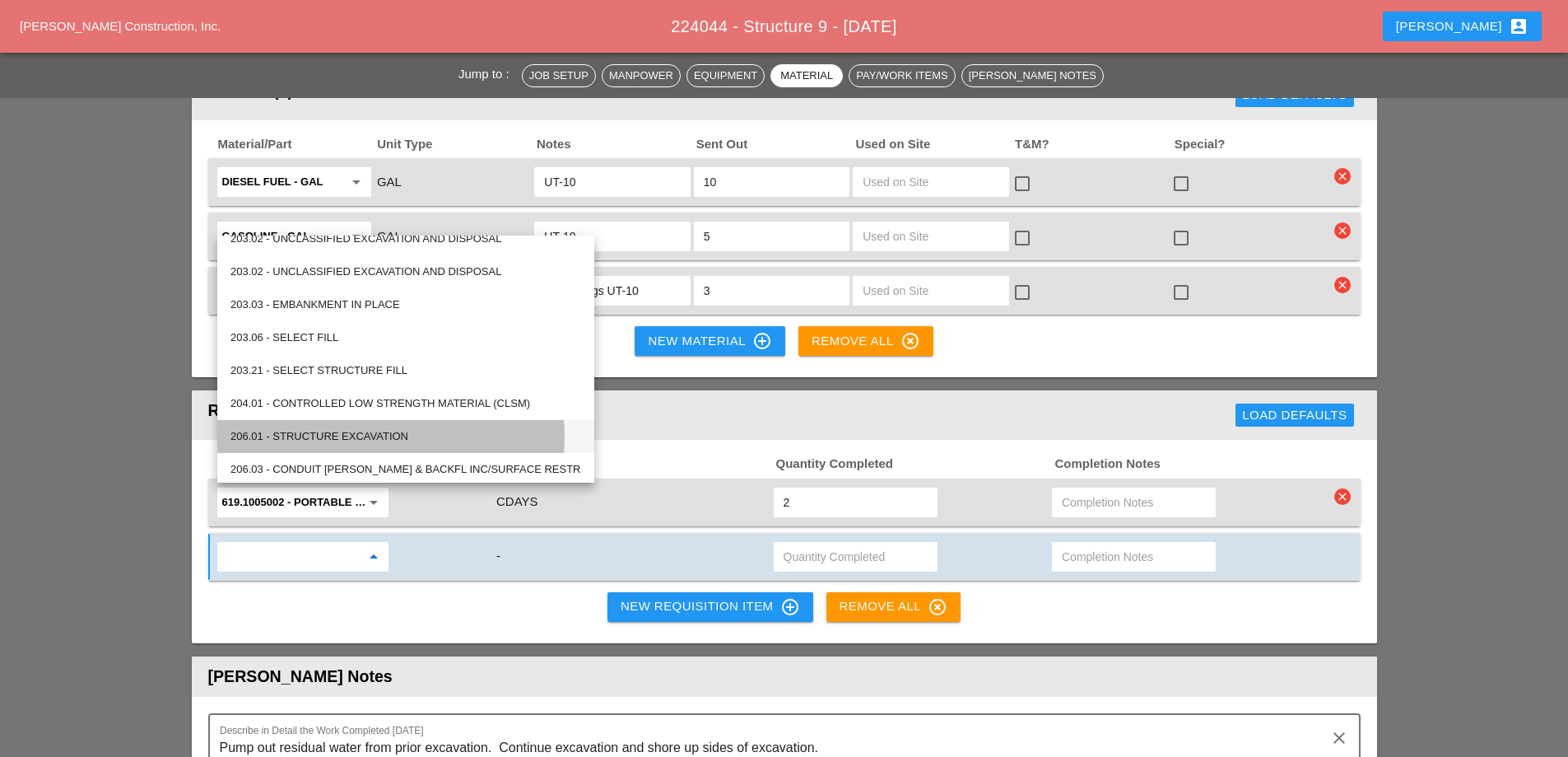
click at [354, 434] on div "206.01 - STRUCTURE EXCAVATION" at bounding box center [406, 436] width 351 height 20
type input "206.01 - STRUCTURE EXCAVATION"
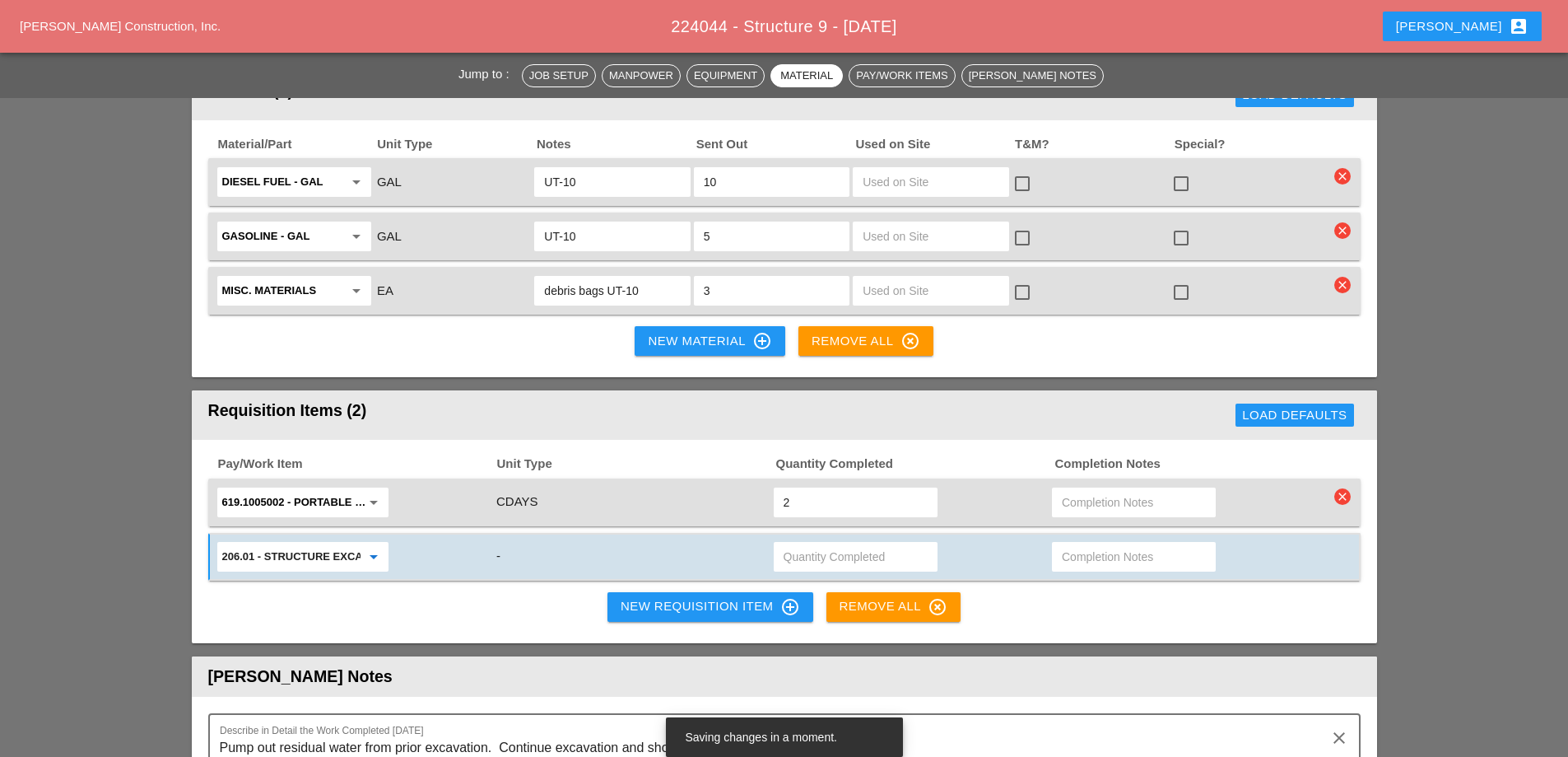
click at [796, 543] on input "text" at bounding box center [855, 556] width 144 height 26
type input "17.03"
click at [723, 597] on div "New Requisition Item control_point" at bounding box center [710, 607] width 179 height 20
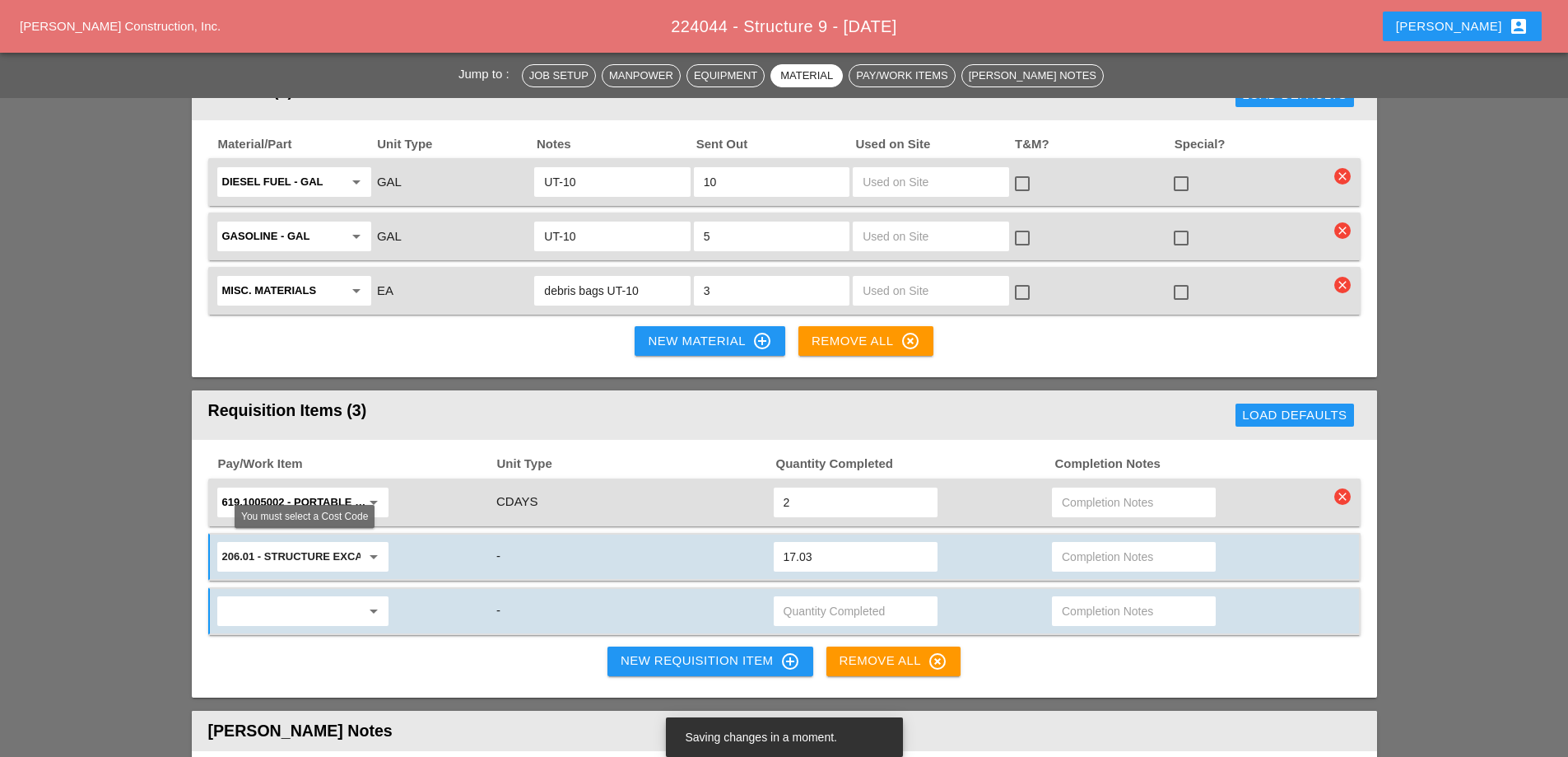
click at [314, 598] on input "text" at bounding box center [291, 611] width 138 height 26
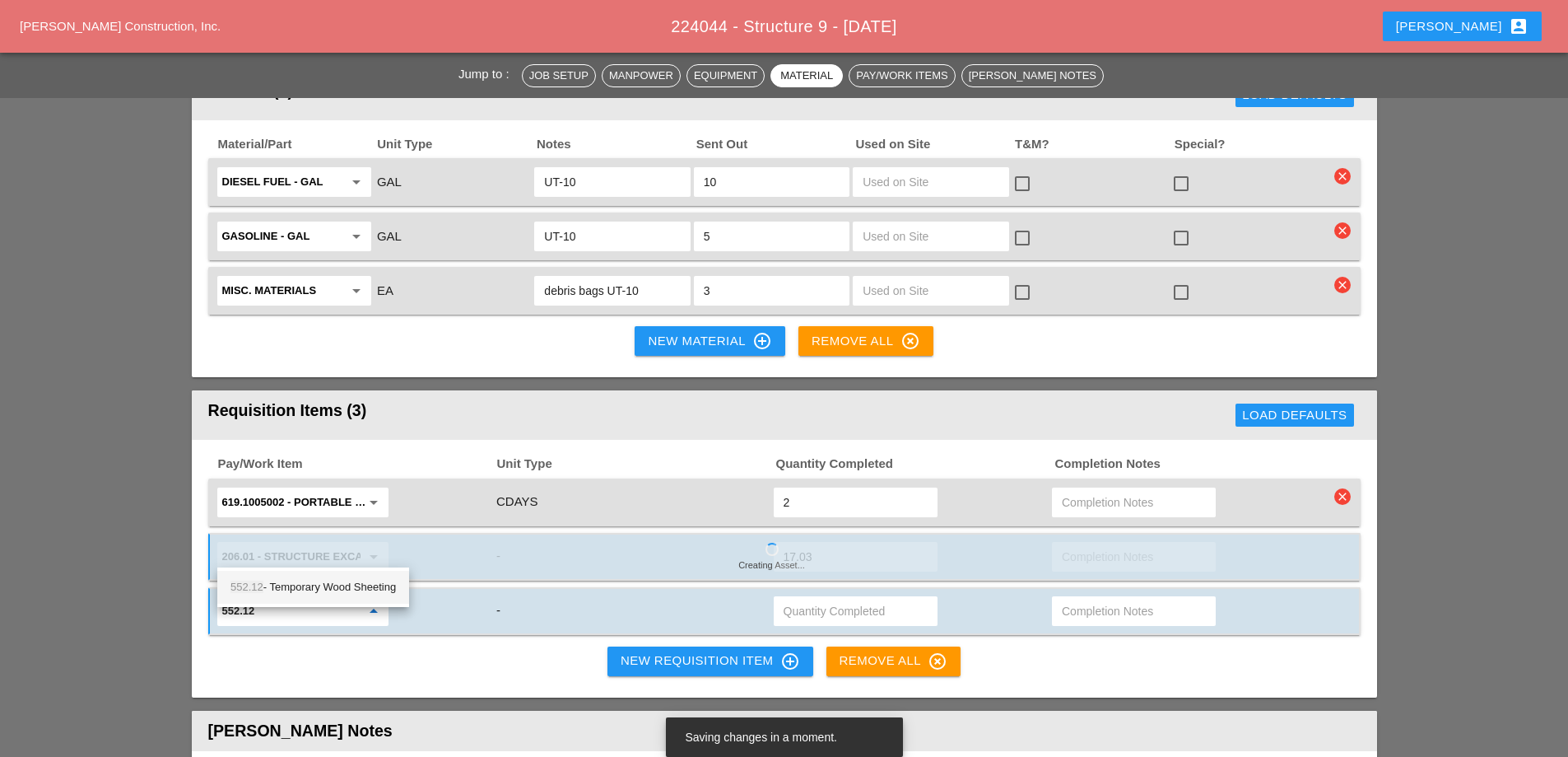
click at [318, 588] on div "552.12 - Temporary Wood Sheeting" at bounding box center [313, 587] width 166 height 20
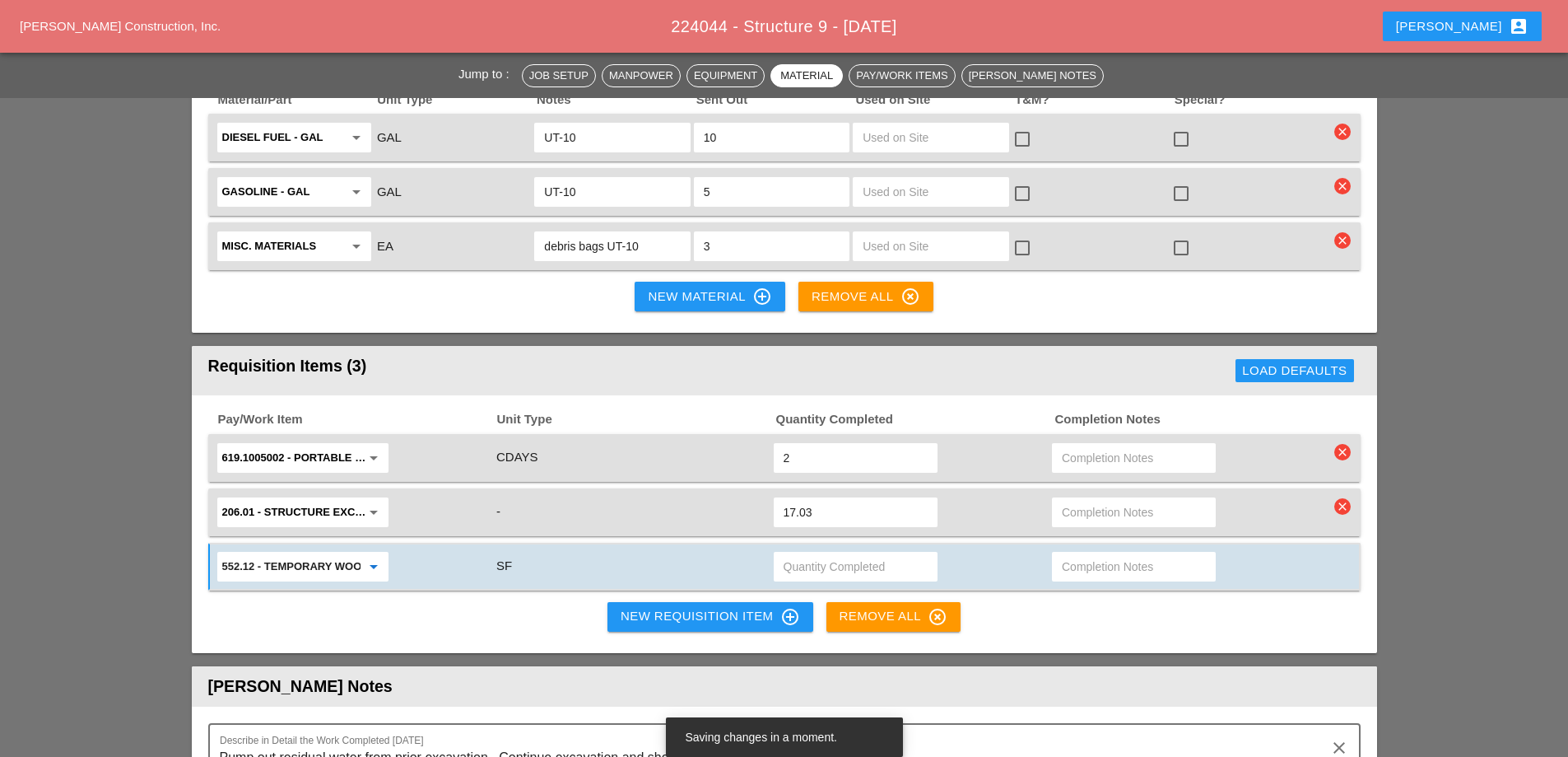
scroll to position [1893, 0]
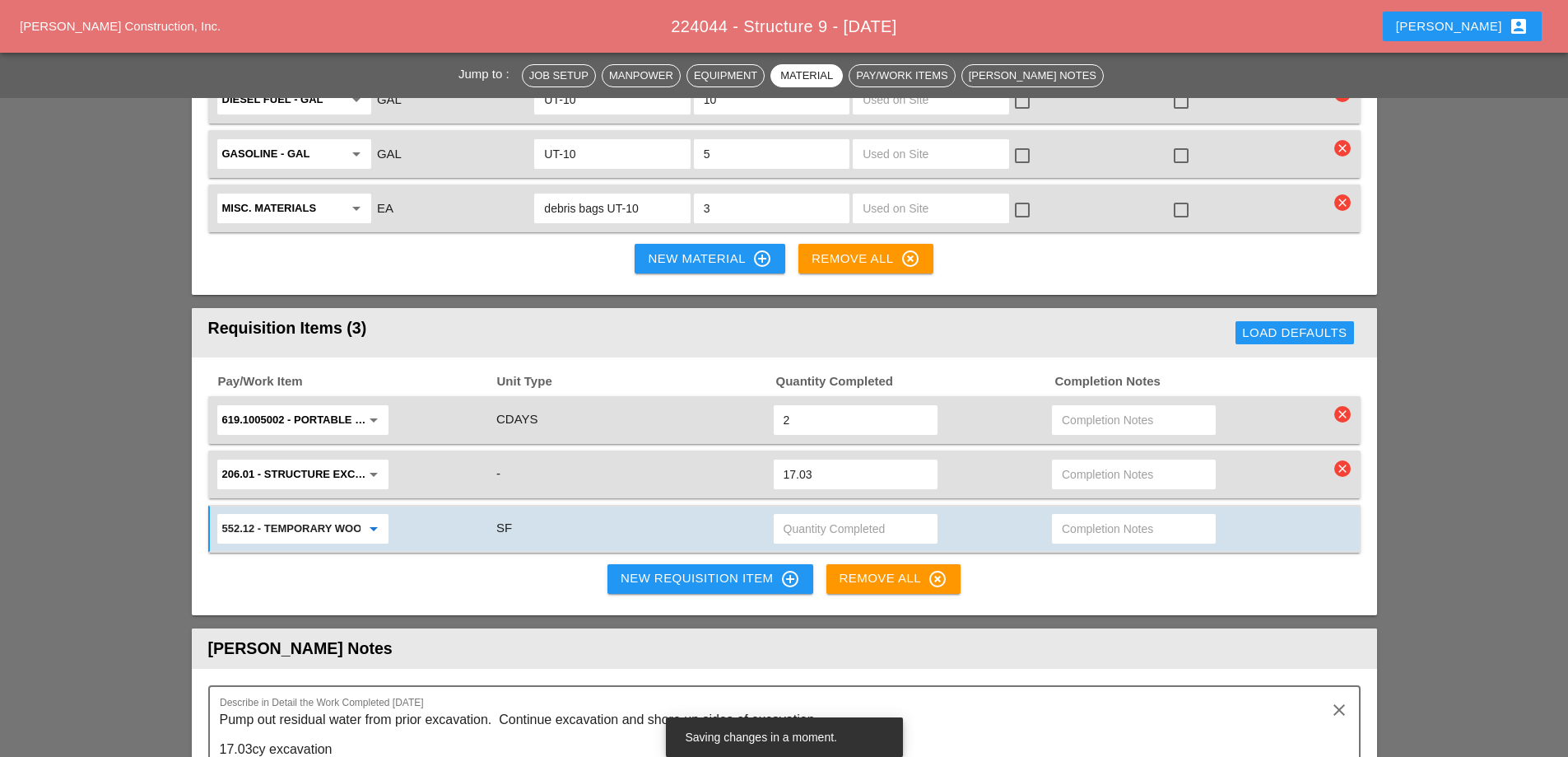
type input "552.12 - Temporary Wood Sheeting"
click at [829, 516] on input "text" at bounding box center [855, 529] width 144 height 26
type input "138.5"
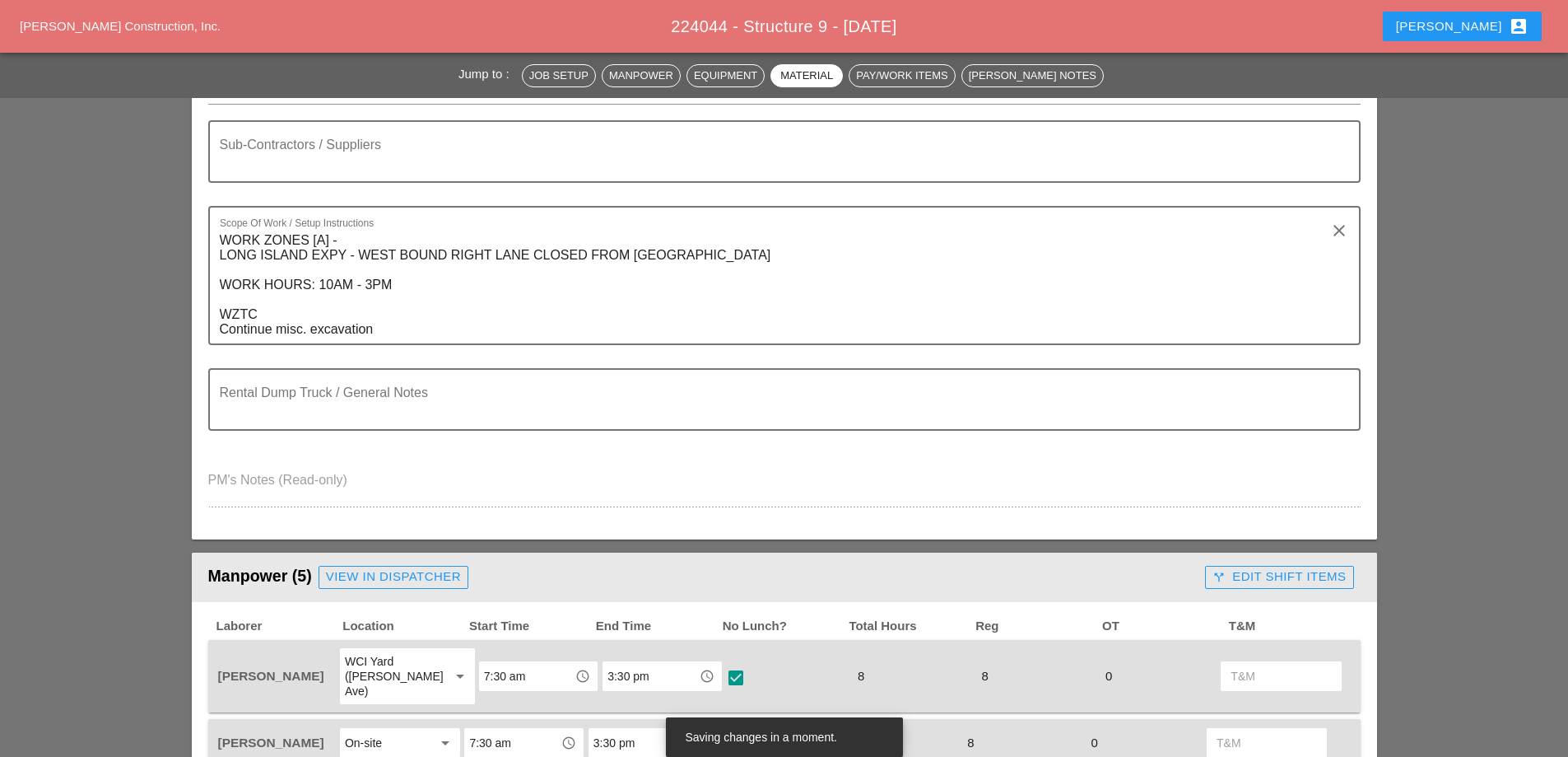
scroll to position [0, 0]
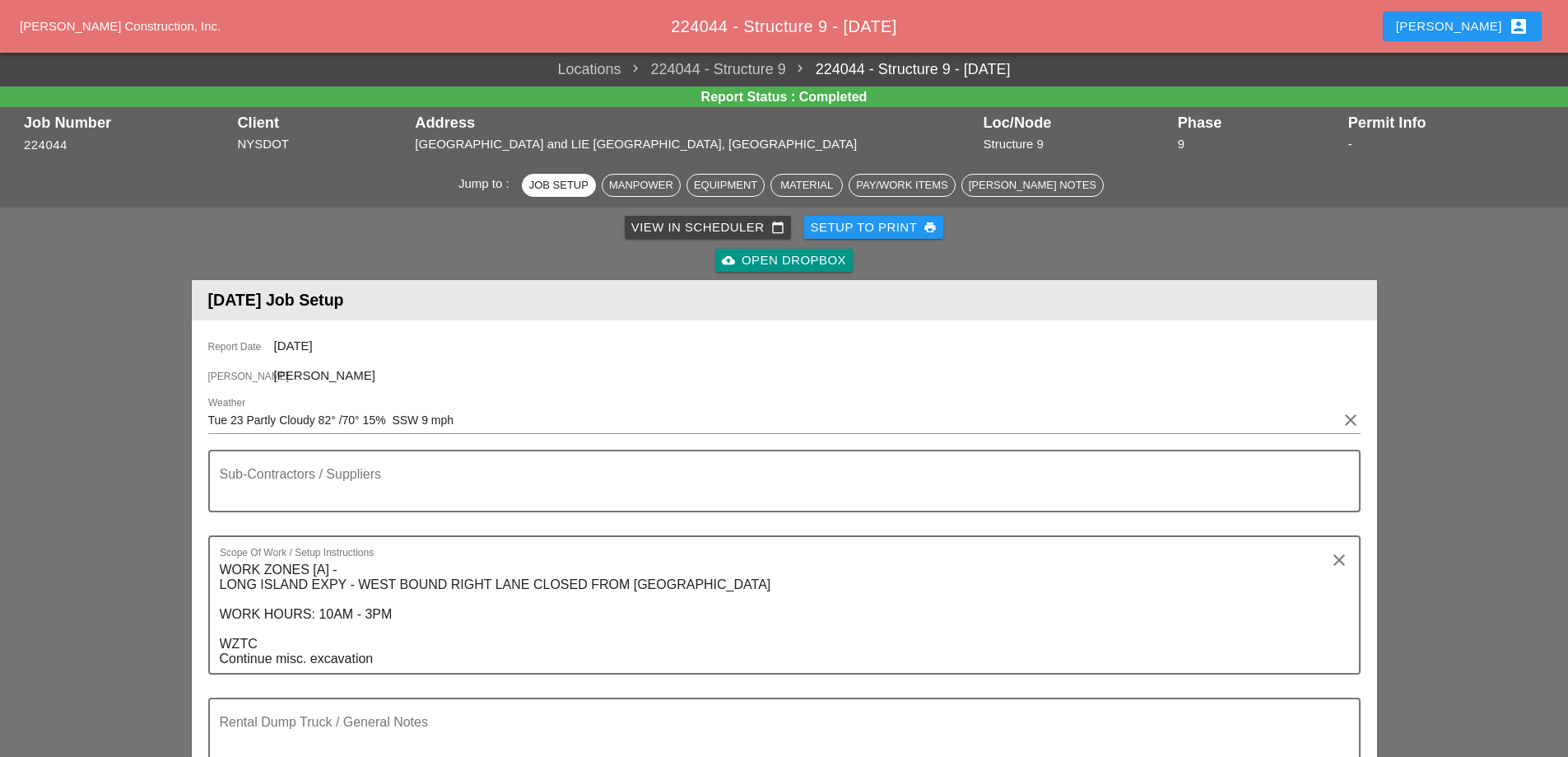
click at [679, 228] on div "View in Scheduler calendar_today" at bounding box center [708, 227] width 153 height 19
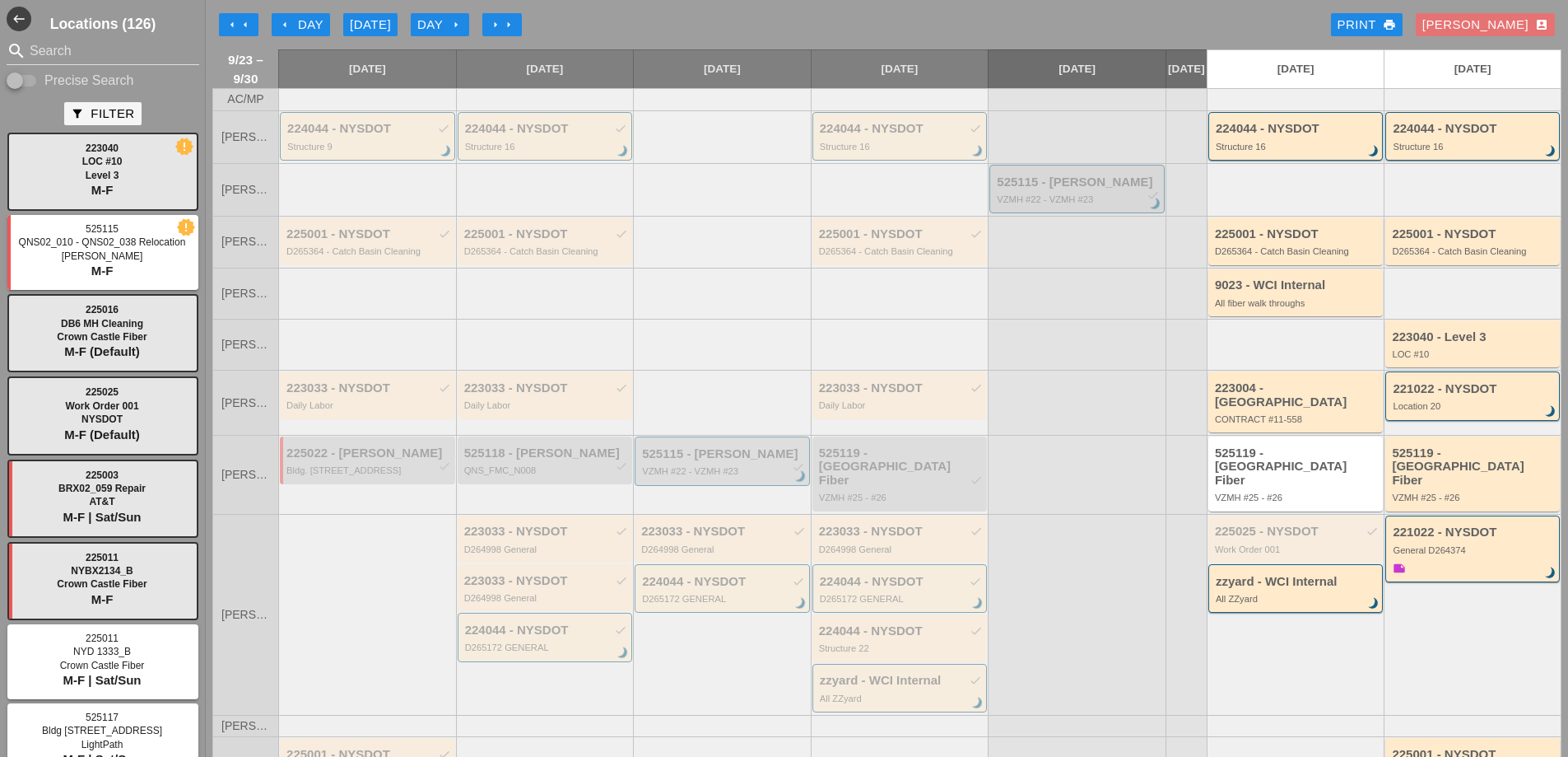
scroll to position [165, 0]
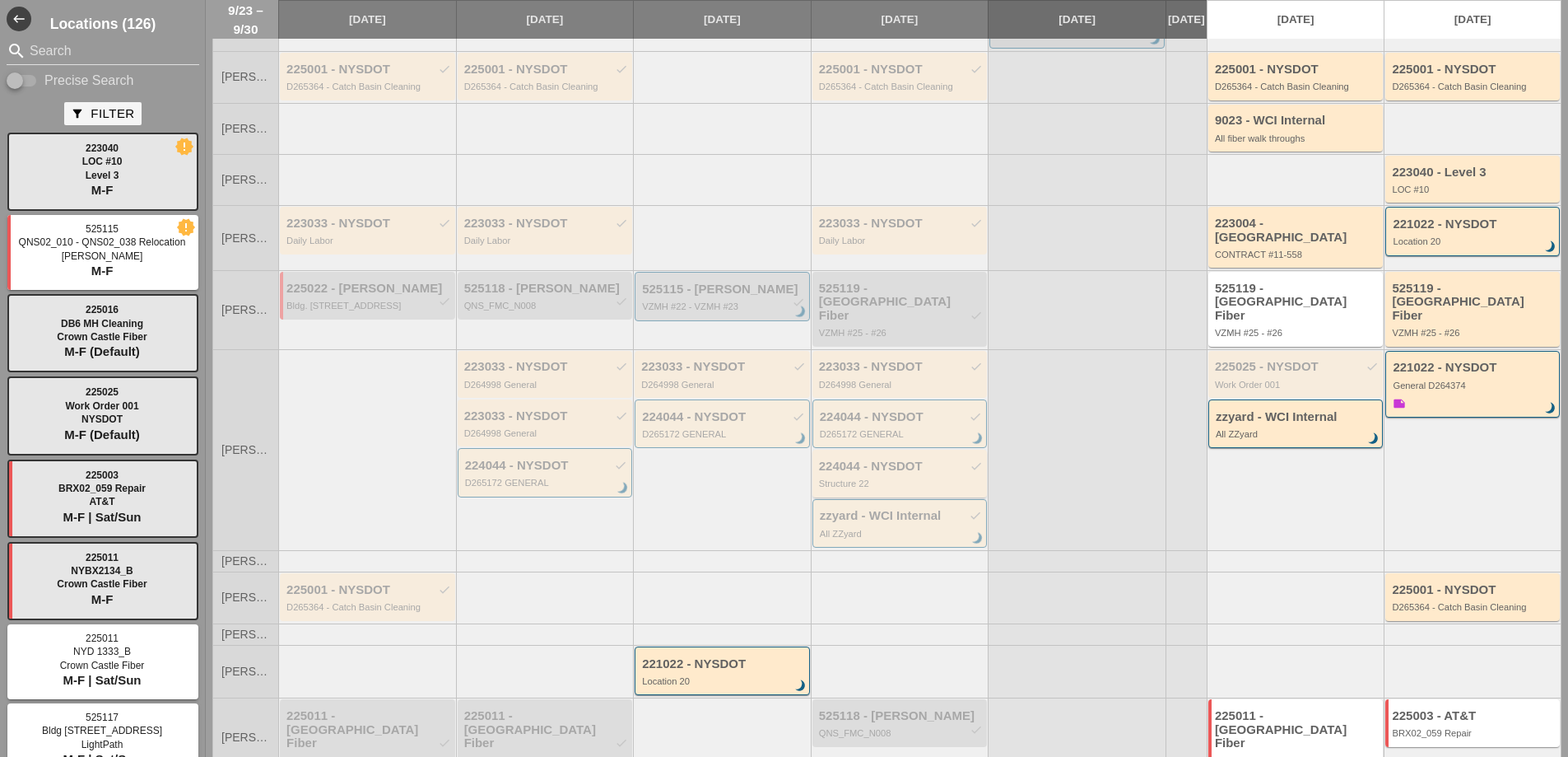
click at [904, 464] on div "224044 - NYSDOT check Structure 22" at bounding box center [902, 475] width 165 height 29
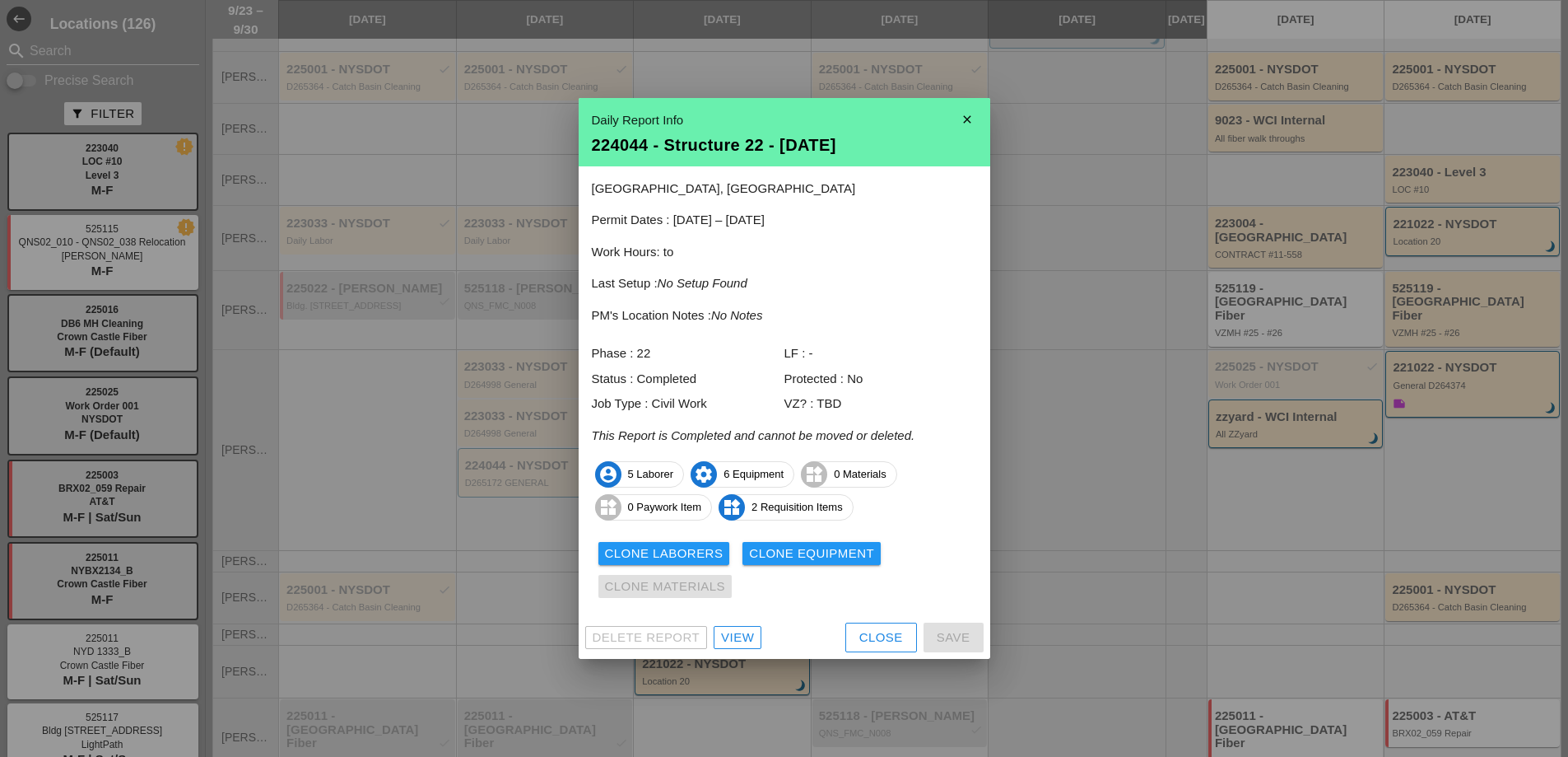
click at [735, 637] on div "View" at bounding box center [738, 637] width 33 height 19
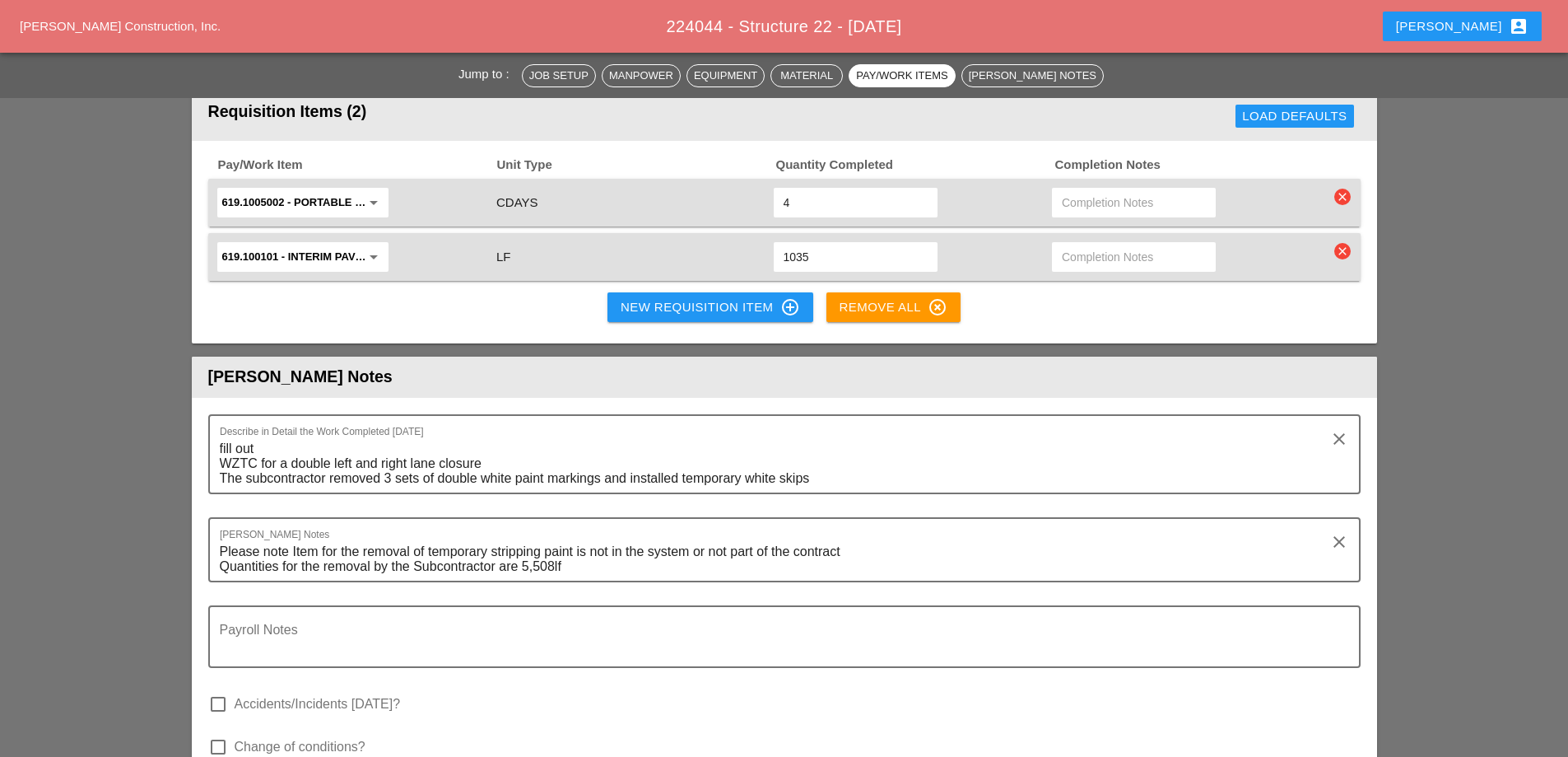
scroll to position [1729, 0]
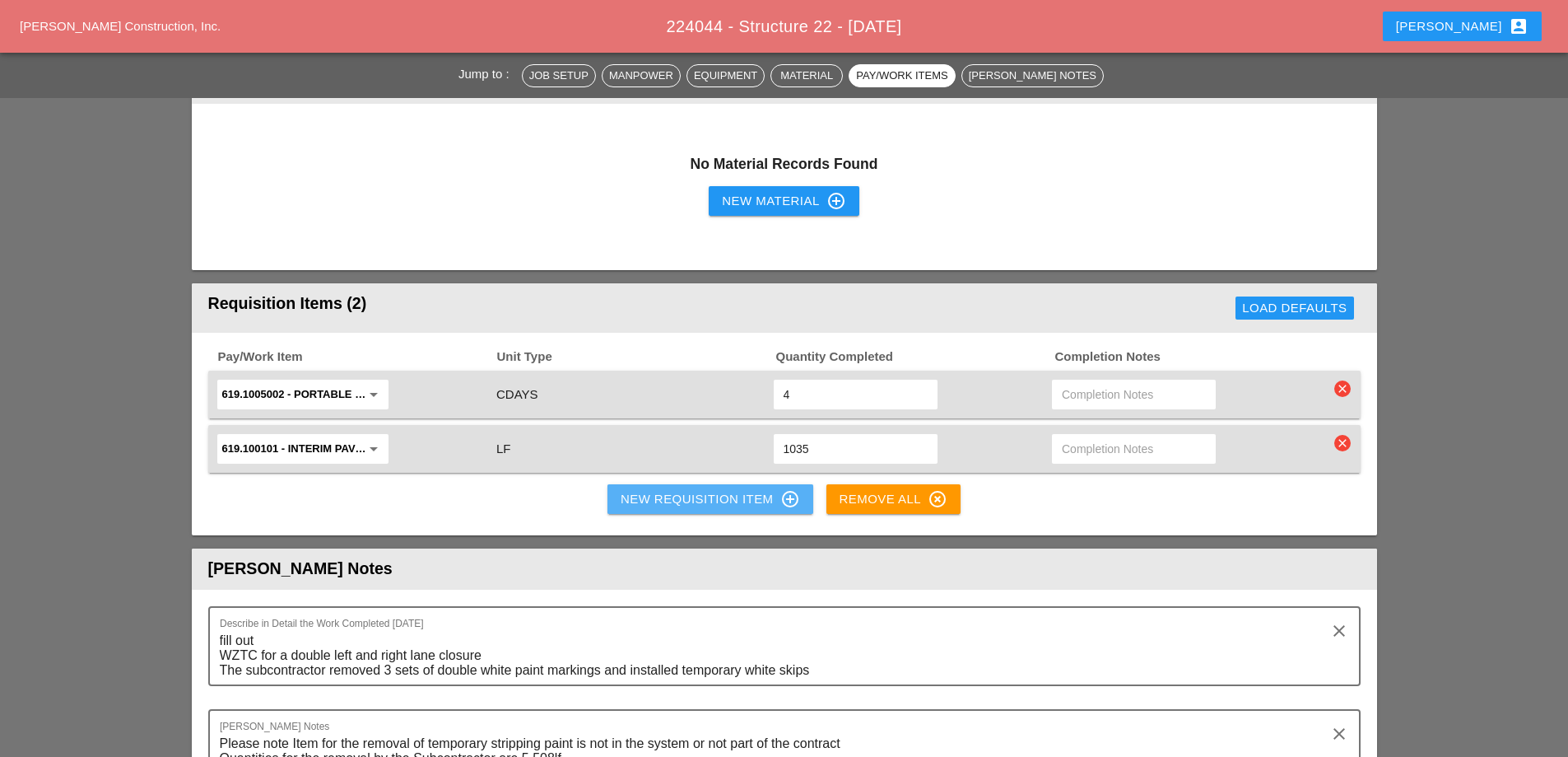
click at [691, 489] on div "New Requisition Item control_point" at bounding box center [710, 499] width 179 height 20
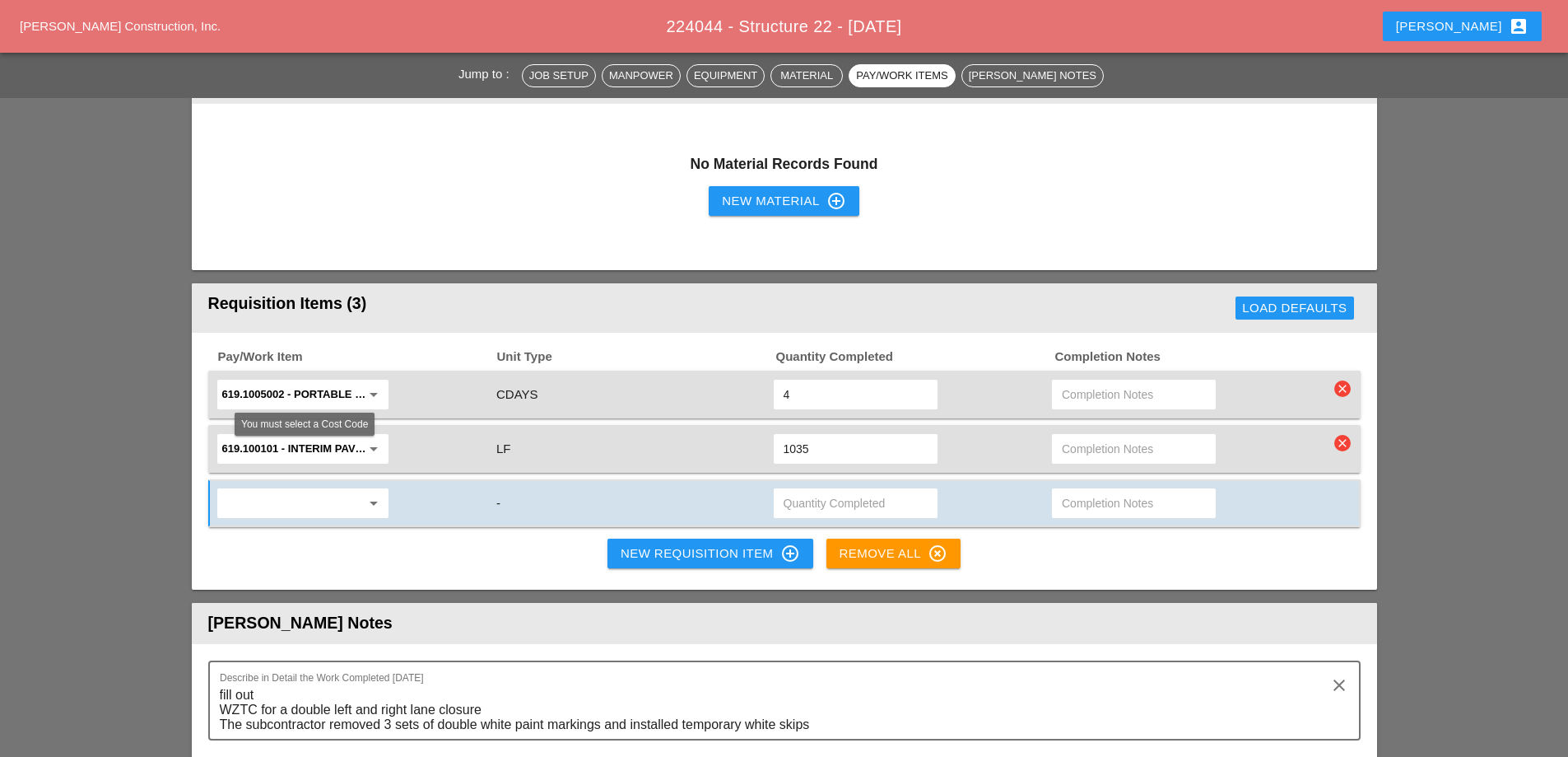
click at [254, 490] on input "text" at bounding box center [291, 503] width 138 height 26
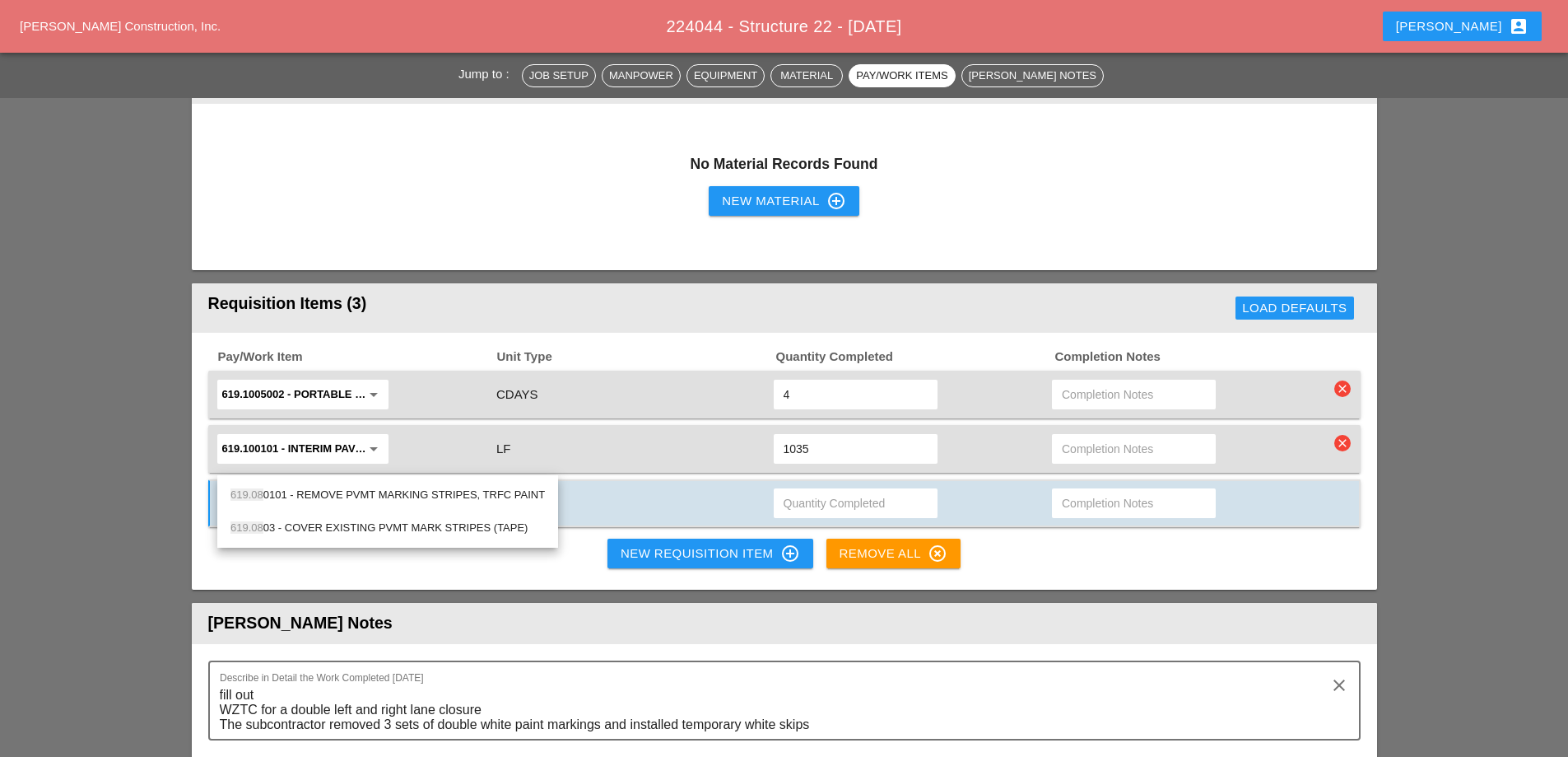
type input "619.08"
click at [197, 513] on div "Pay/Work Item Unit Type Quantity Completed Completion Notes 619.1005002 - Porta…" at bounding box center [784, 461] width 1185 height 258
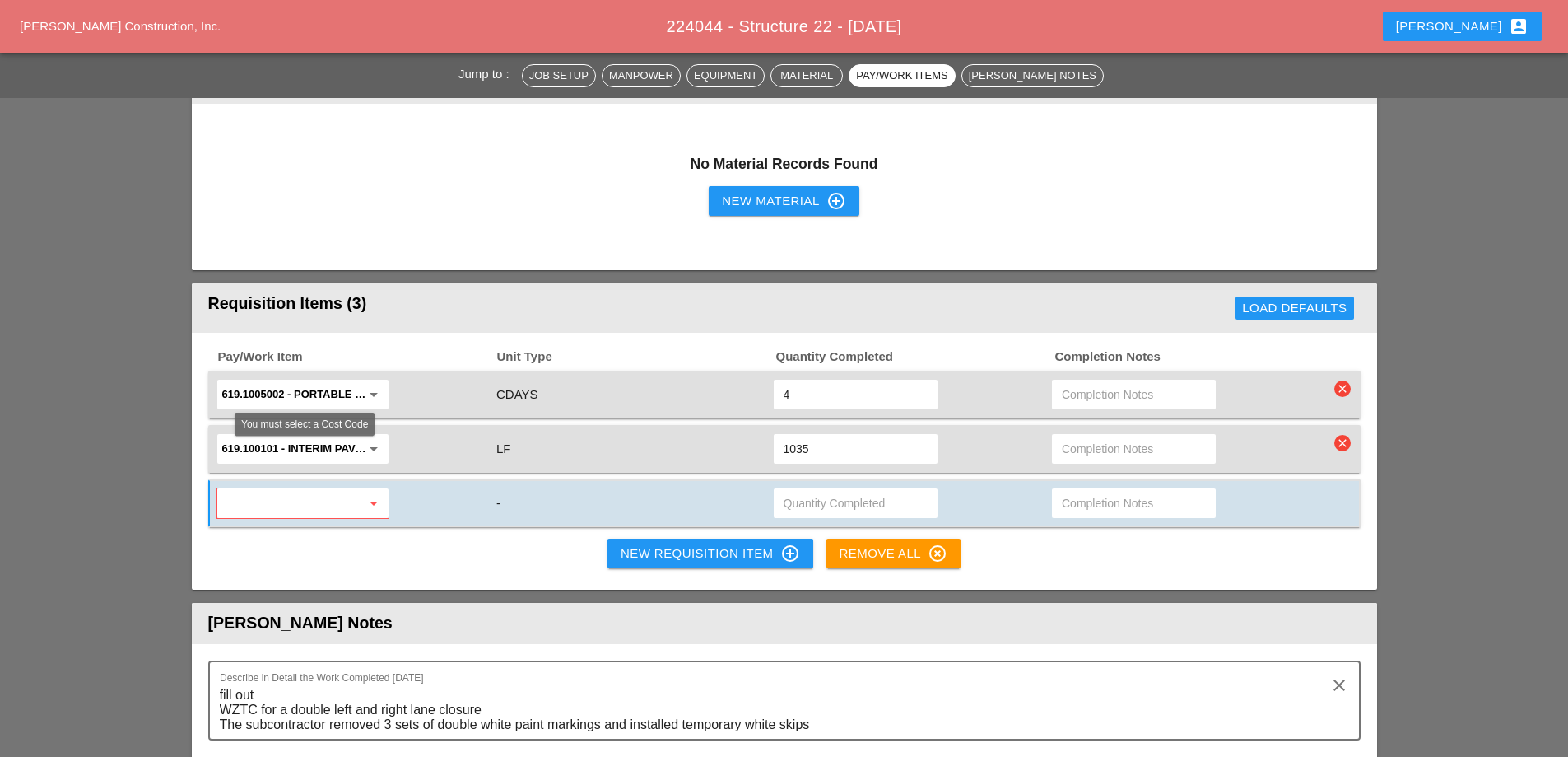
click at [248, 490] on input "text" at bounding box center [291, 503] width 138 height 26
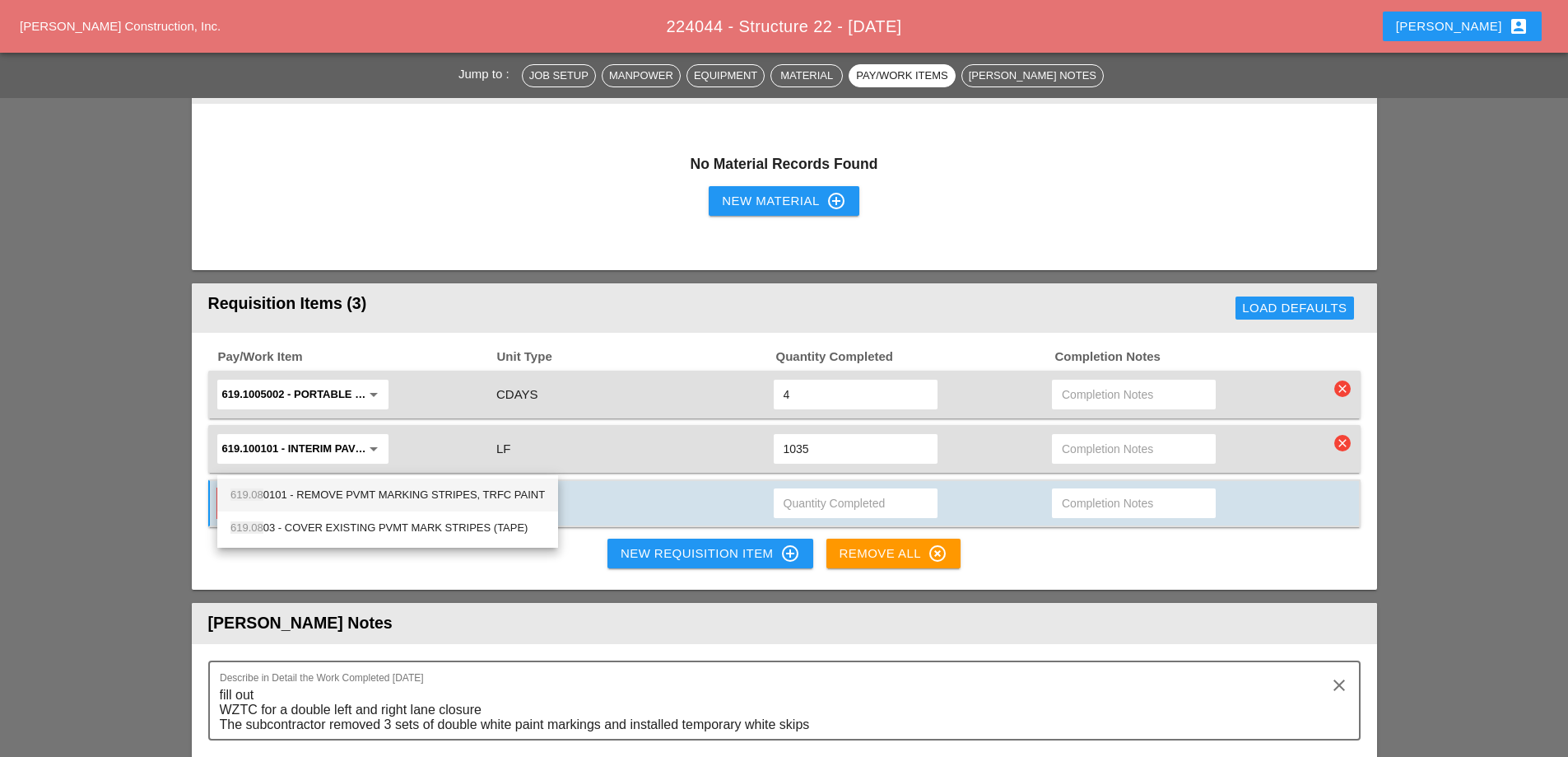
click at [363, 492] on div "619.08 0101 - REMOVE PVMT MARKING STRIPES, TRFC PAINT" at bounding box center [387, 495] width 315 height 20
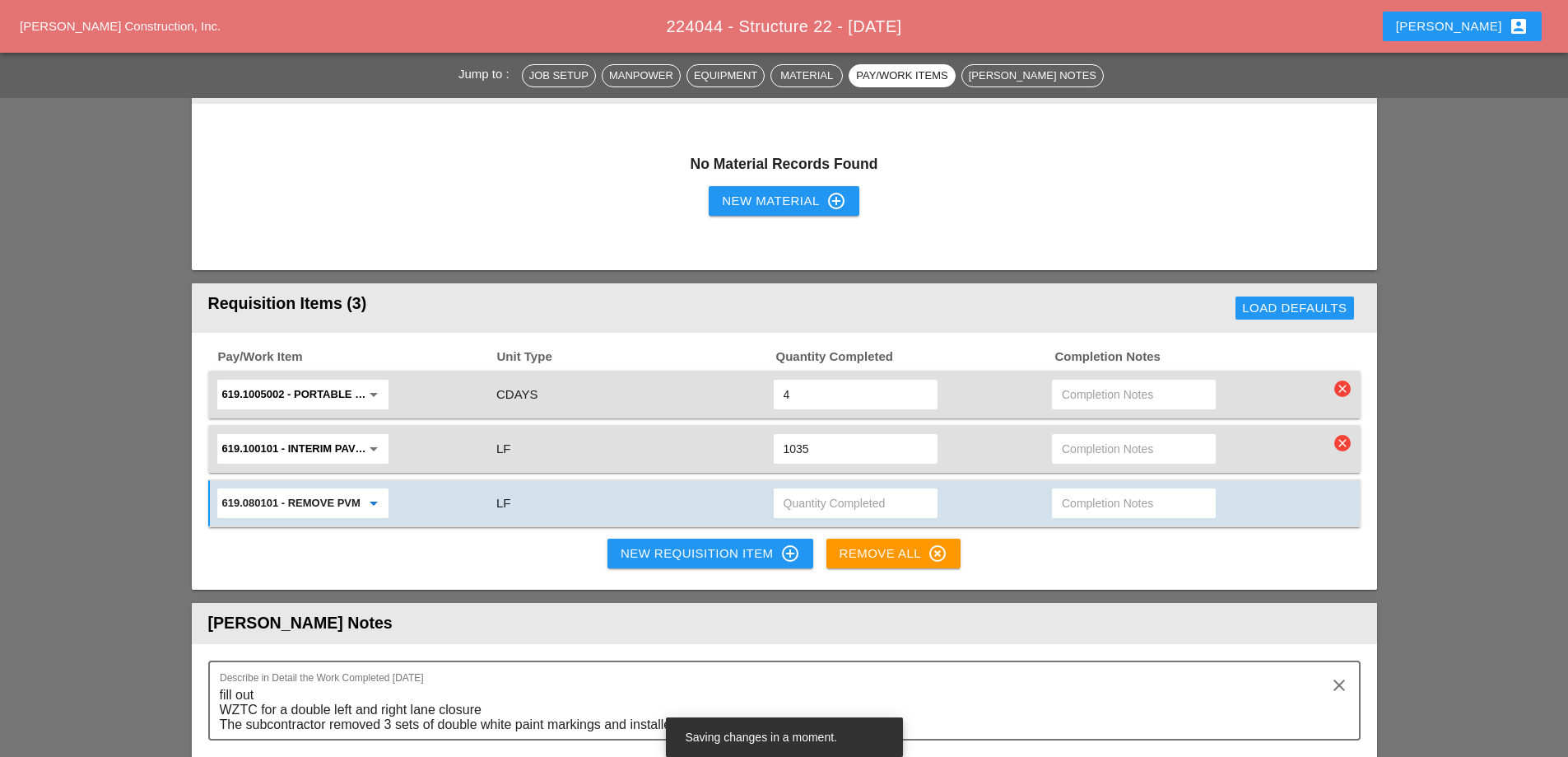
type input "619.080101 - REMOVE PVMT MARKING STRIPES, TRFC PAINT"
click at [841, 490] on input "text" at bounding box center [855, 503] width 144 height 26
type input "5508"
click at [1015, 485] on div "5508" at bounding box center [911, 502] width 279 height 34
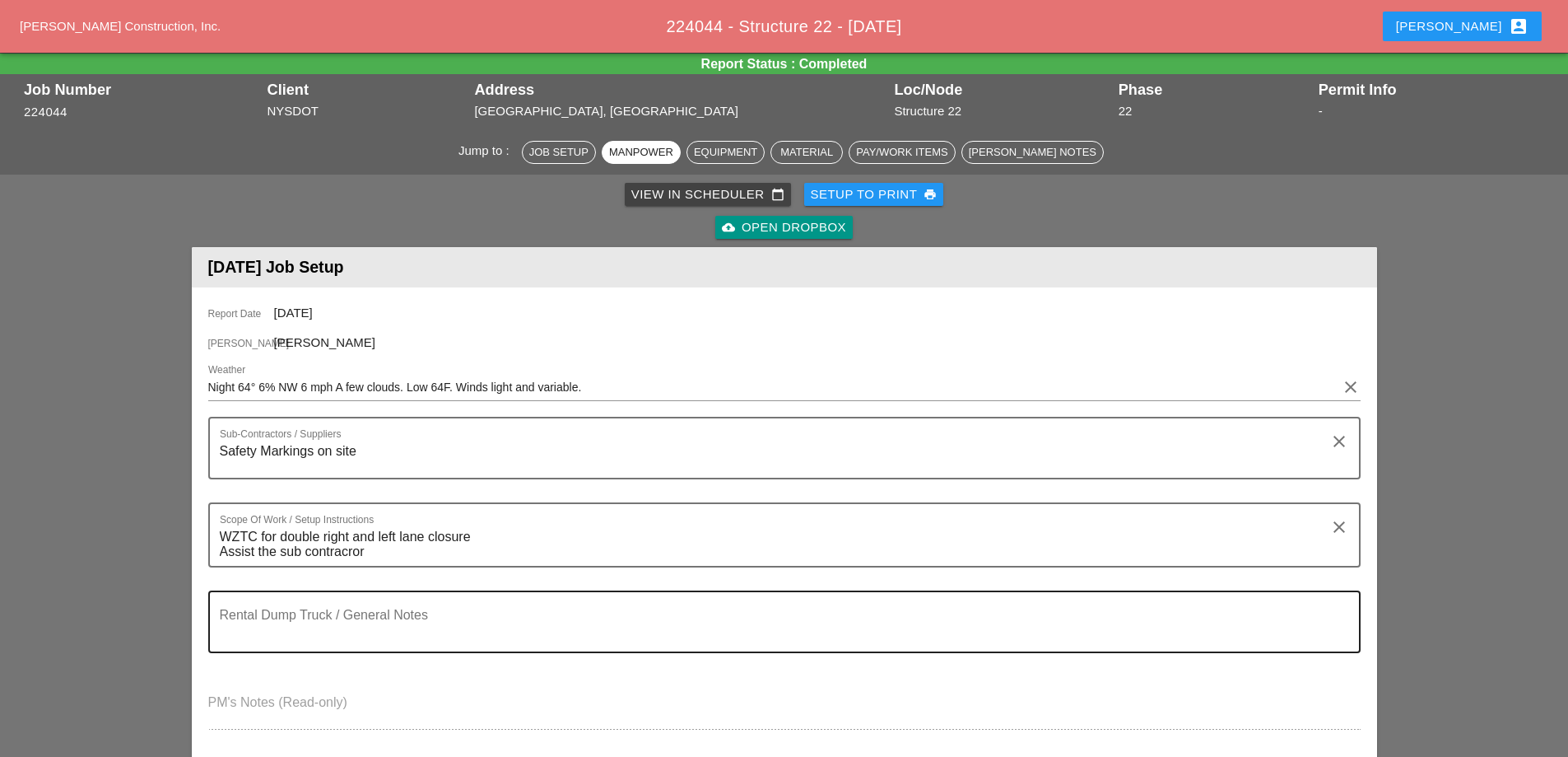
scroll to position [0, 0]
